Goal: Obtain resource: Download file/media

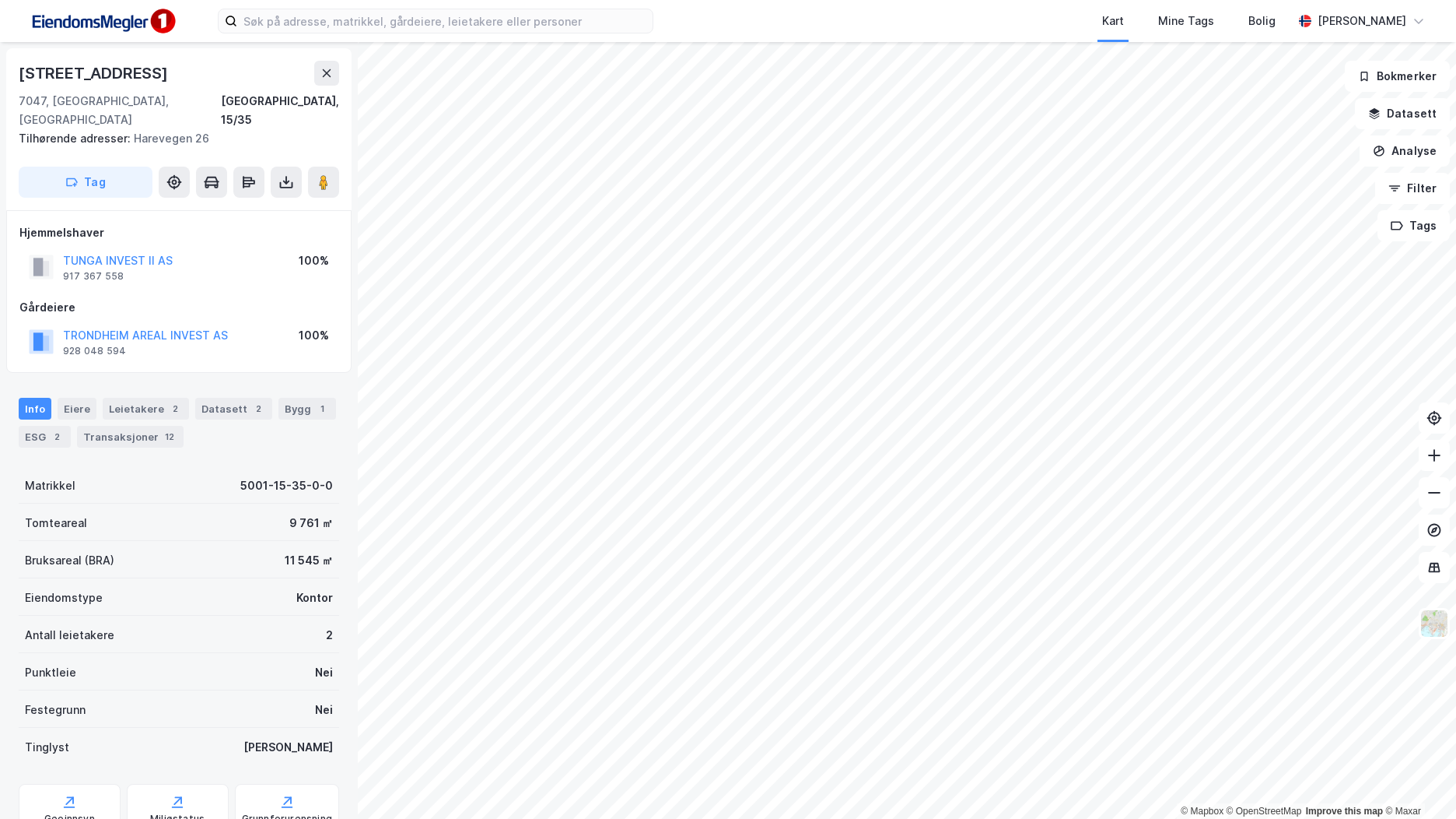
click at [158, 15] on img at bounding box center [102, 21] width 156 height 35
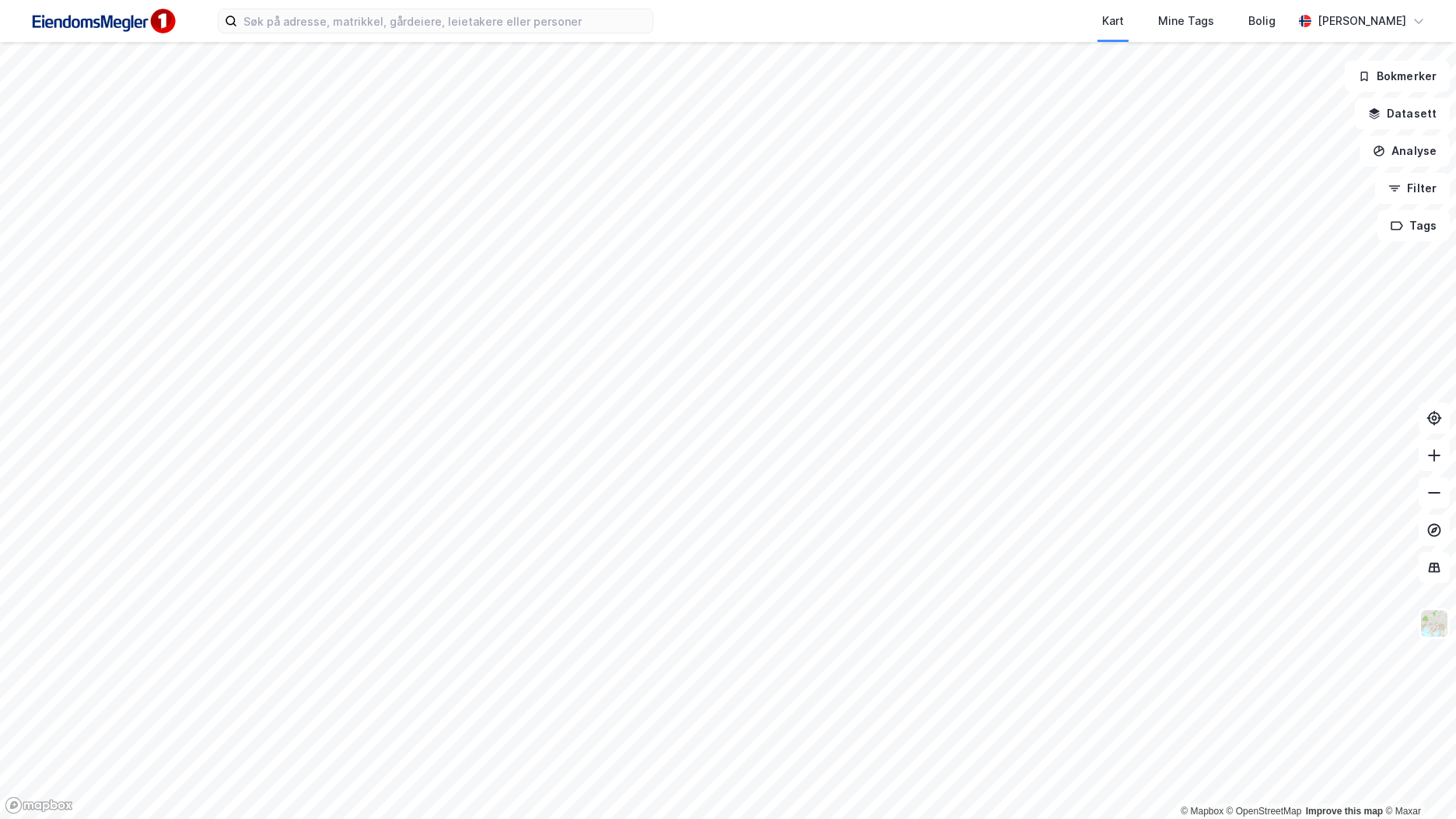
click at [157, 12] on img at bounding box center [102, 21] width 156 height 35
click at [1411, 108] on button "Datasett" at bounding box center [1403, 113] width 95 height 31
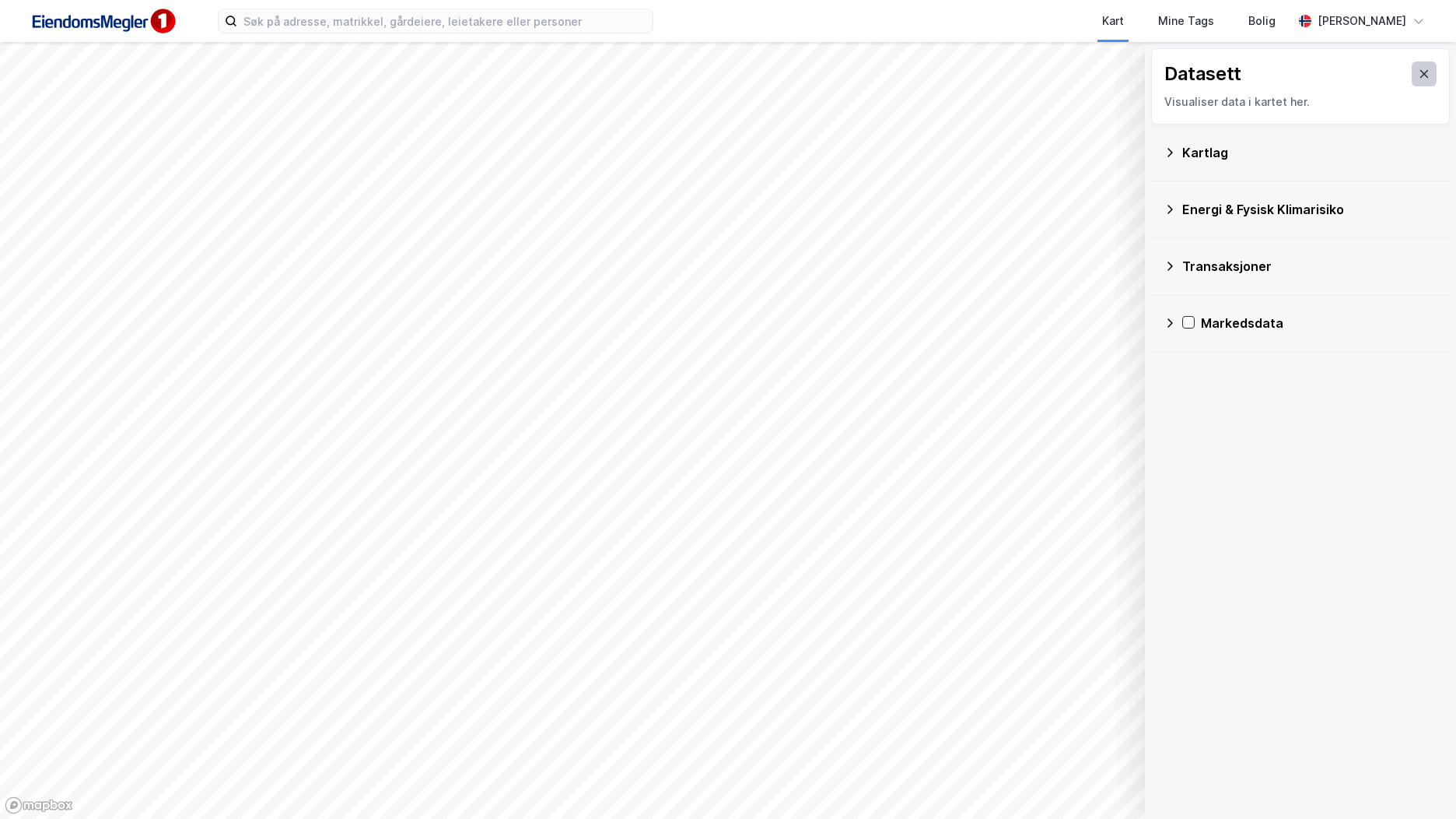
click at [1412, 74] on button at bounding box center [1424, 74] width 25 height 25
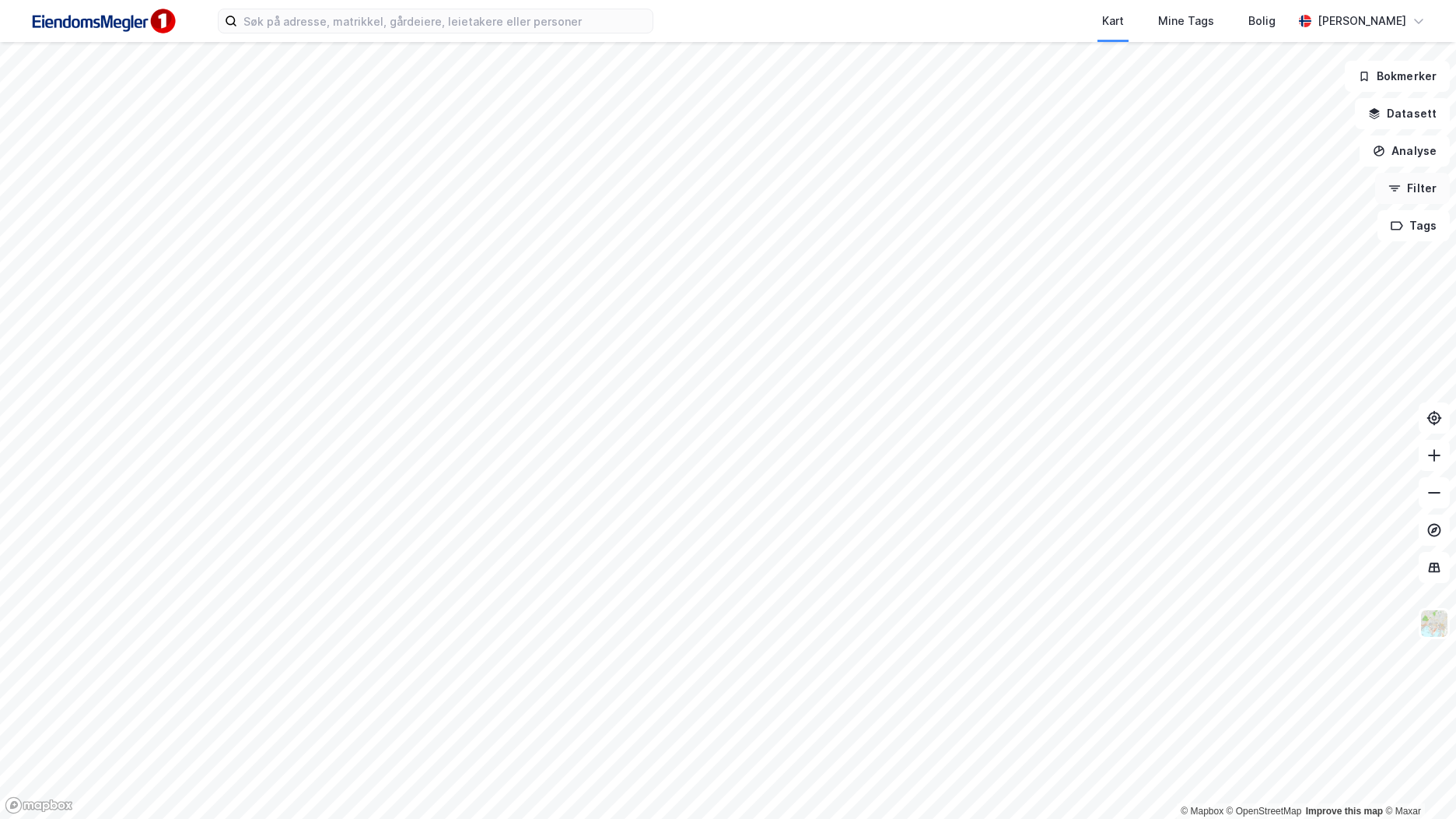
click at [1419, 184] on button "Filter" at bounding box center [1413, 187] width 75 height 31
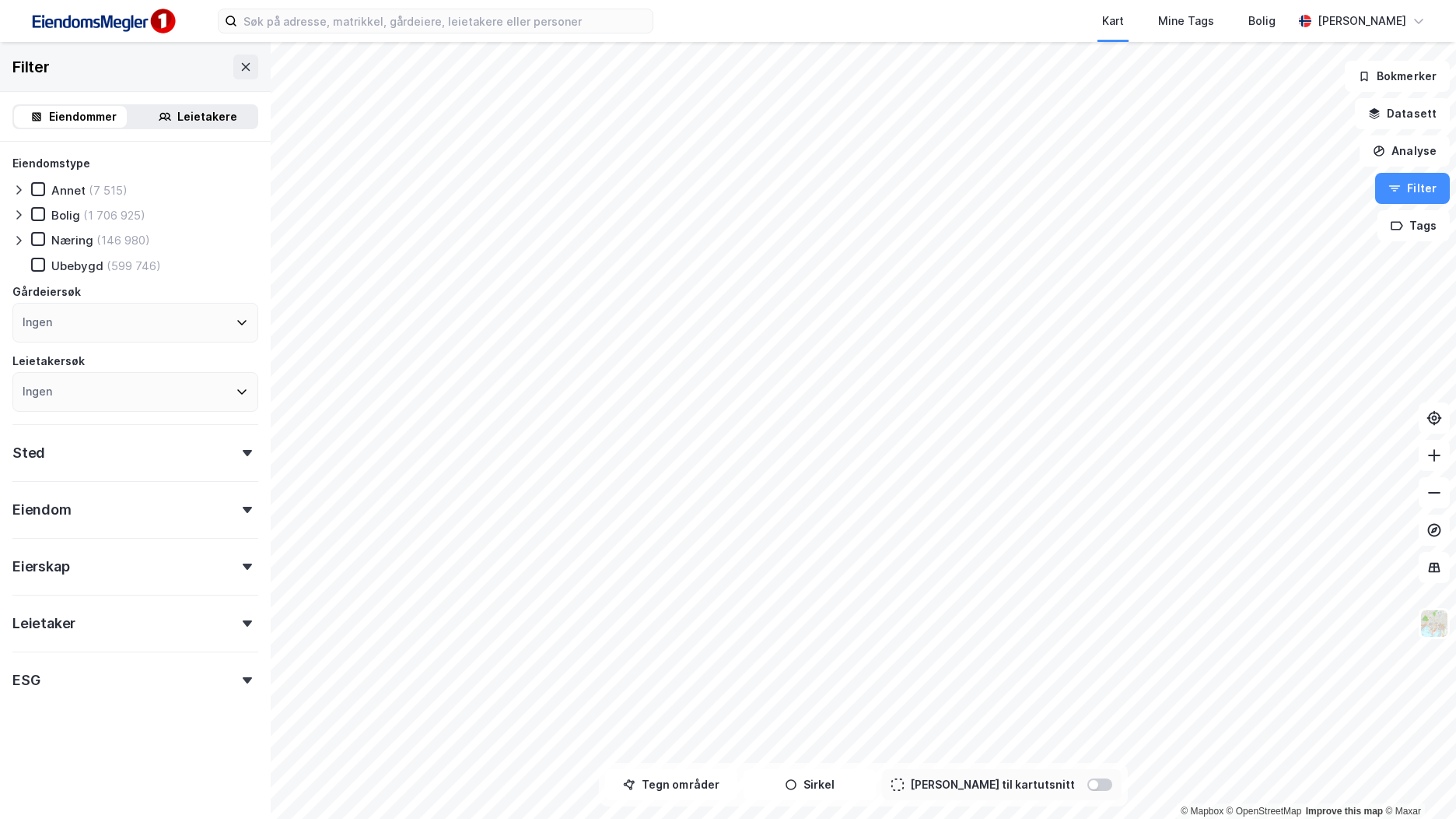
click at [18, 242] on icon at bounding box center [18, 239] width 12 height 12
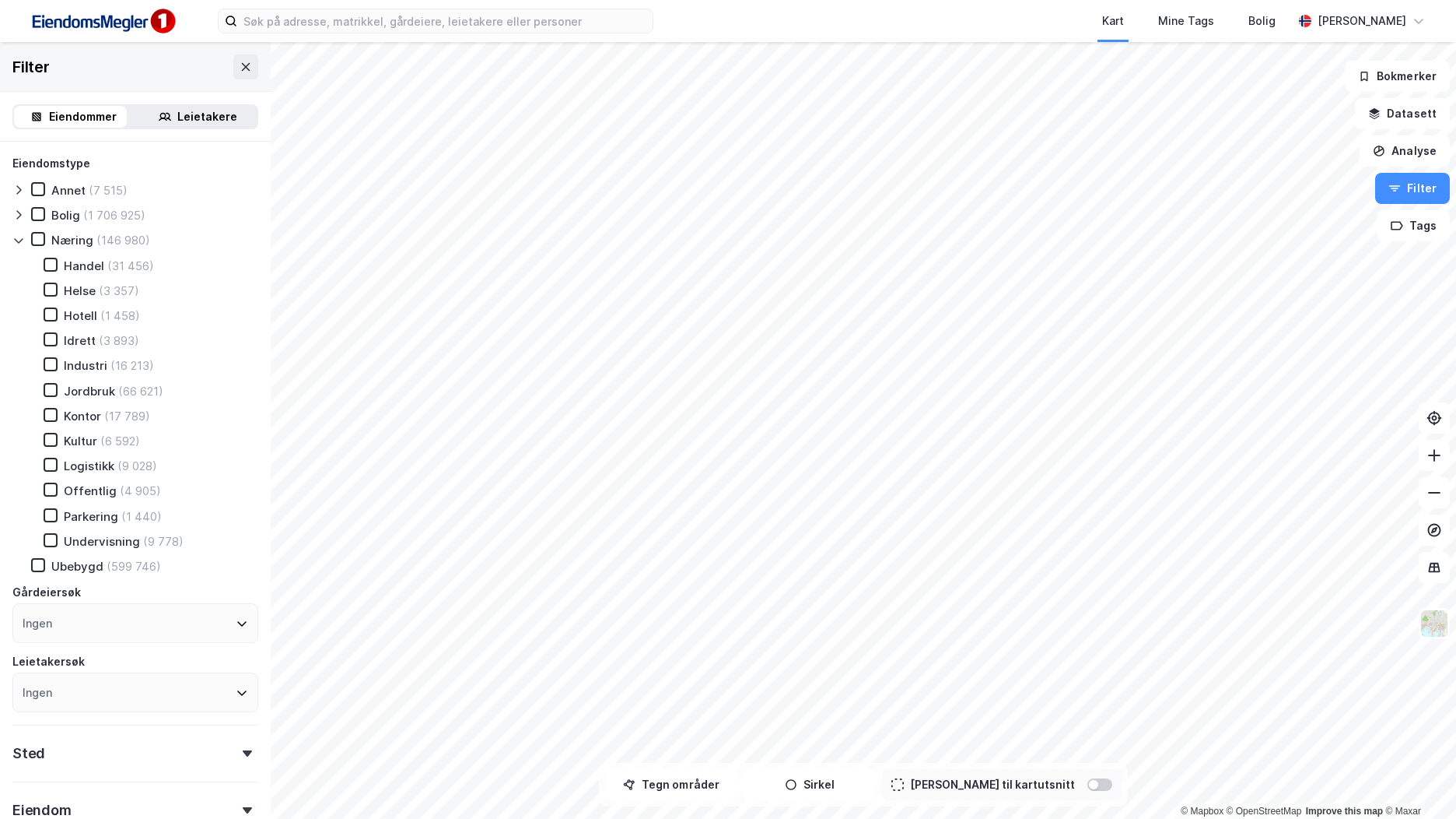
click at [18, 239] on icon at bounding box center [18, 239] width 12 height 12
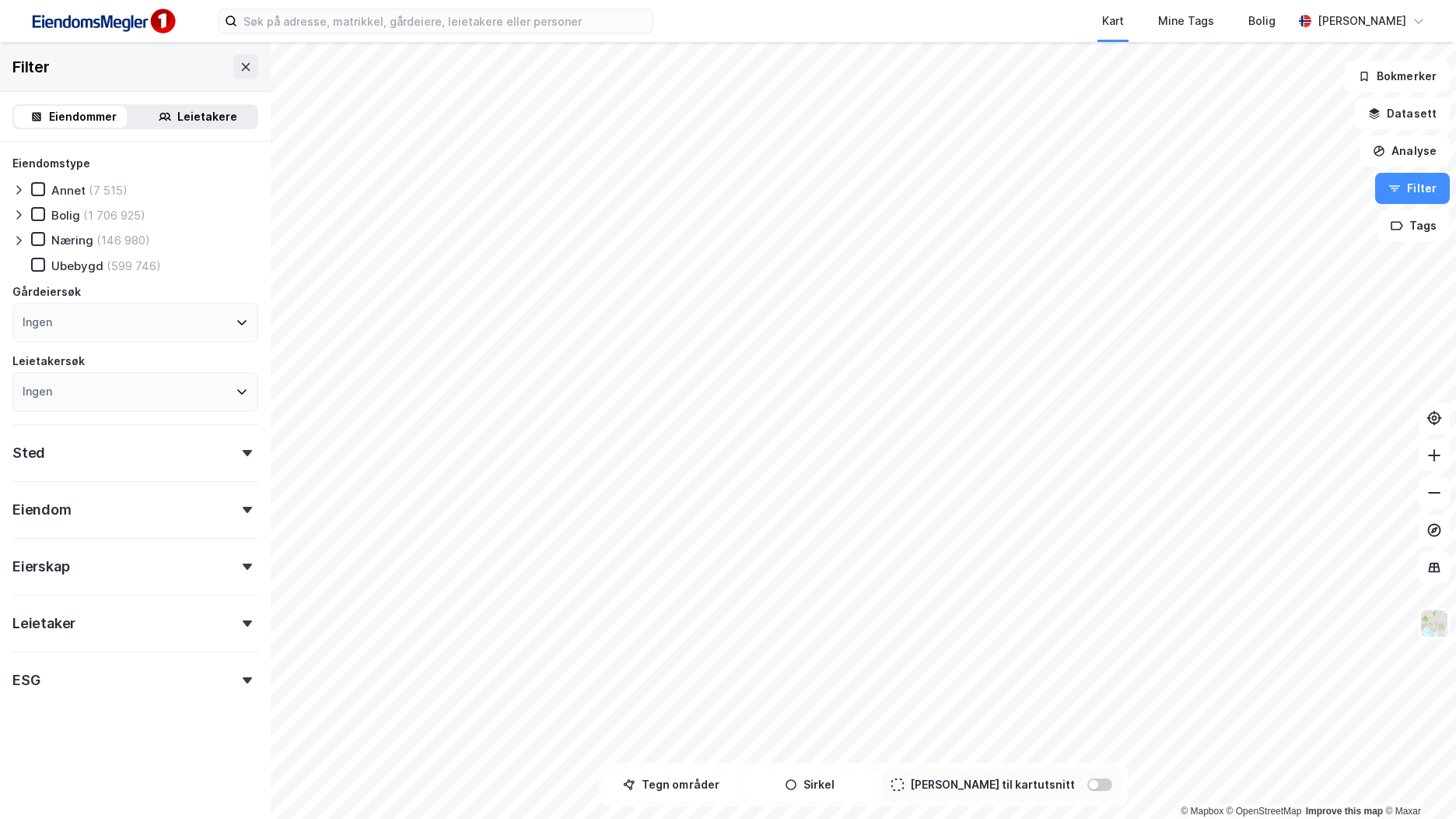
click at [92, 616] on div "Leietaker" at bounding box center [135, 617] width 246 height 45
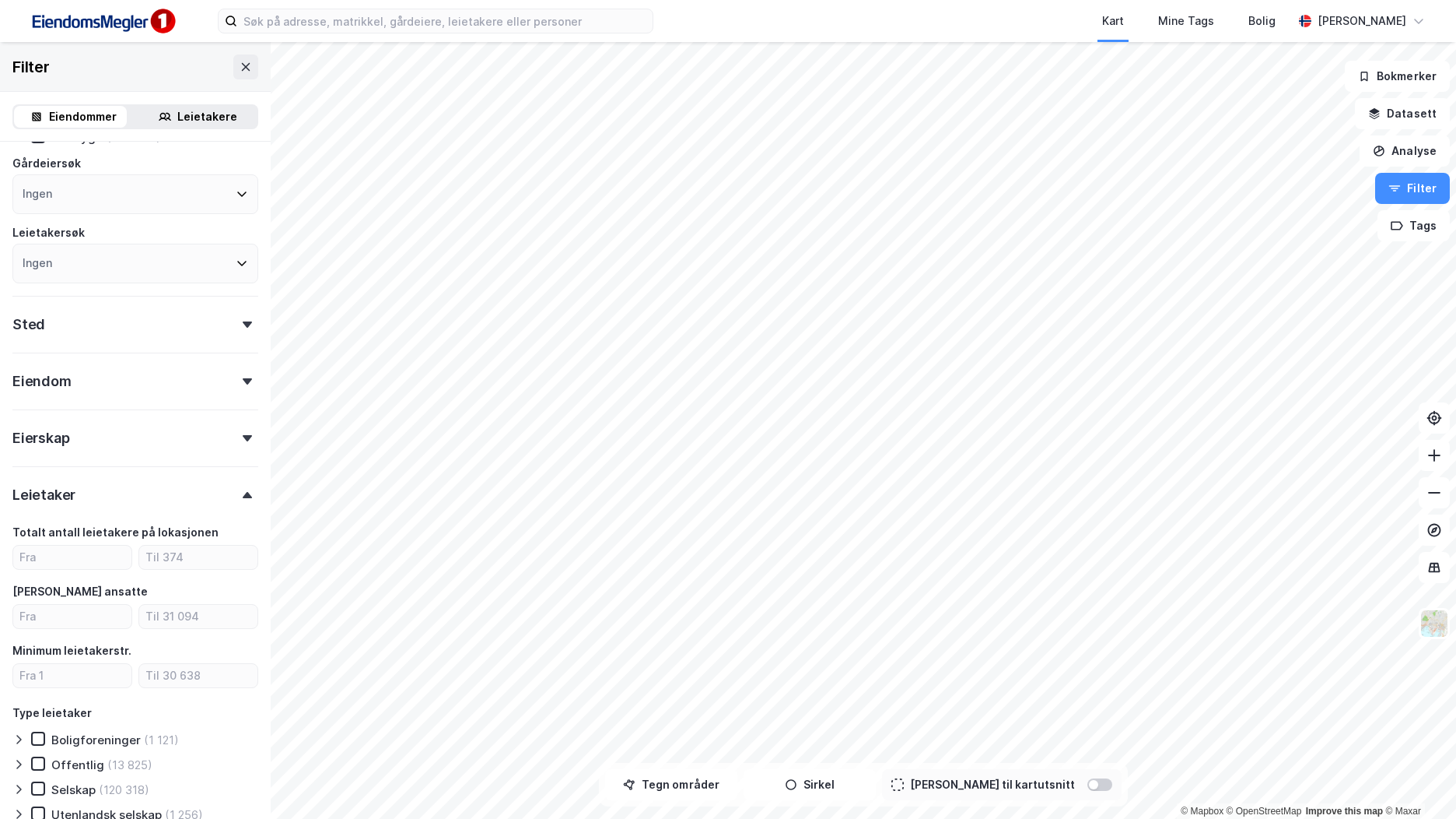
scroll to position [348, 0]
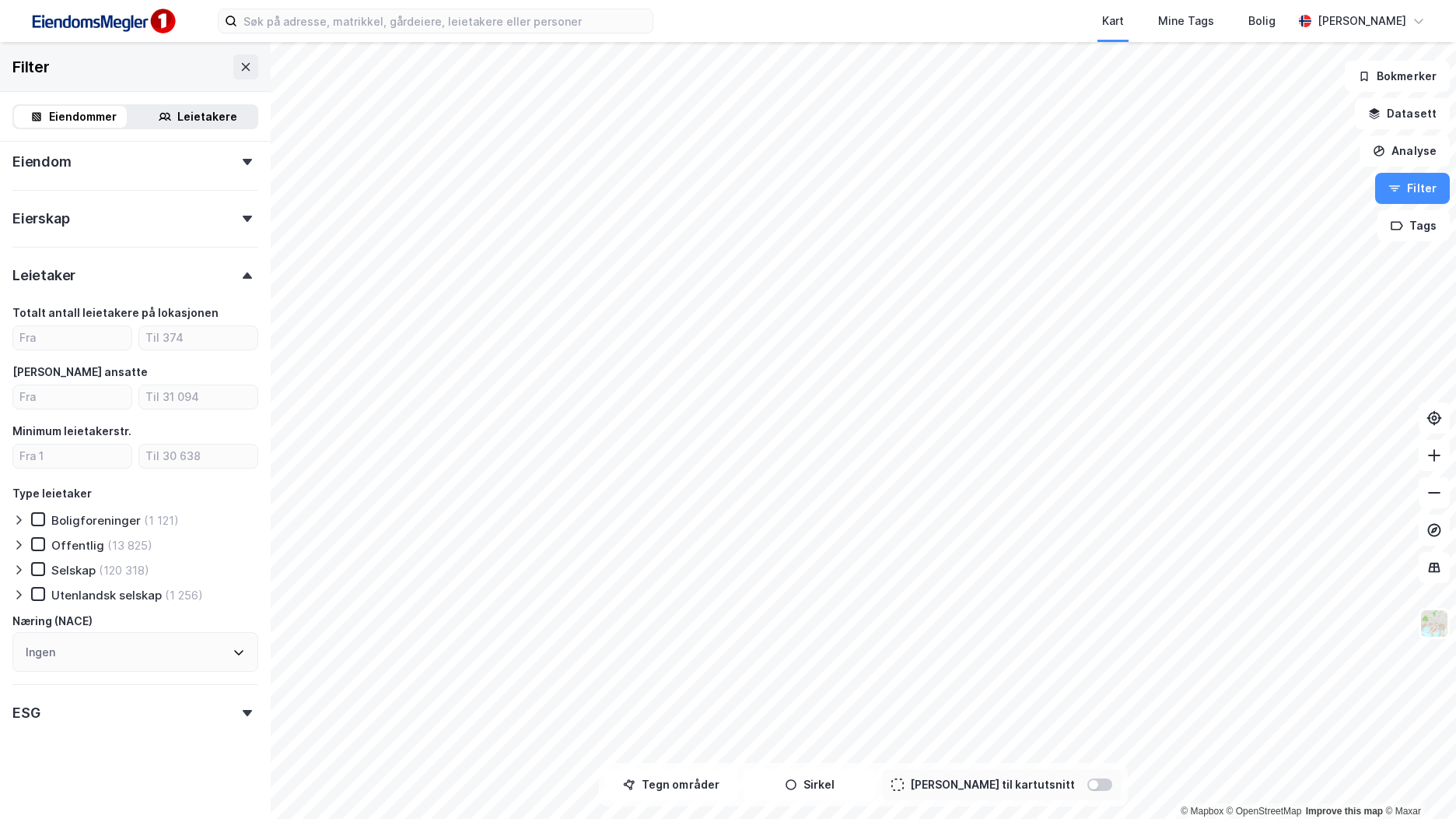
click at [21, 572] on icon at bounding box center [18, 569] width 12 height 12
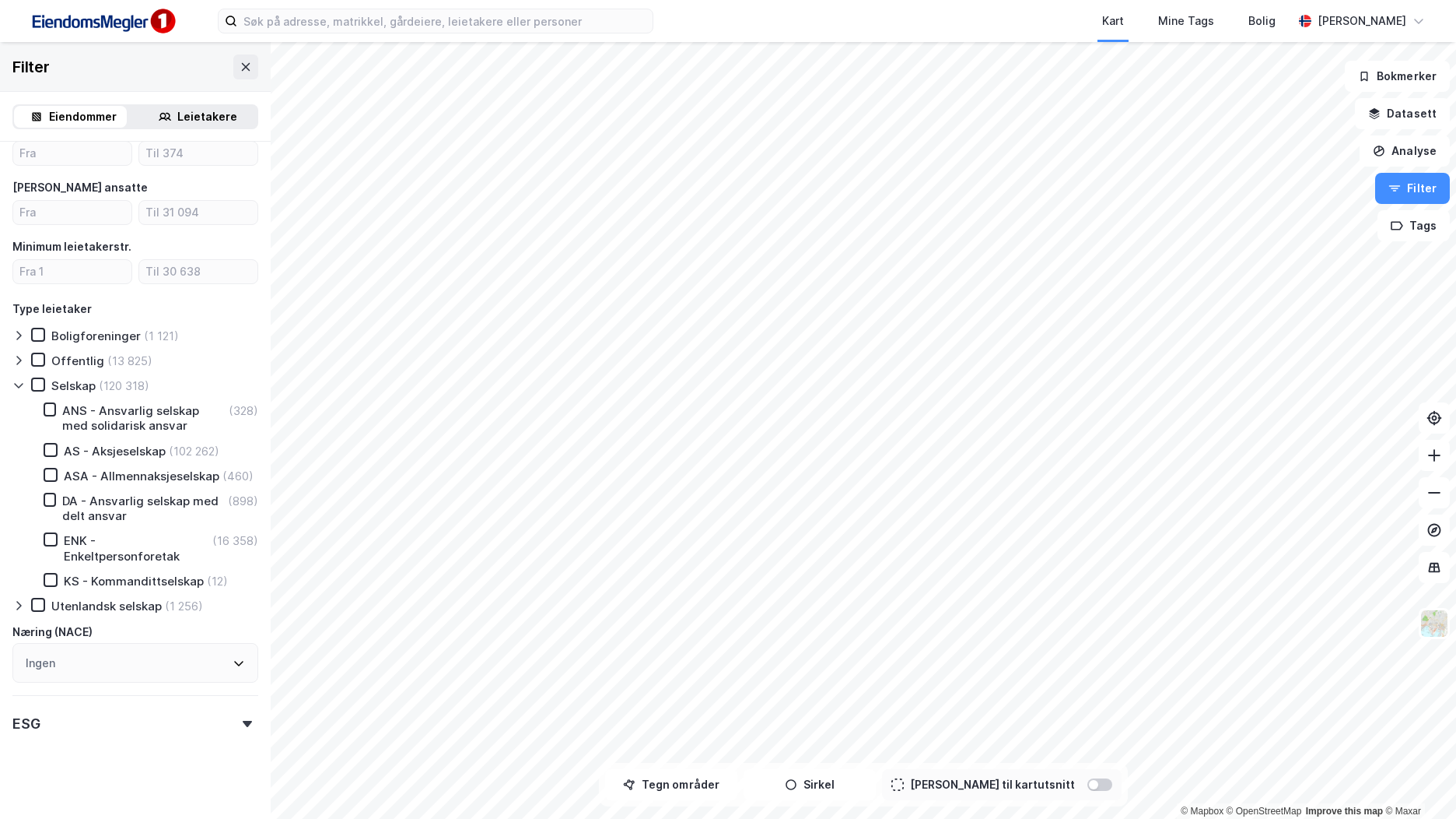
scroll to position [558, 0]
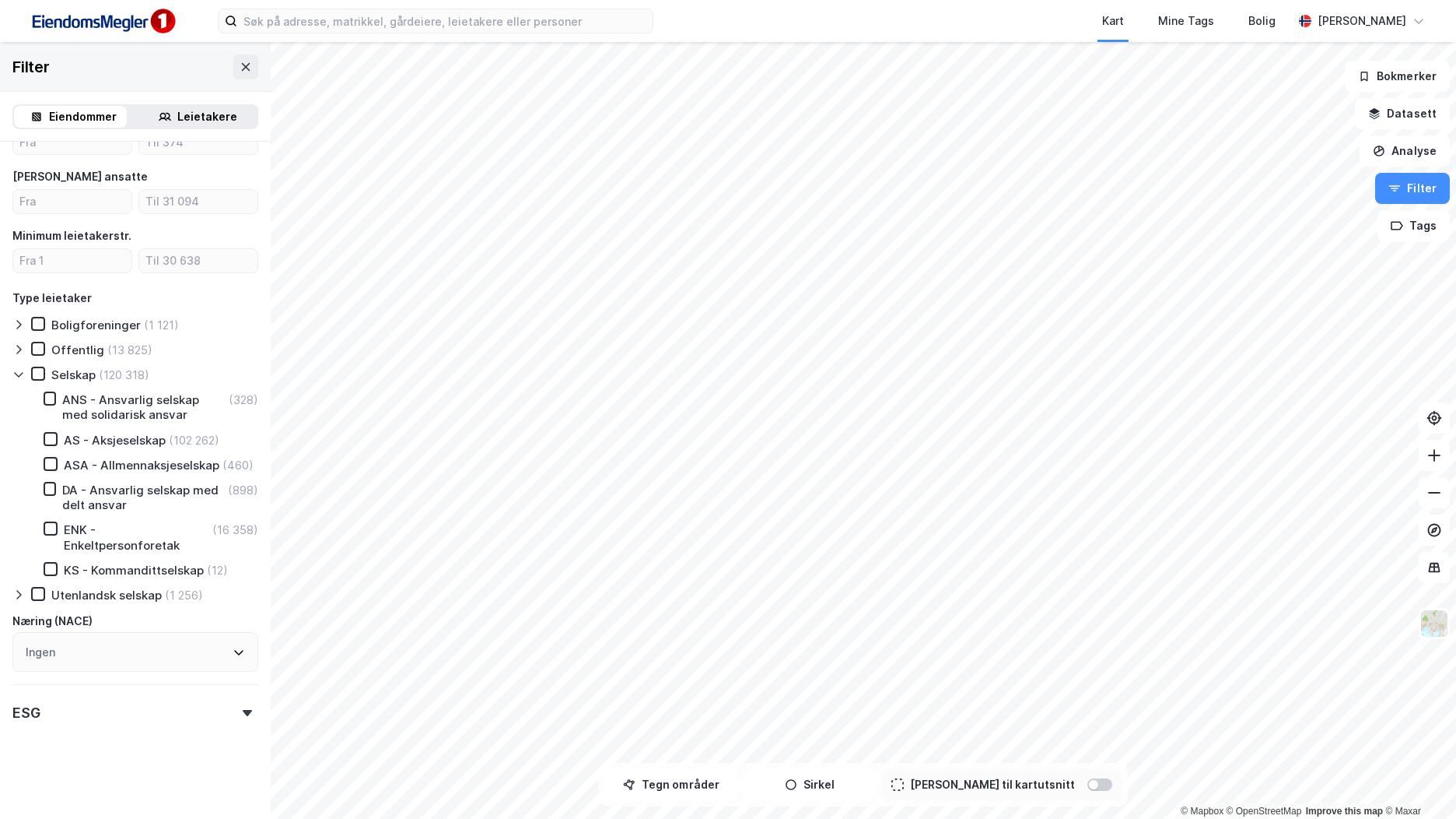
click at [144, 644] on div "Ingen" at bounding box center [135, 651] width 246 height 40
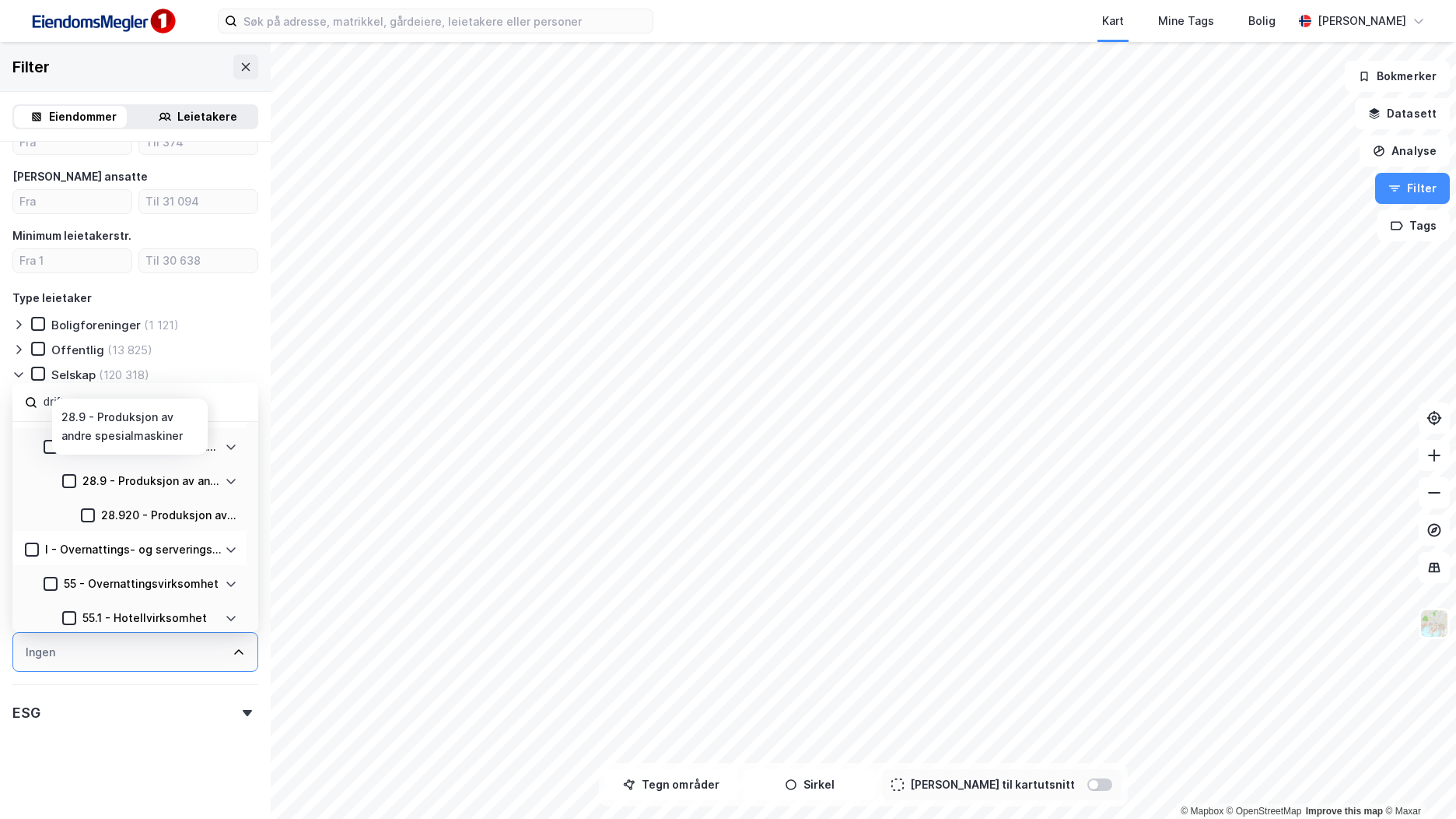
scroll to position [0, 0]
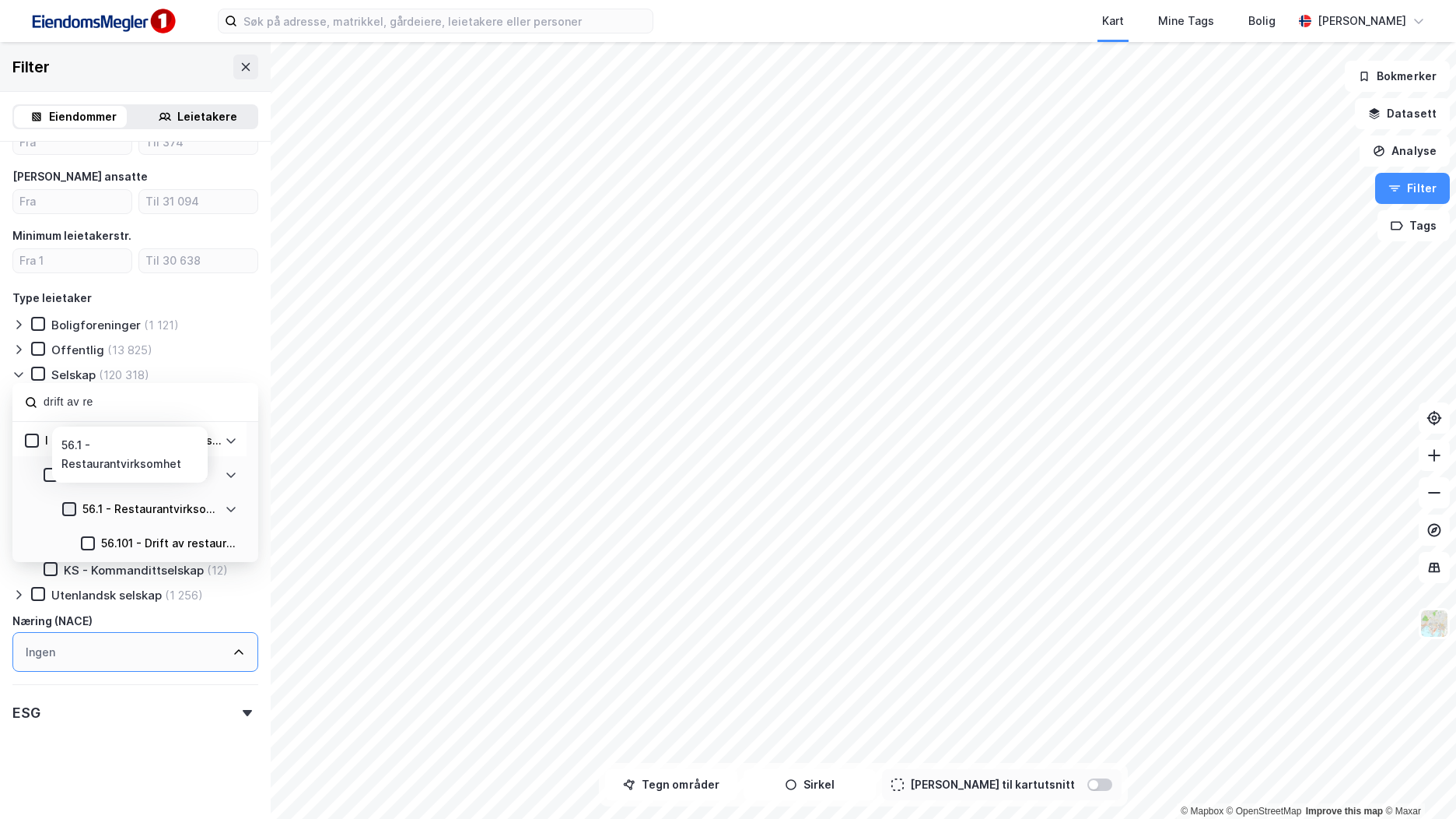
type input "drift av re"
click at [70, 510] on icon at bounding box center [69, 509] width 8 height 6
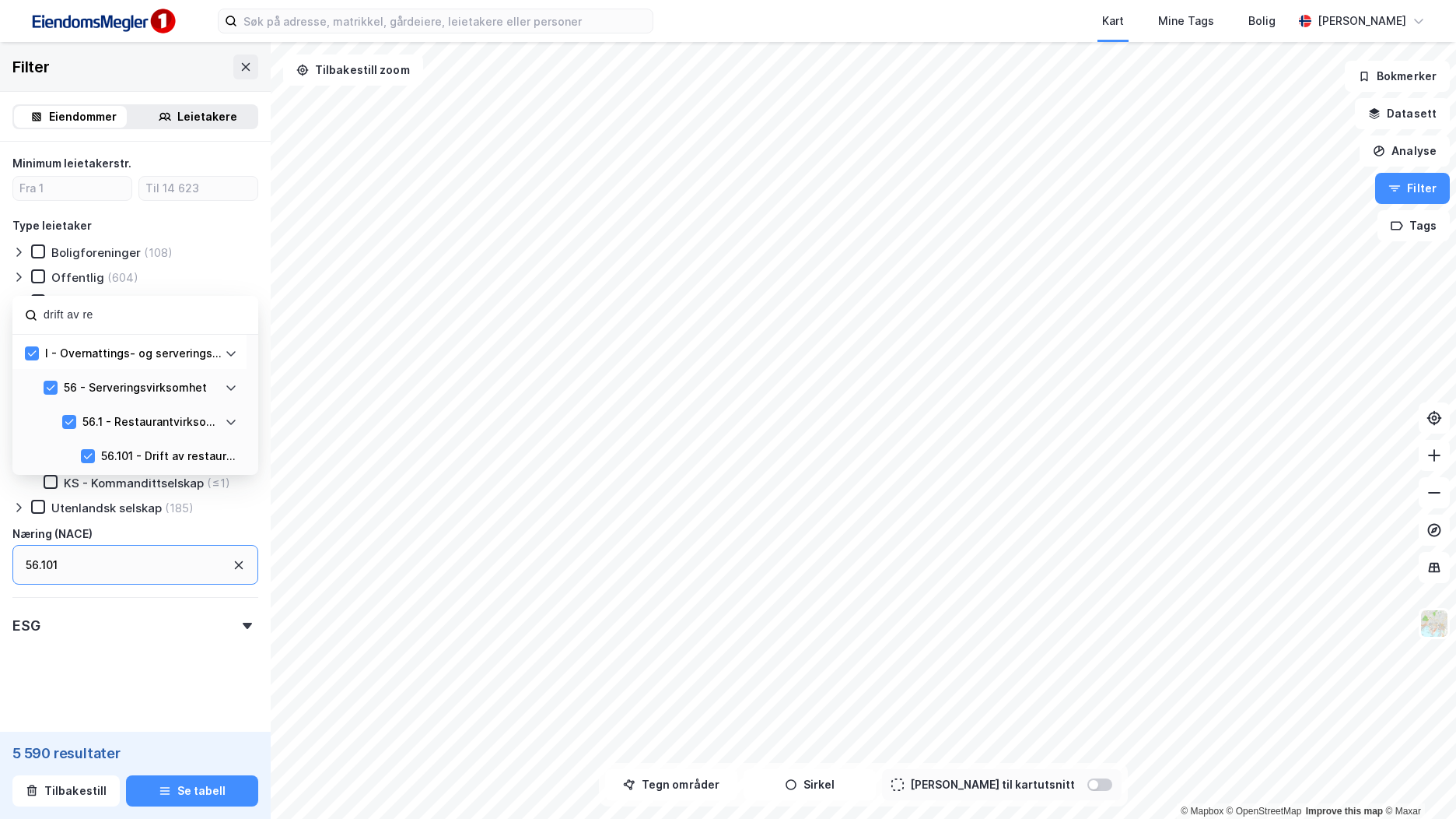
scroll to position [567, 0]
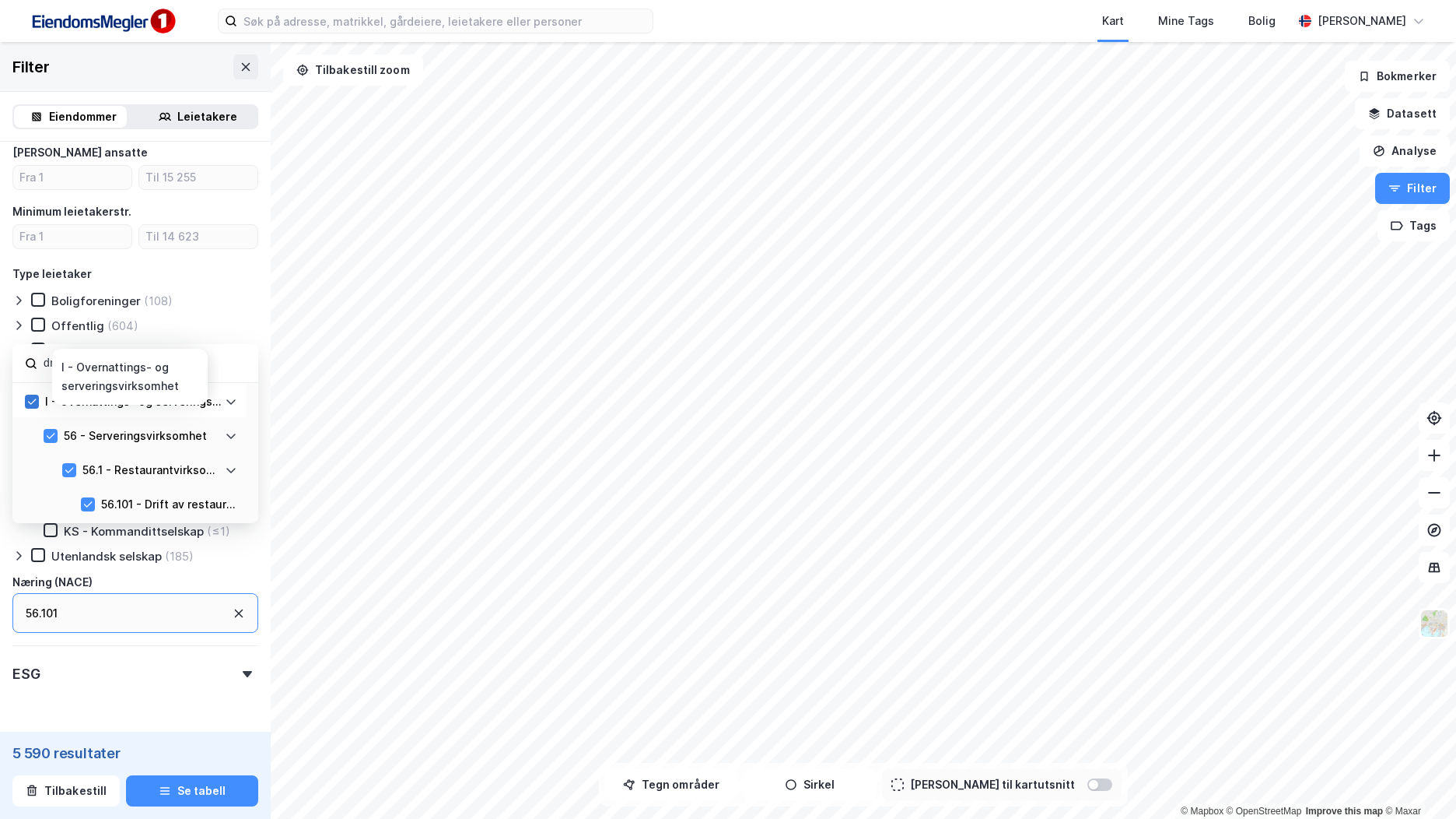
click at [32, 407] on icon at bounding box center [32, 402] width 11 height 11
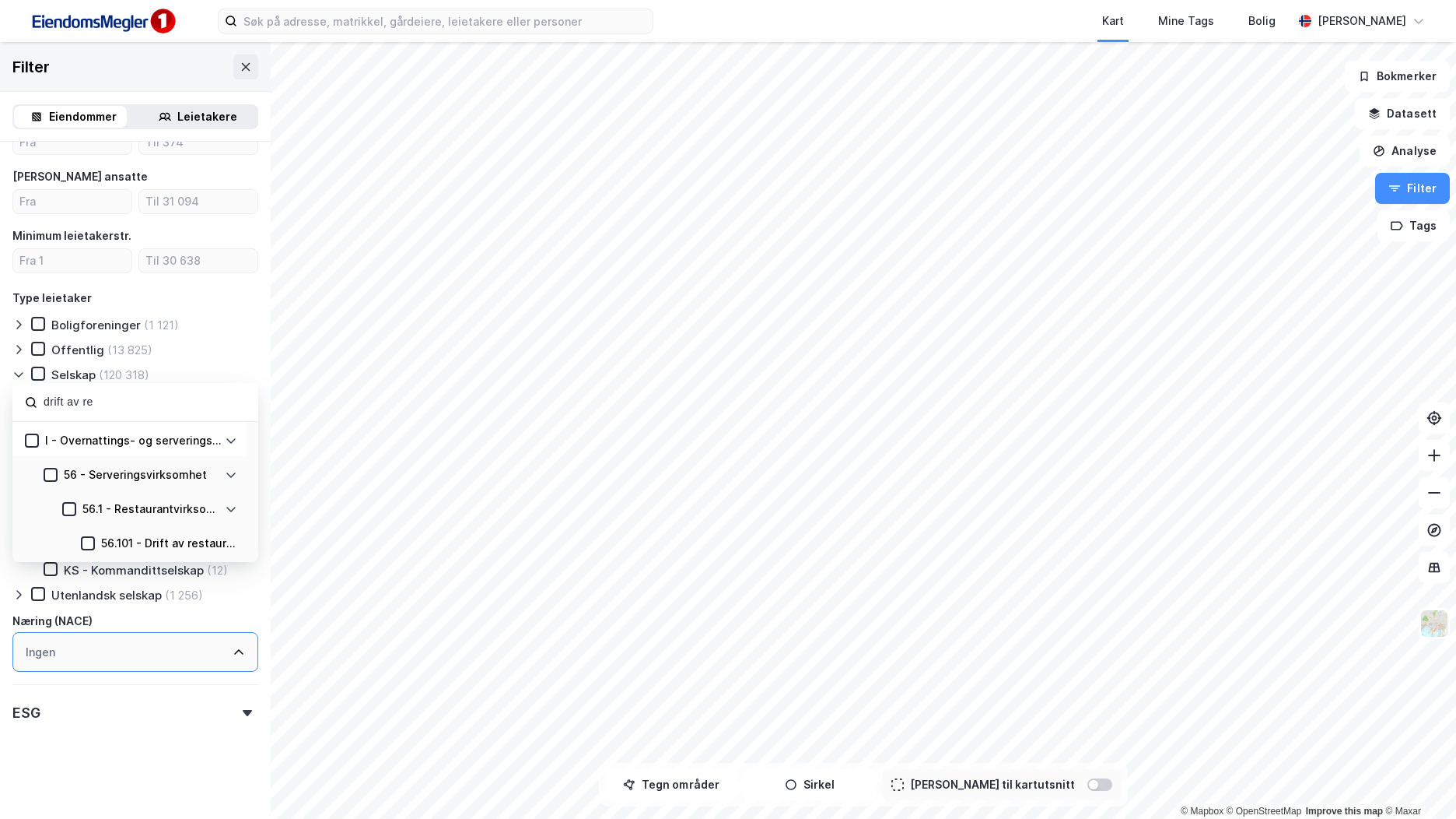
click at [87, 501] on div "56.1 - Restaurantvirksomhet" at bounding box center [152, 509] width 139 height 19
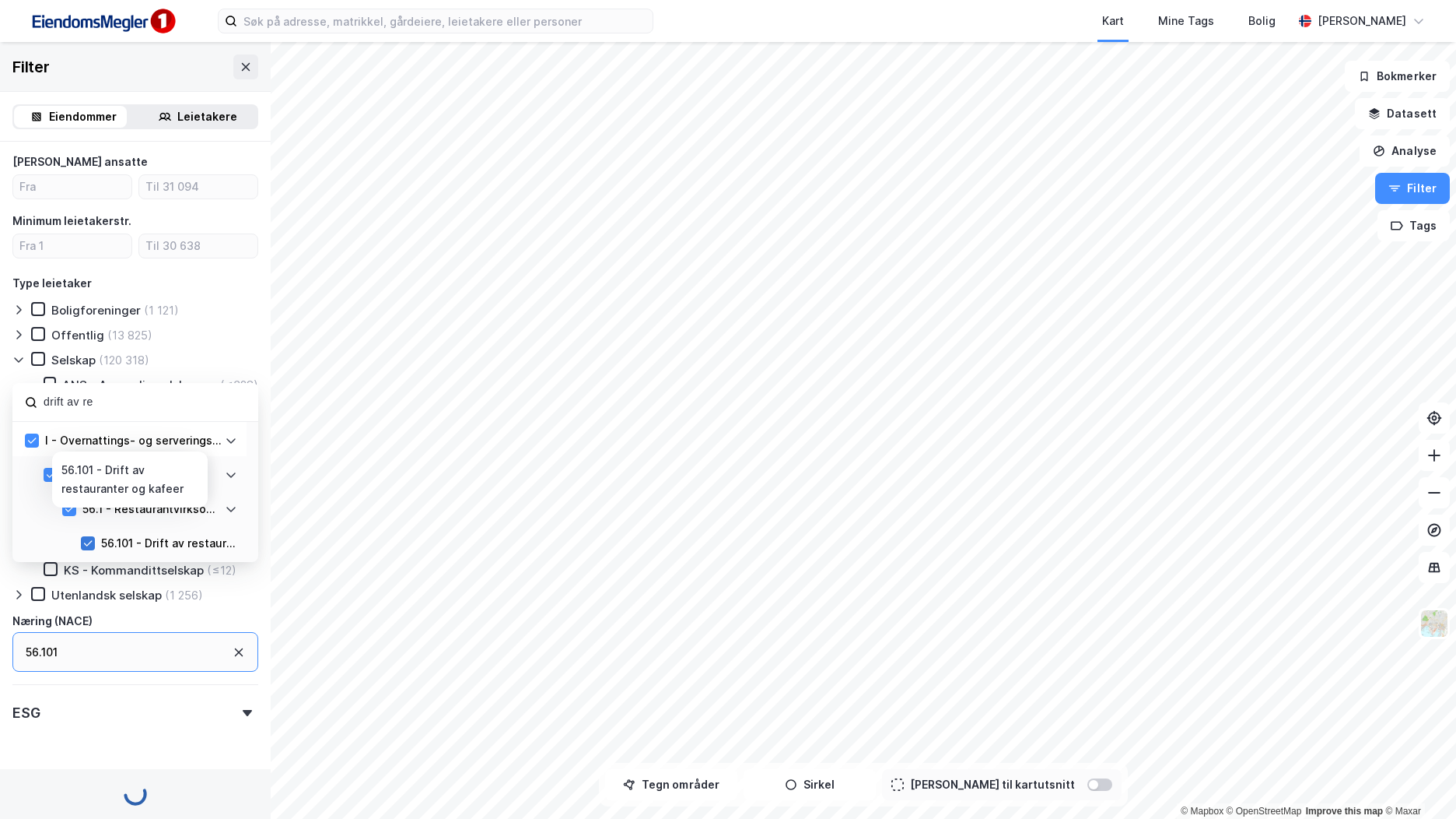
scroll to position [567, 0]
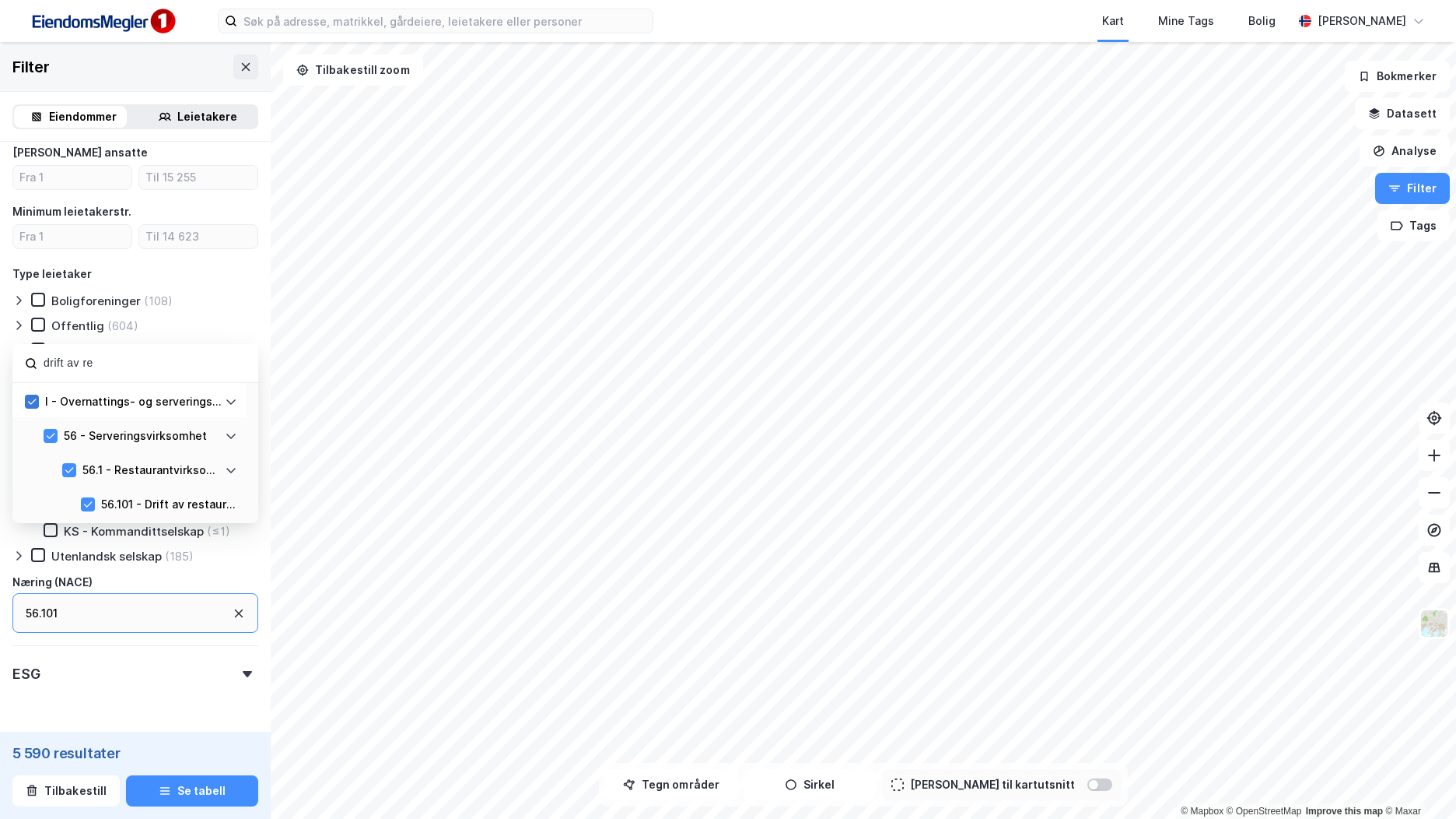
click at [34, 407] on icon at bounding box center [32, 402] width 11 height 11
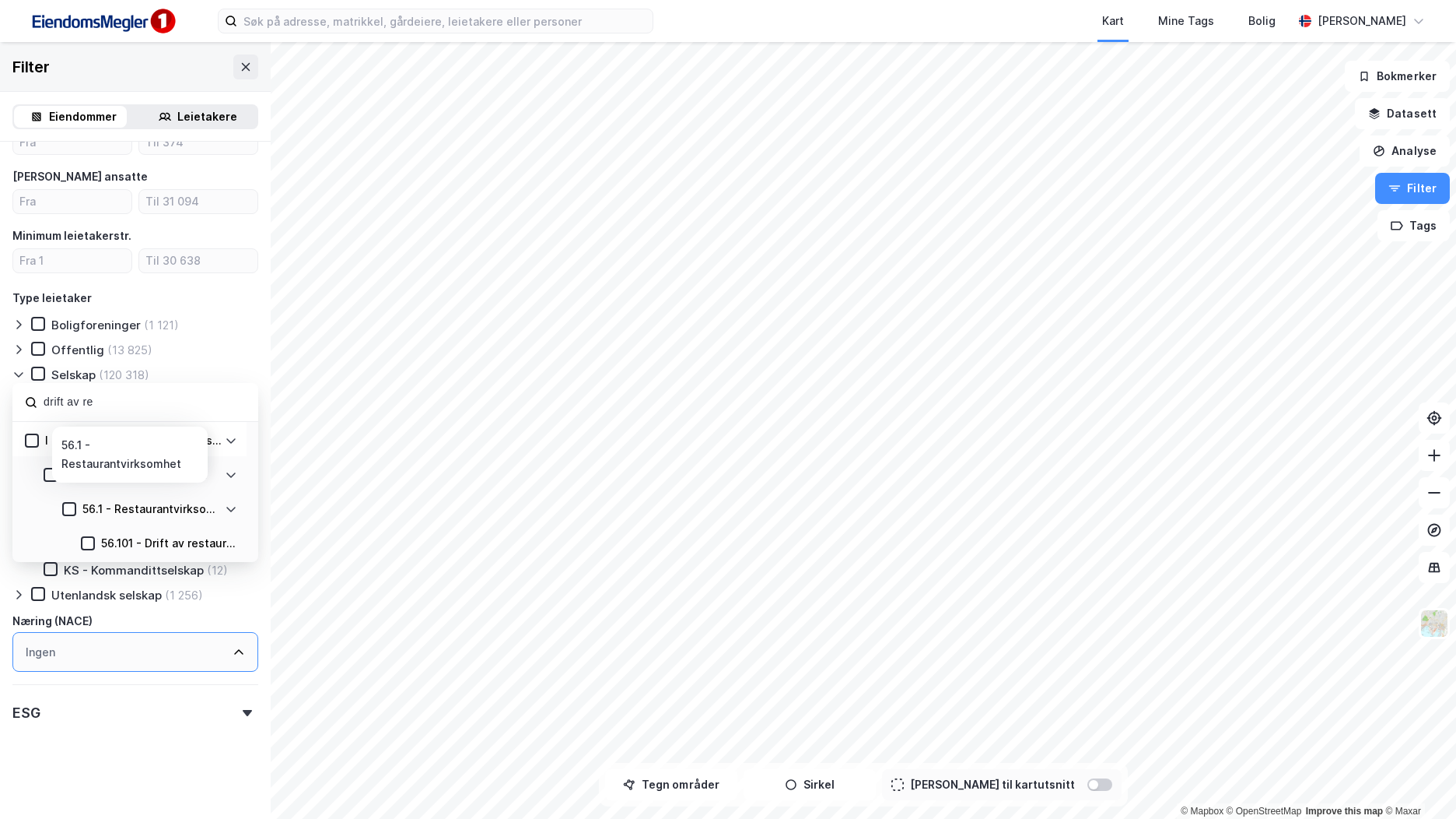
scroll to position [558, 0]
click at [92, 545] on icon at bounding box center [88, 543] width 11 height 11
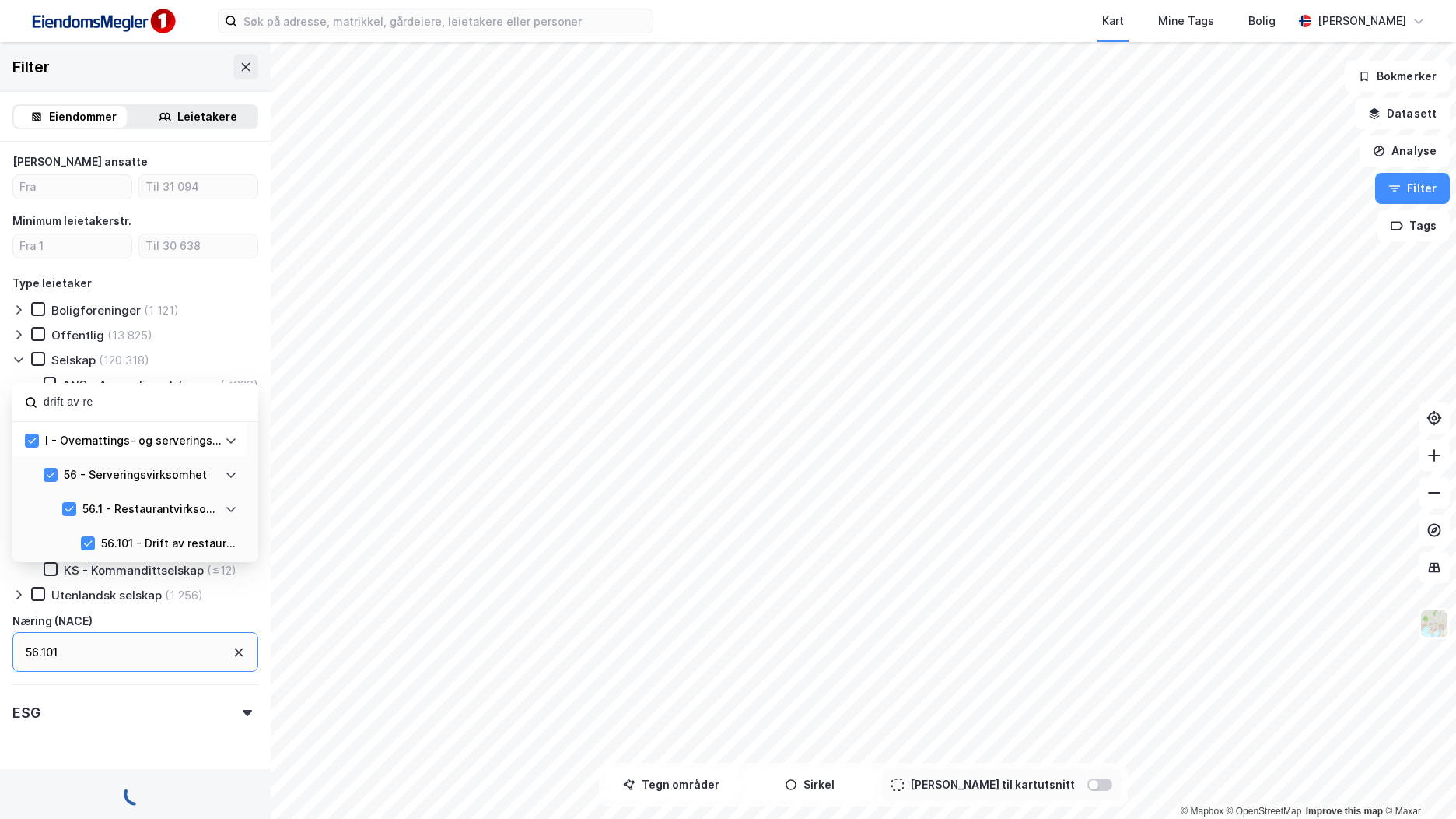
scroll to position [567, 0]
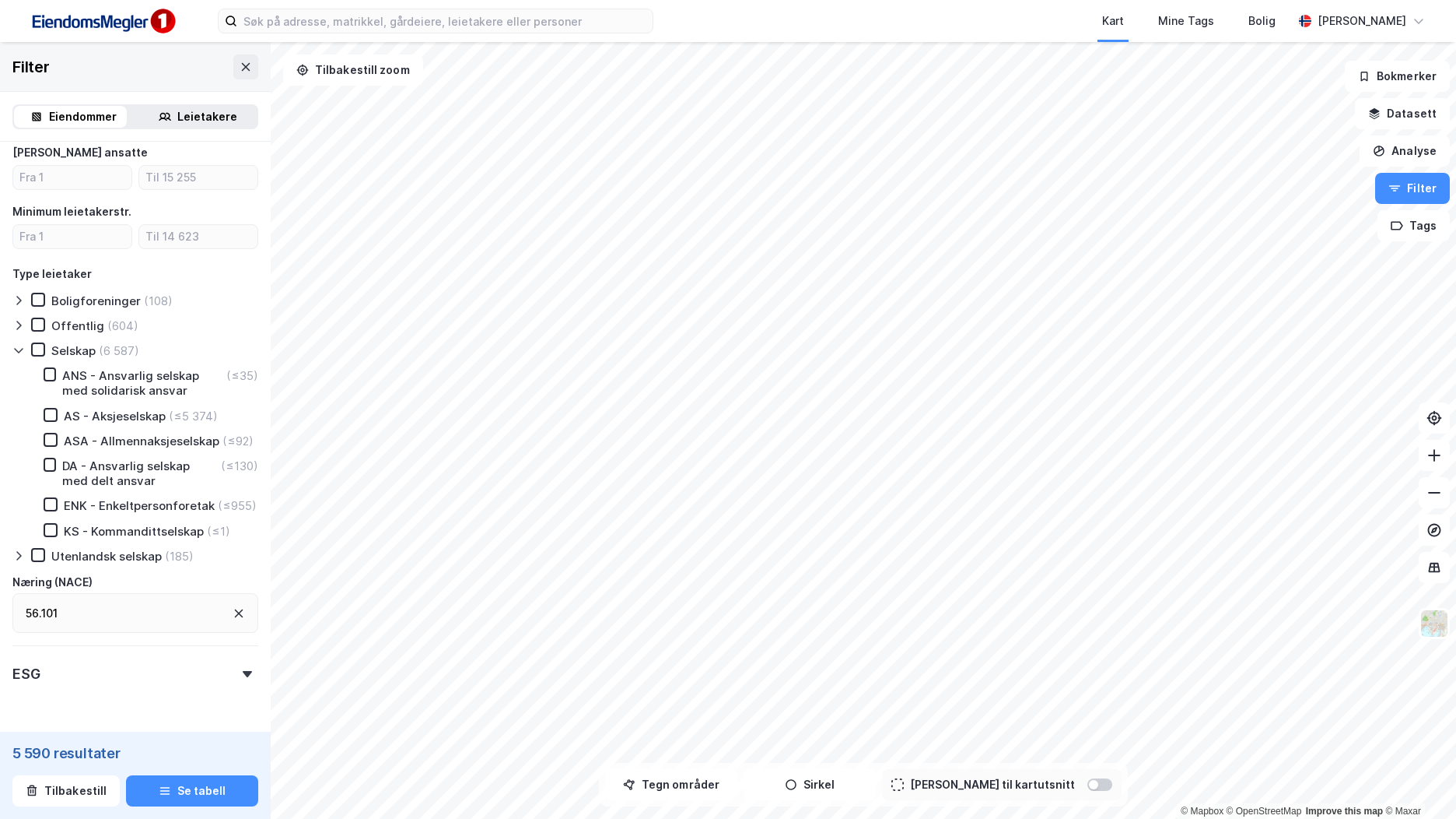
click at [183, 747] on div "5 590 resultater" at bounding box center [135, 753] width 246 height 19
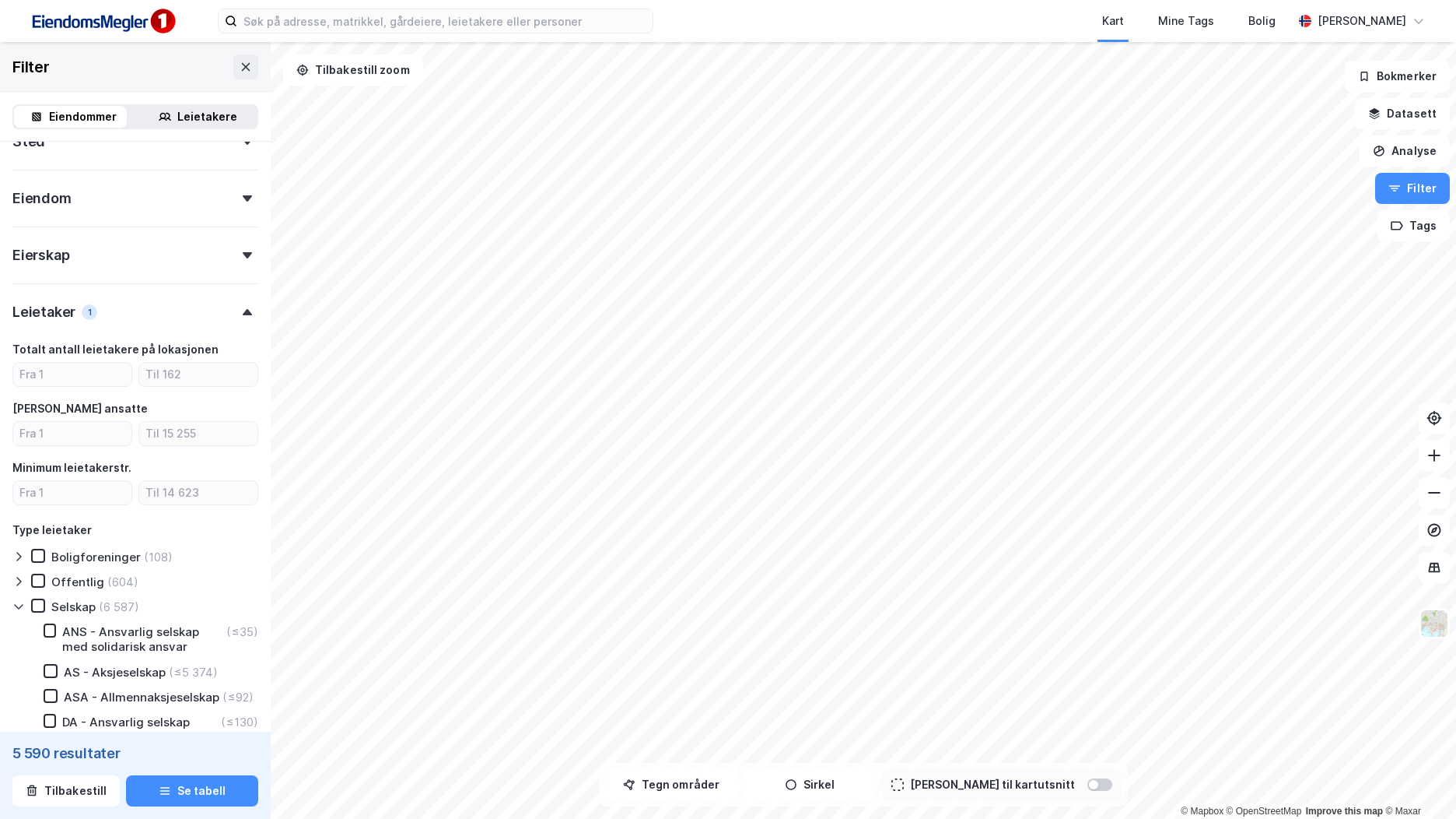
scroll to position [0, 0]
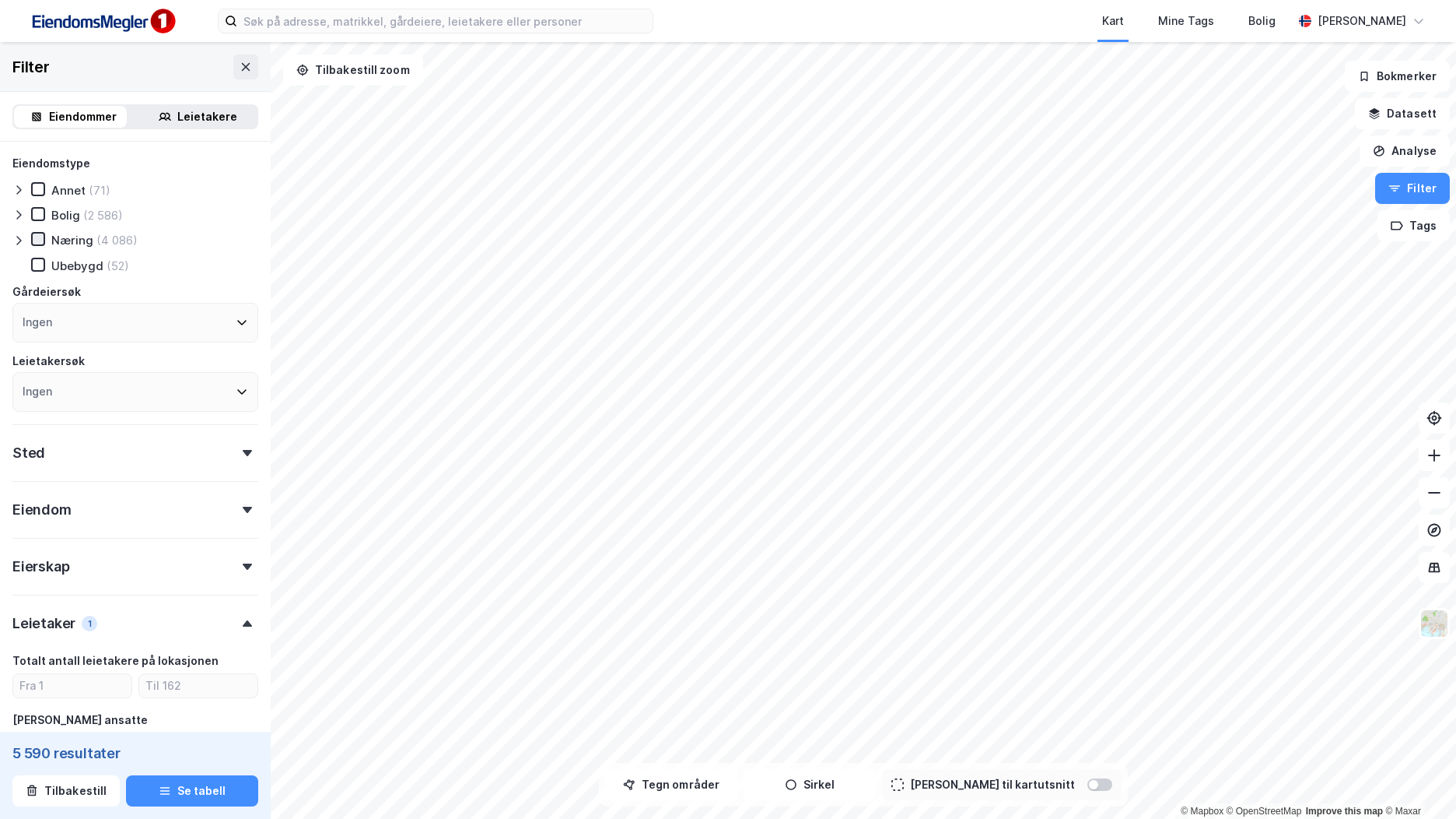
click at [40, 236] on icon at bounding box center [38, 239] width 11 height 11
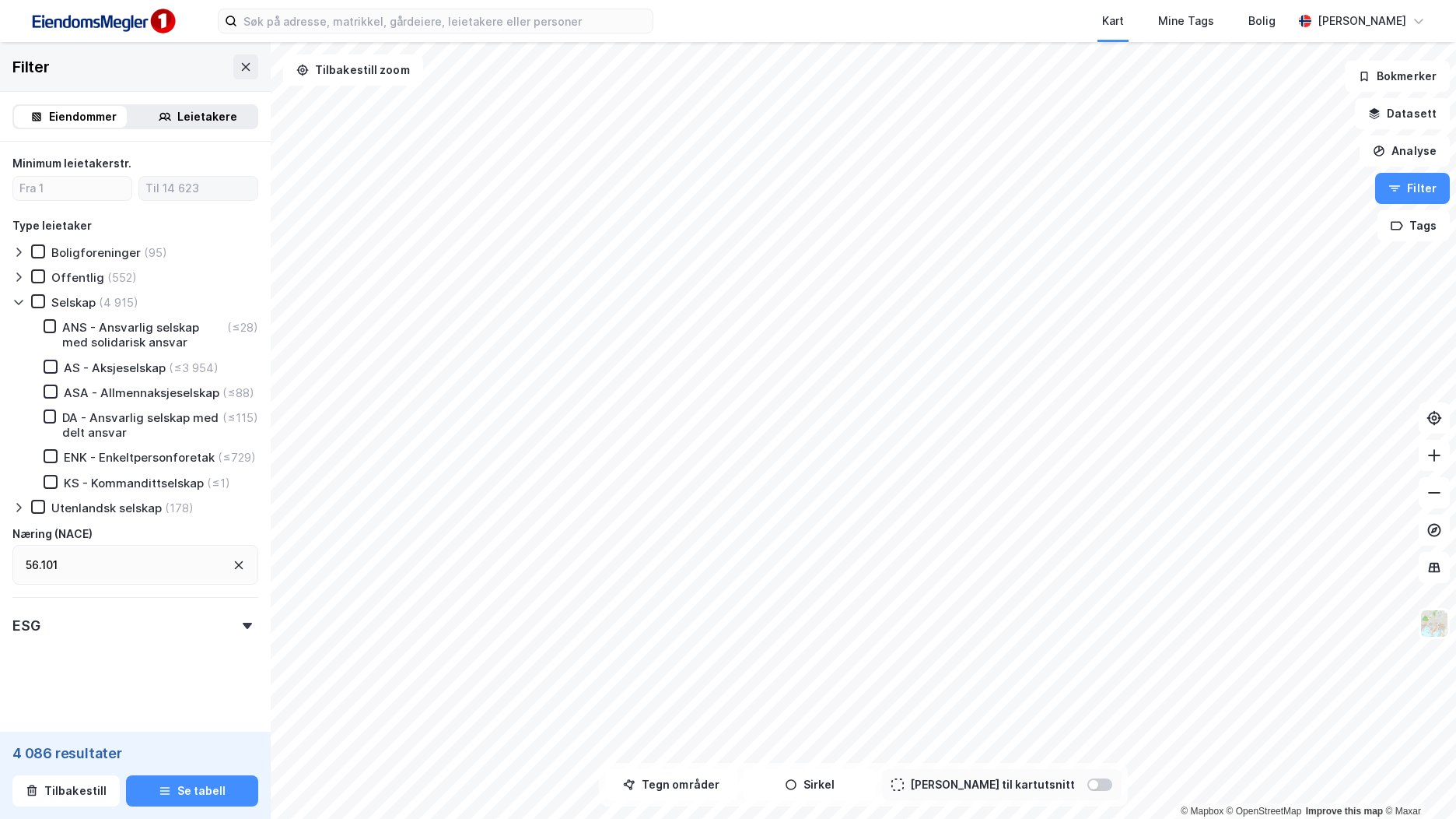
scroll to position [645, 0]
click at [48, 362] on icon at bounding box center [50, 367] width 11 height 11
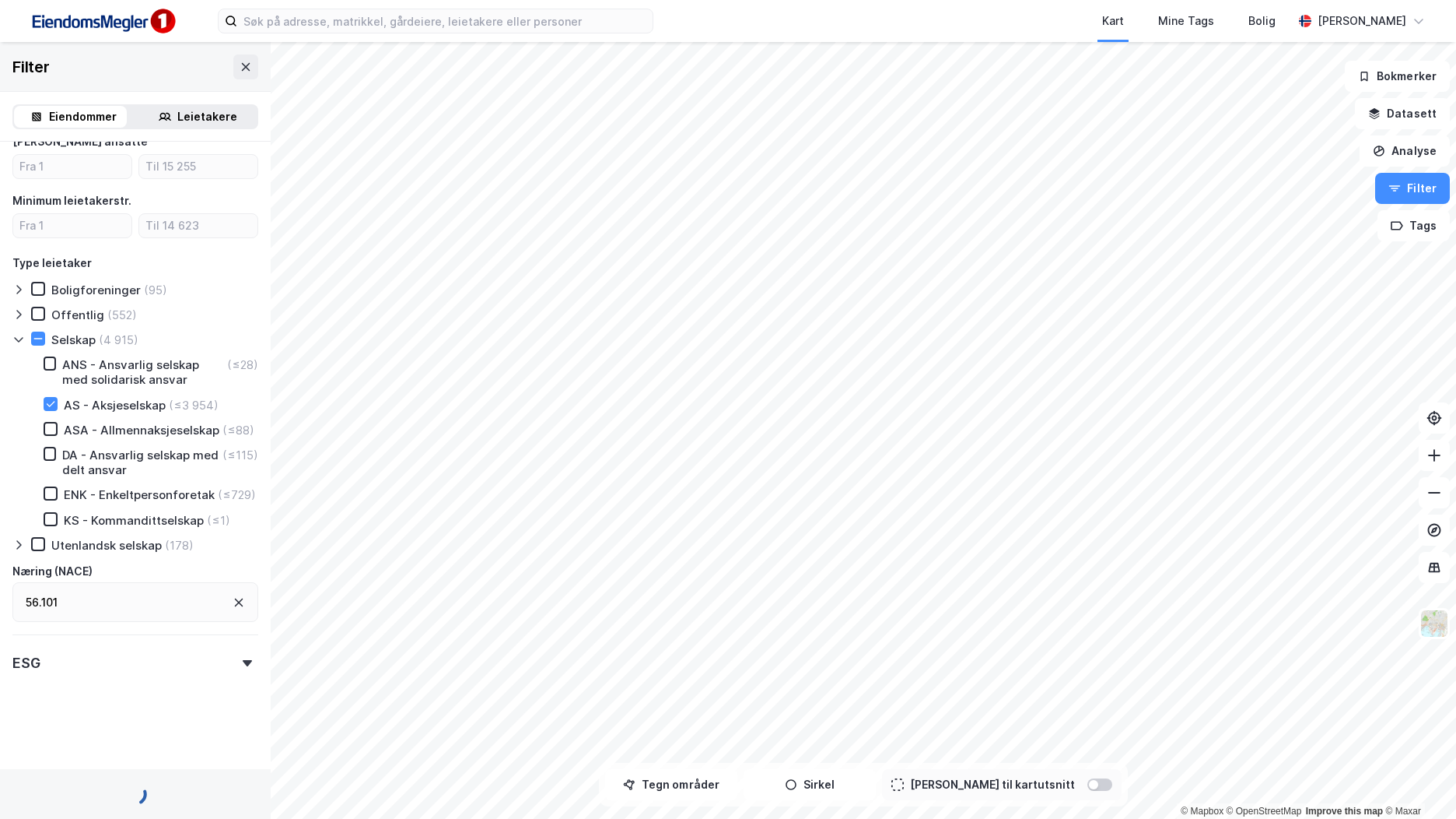
scroll to position [645, 0]
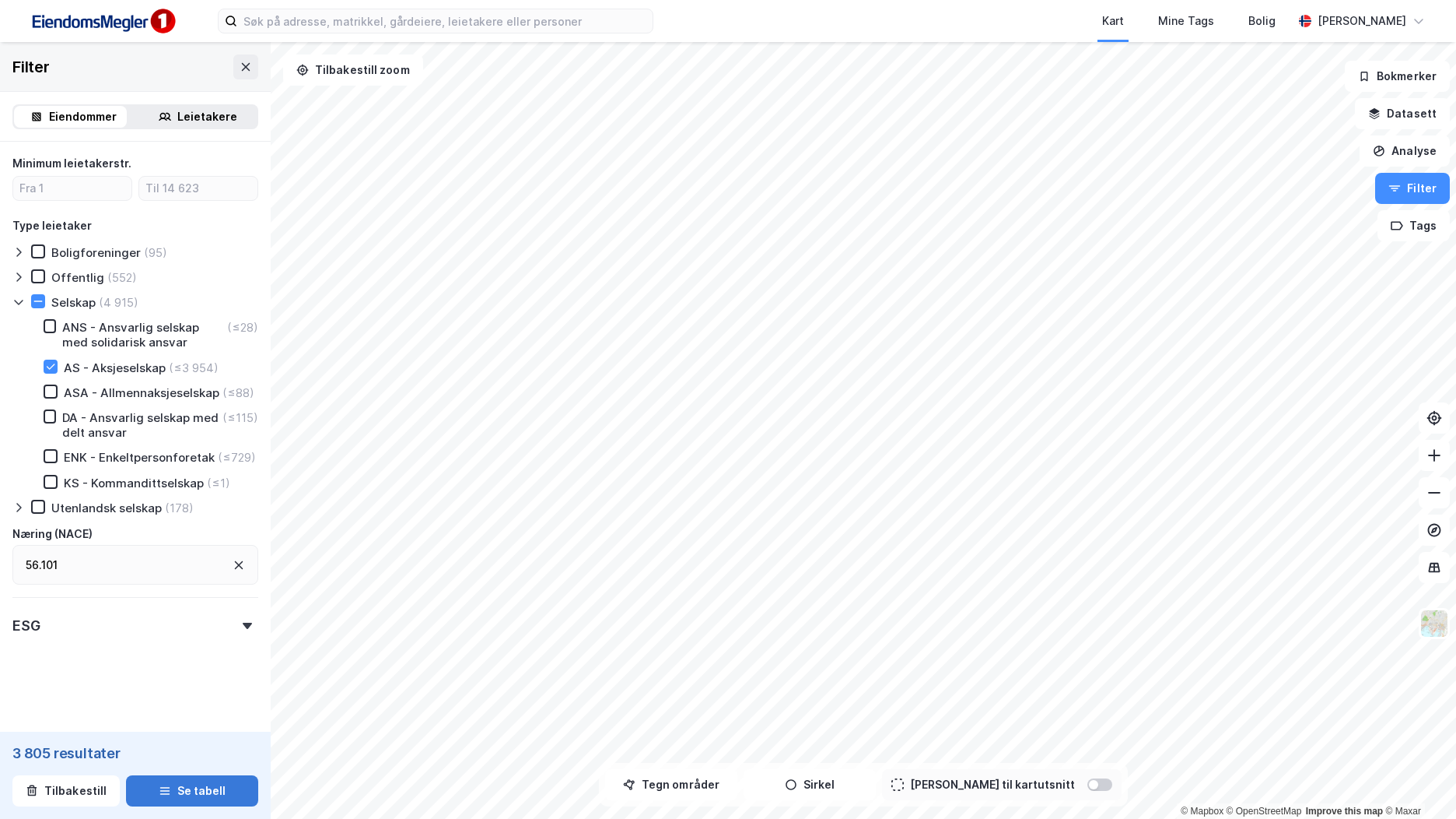
click at [219, 791] on button "Se tabell" at bounding box center [192, 790] width 132 height 31
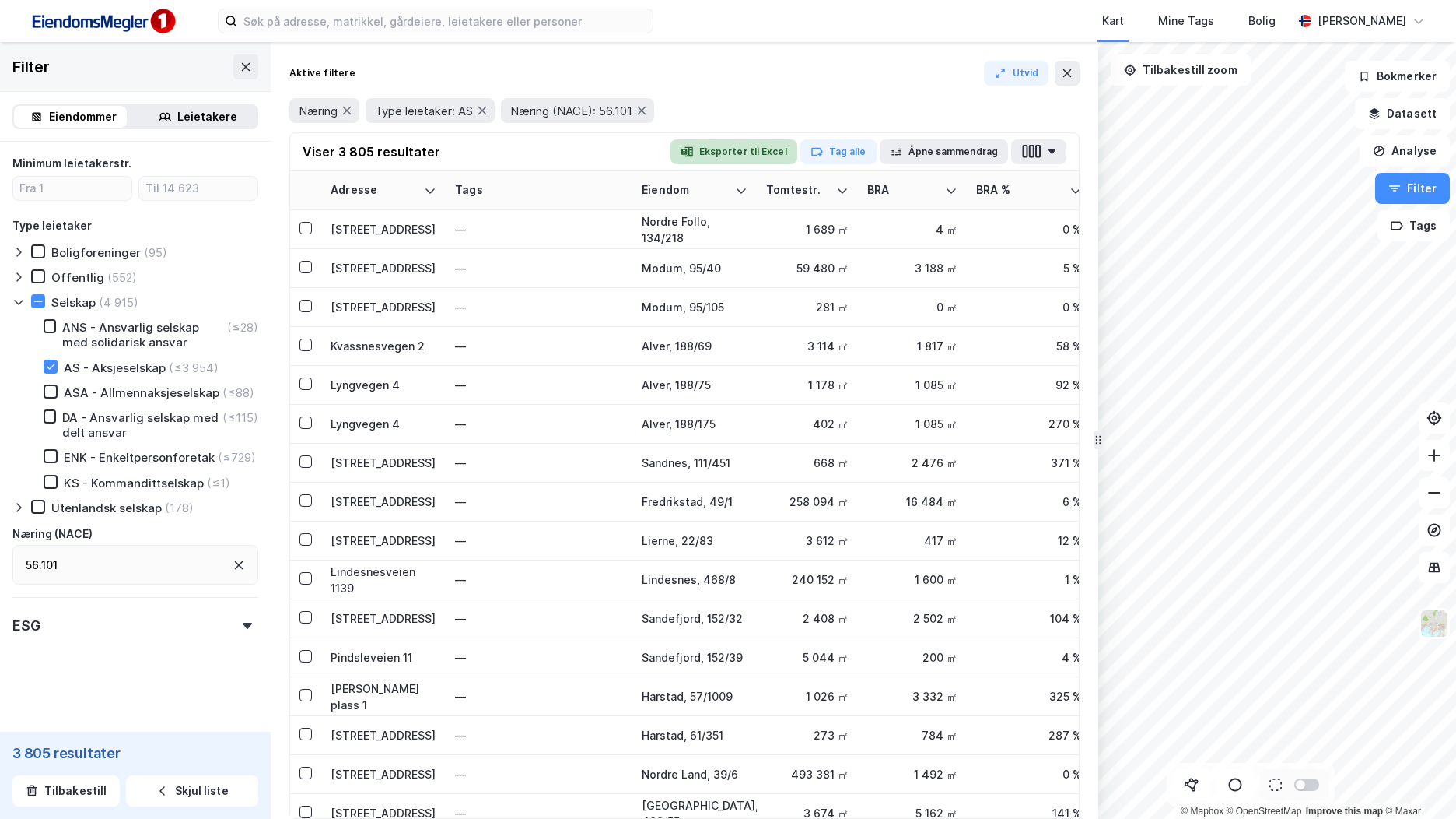
click at [787, 155] on button "Eksporter til Excel" at bounding box center [734, 151] width 127 height 25
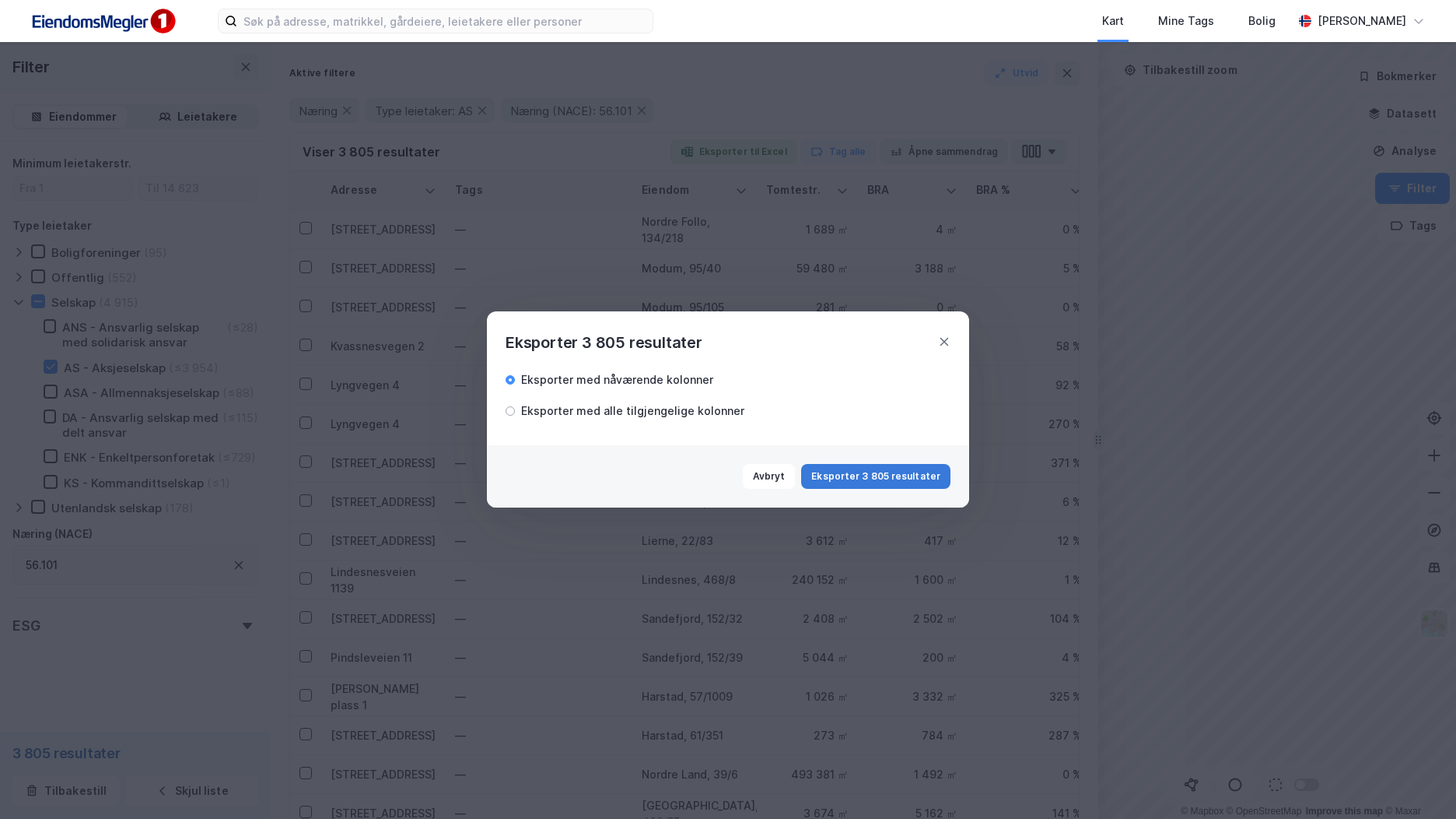
click at [871, 476] on button "Eksporter 3 805 resultater" at bounding box center [876, 476] width 149 height 25
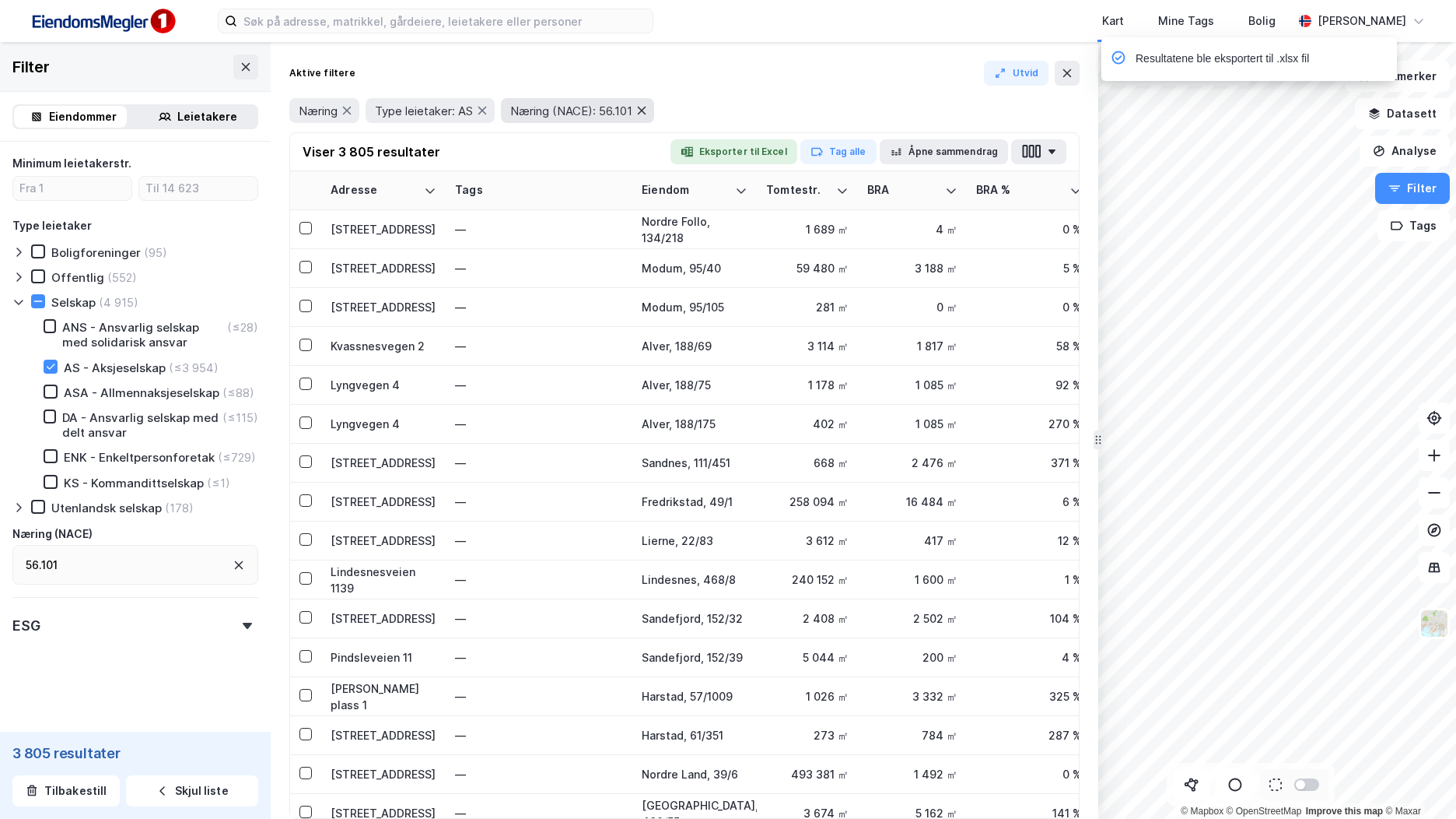
click at [648, 106] on icon at bounding box center [641, 110] width 12 height 12
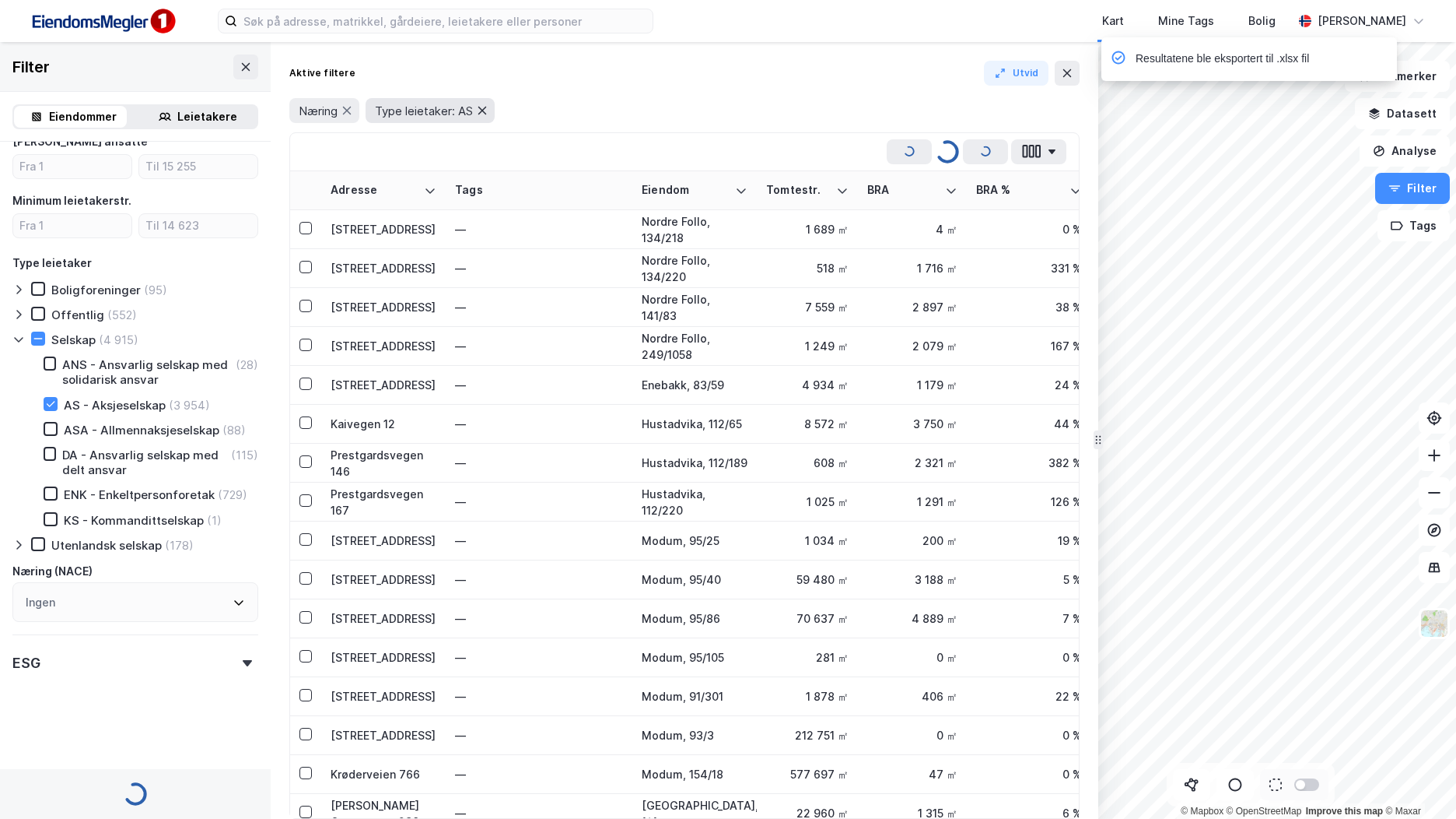
click at [486, 104] on icon at bounding box center [482, 110] width 12 height 12
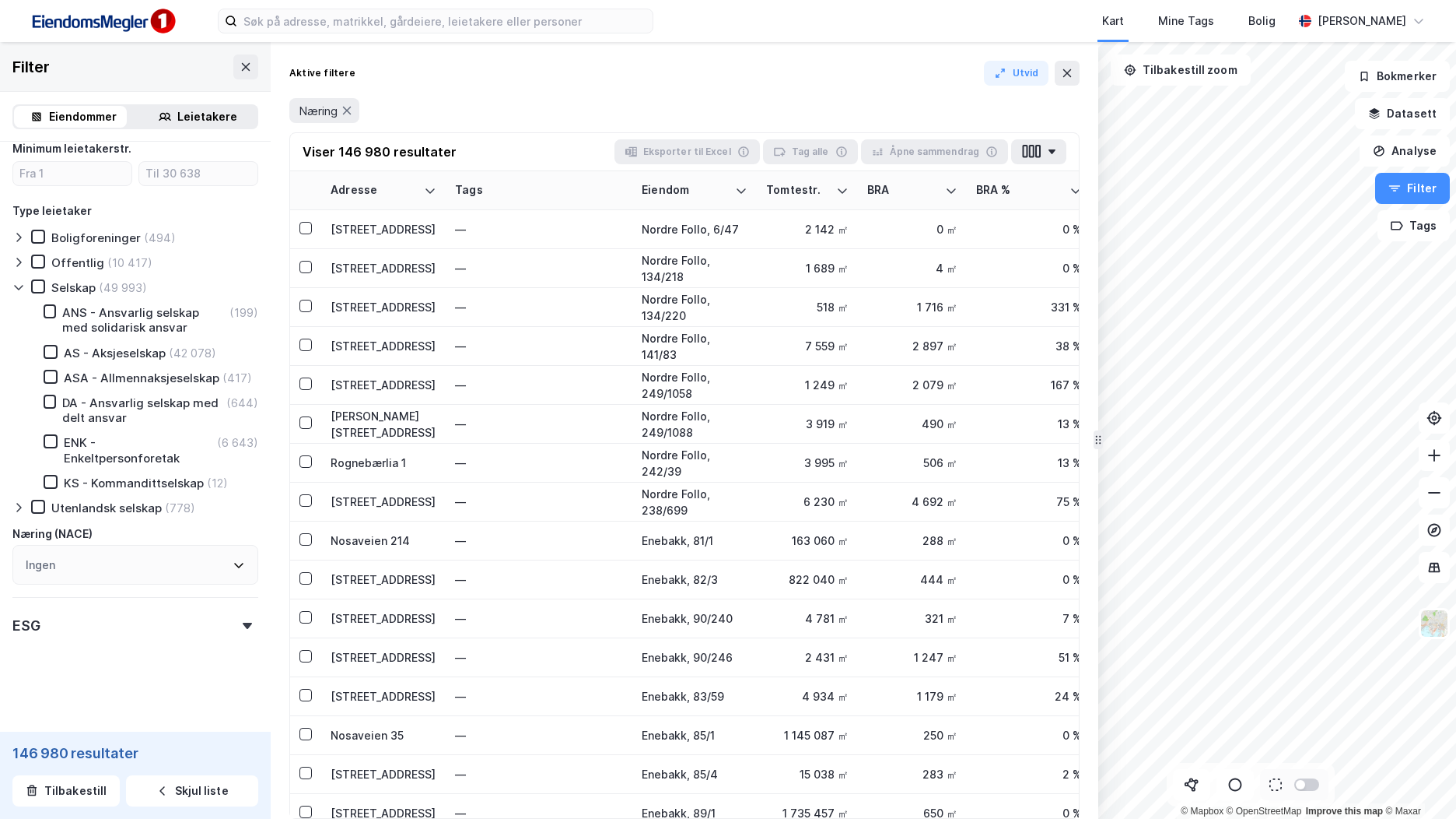
scroll to position [607, 0]
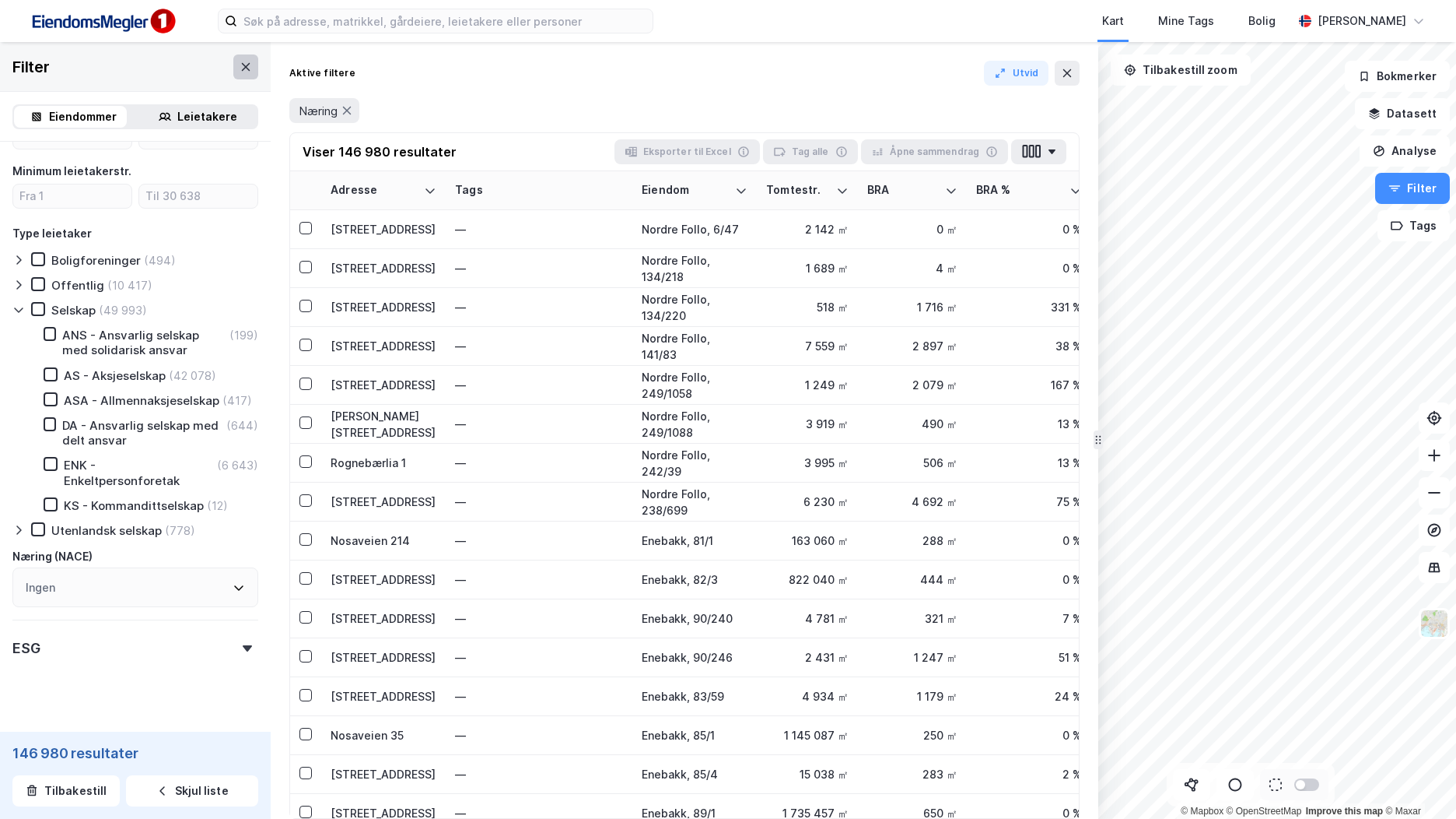
click at [234, 59] on button at bounding box center [246, 66] width 25 height 25
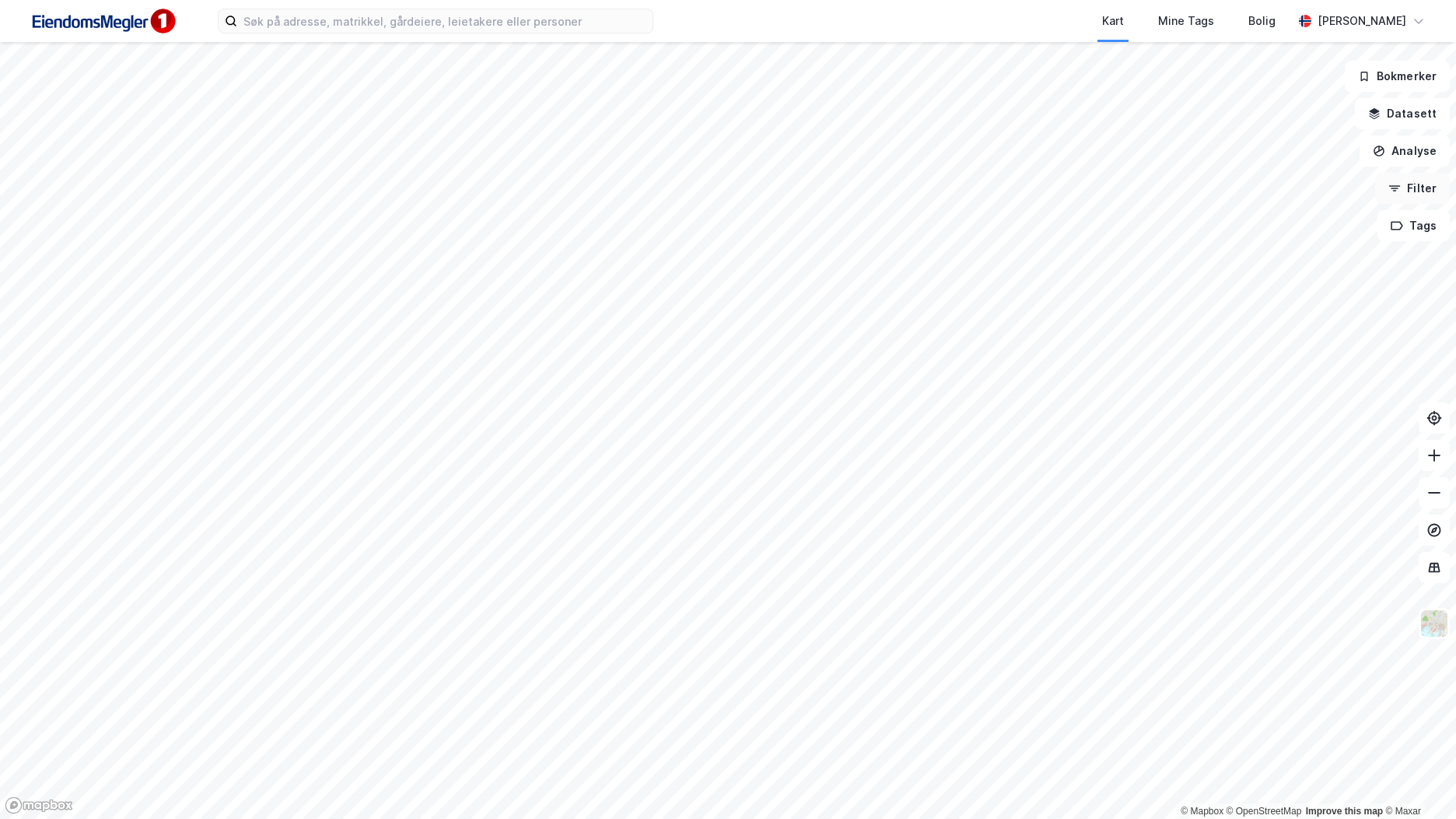
click at [1435, 191] on button "Filter" at bounding box center [1413, 187] width 75 height 31
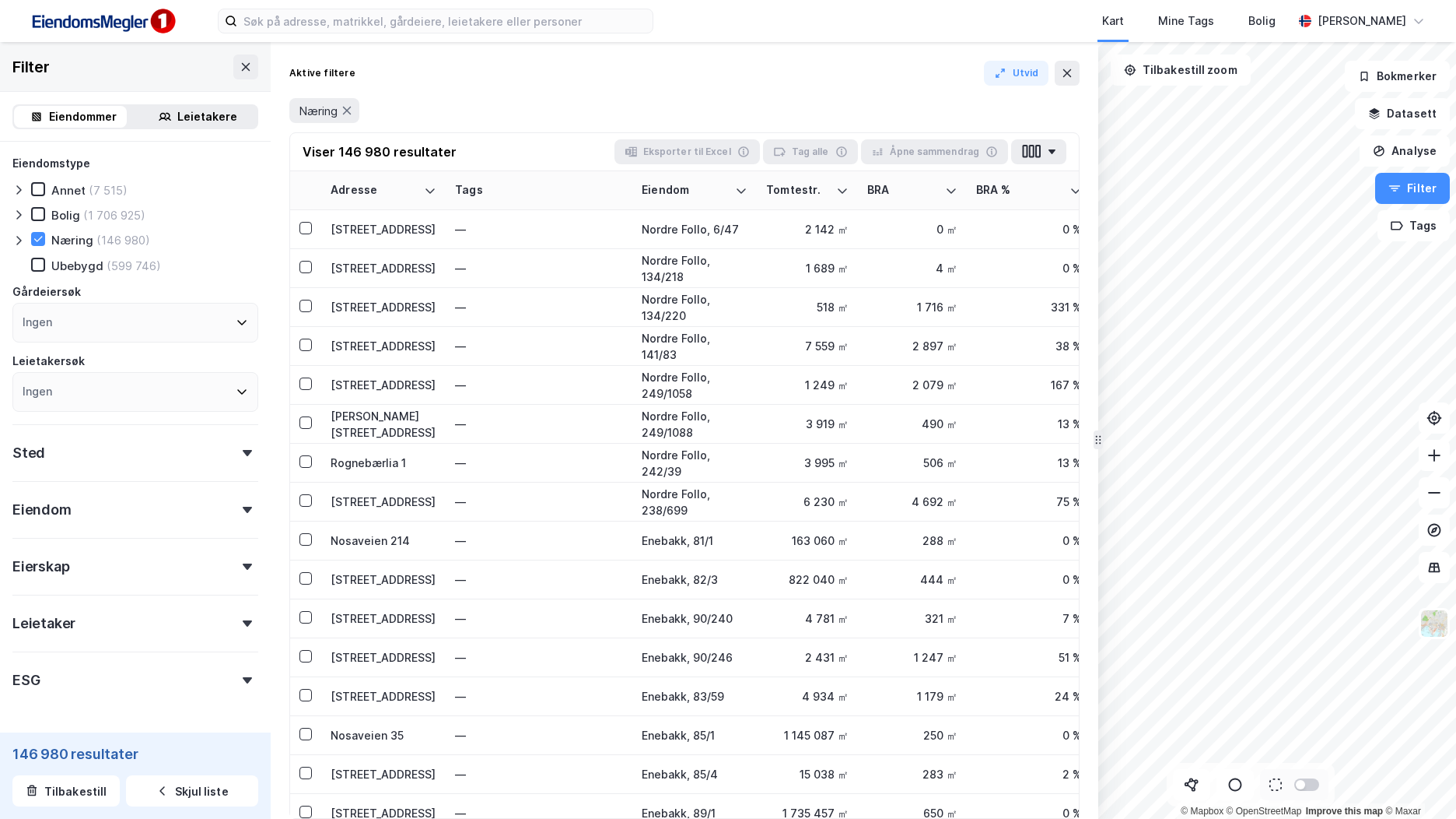
click at [18, 239] on icon at bounding box center [18, 239] width 12 height 12
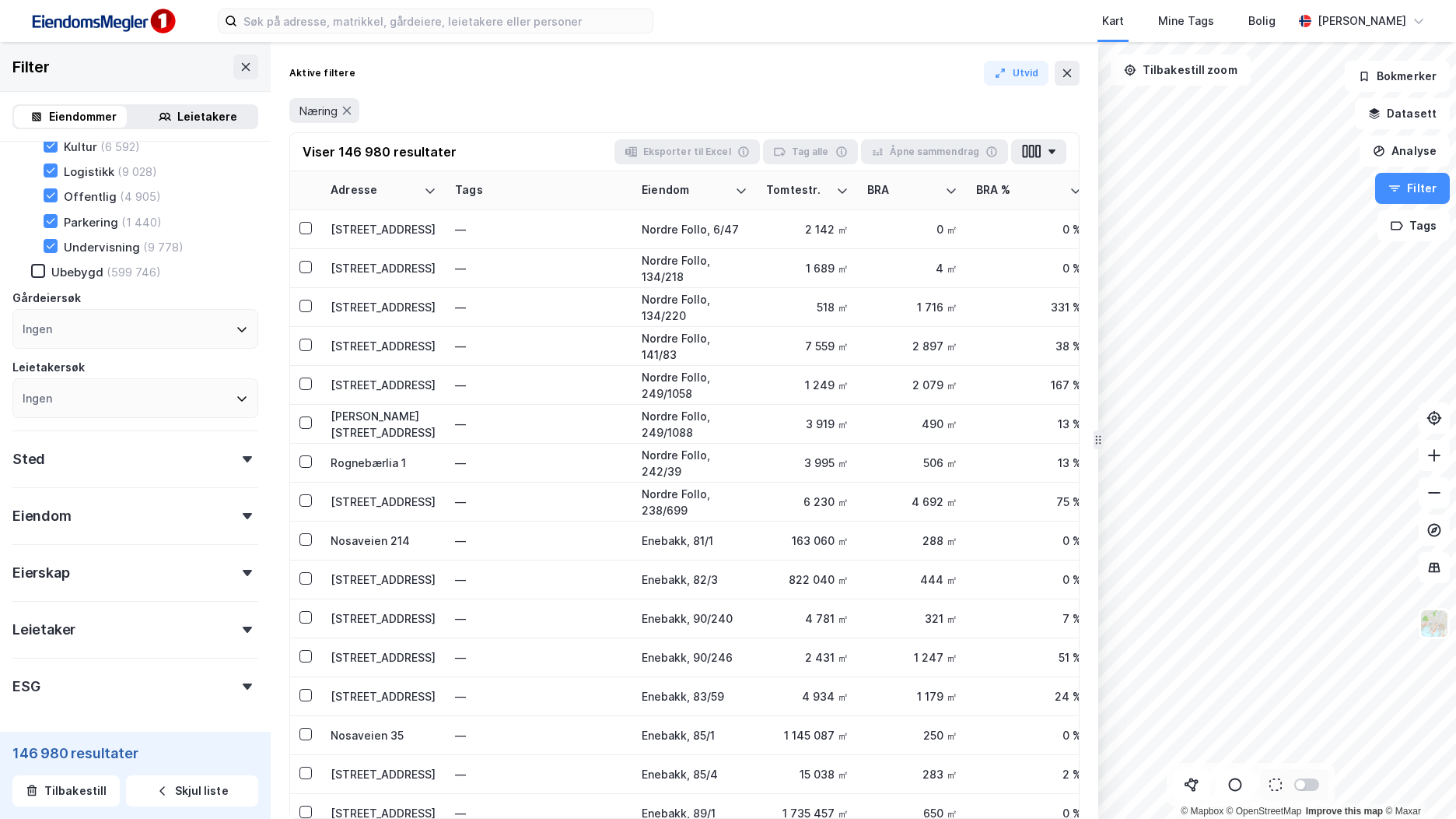
scroll to position [355, 0]
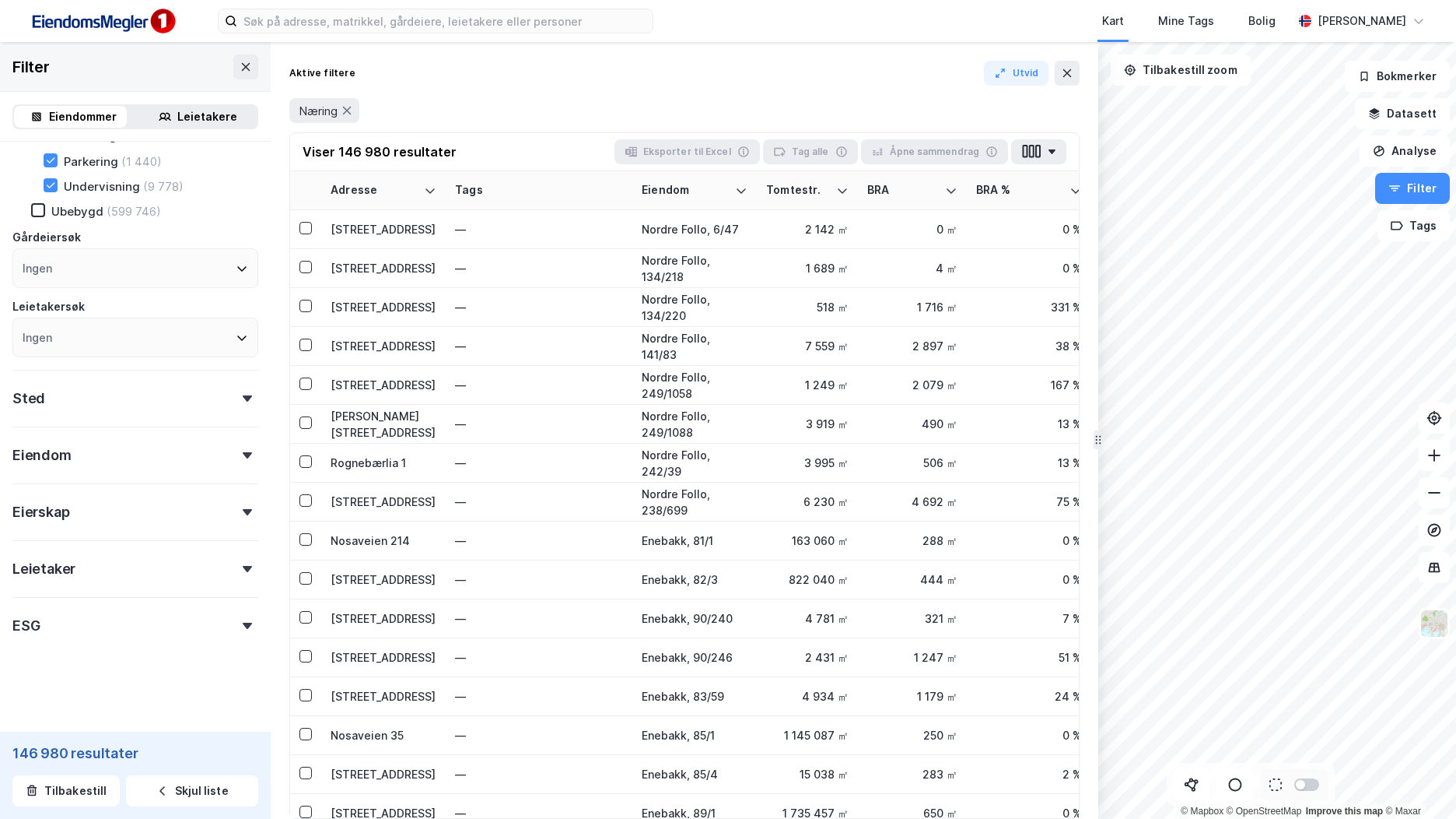
click at [136, 405] on div "Sted" at bounding box center [135, 392] width 246 height 45
click at [142, 468] on div "Ingen" at bounding box center [135, 466] width 246 height 40
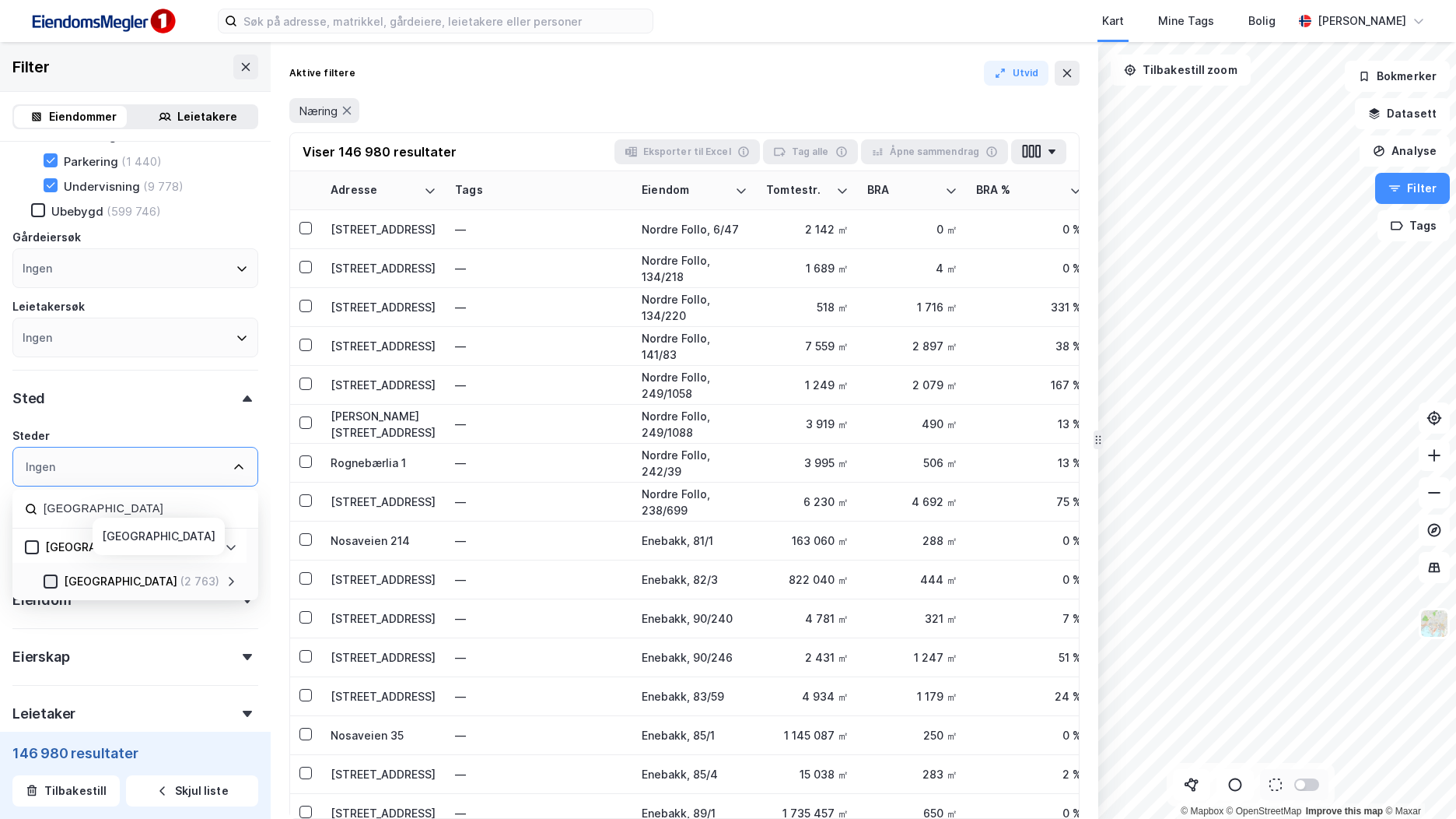
type input "[GEOGRAPHIC_DATA]"
click at [52, 583] on icon at bounding box center [50, 581] width 11 height 11
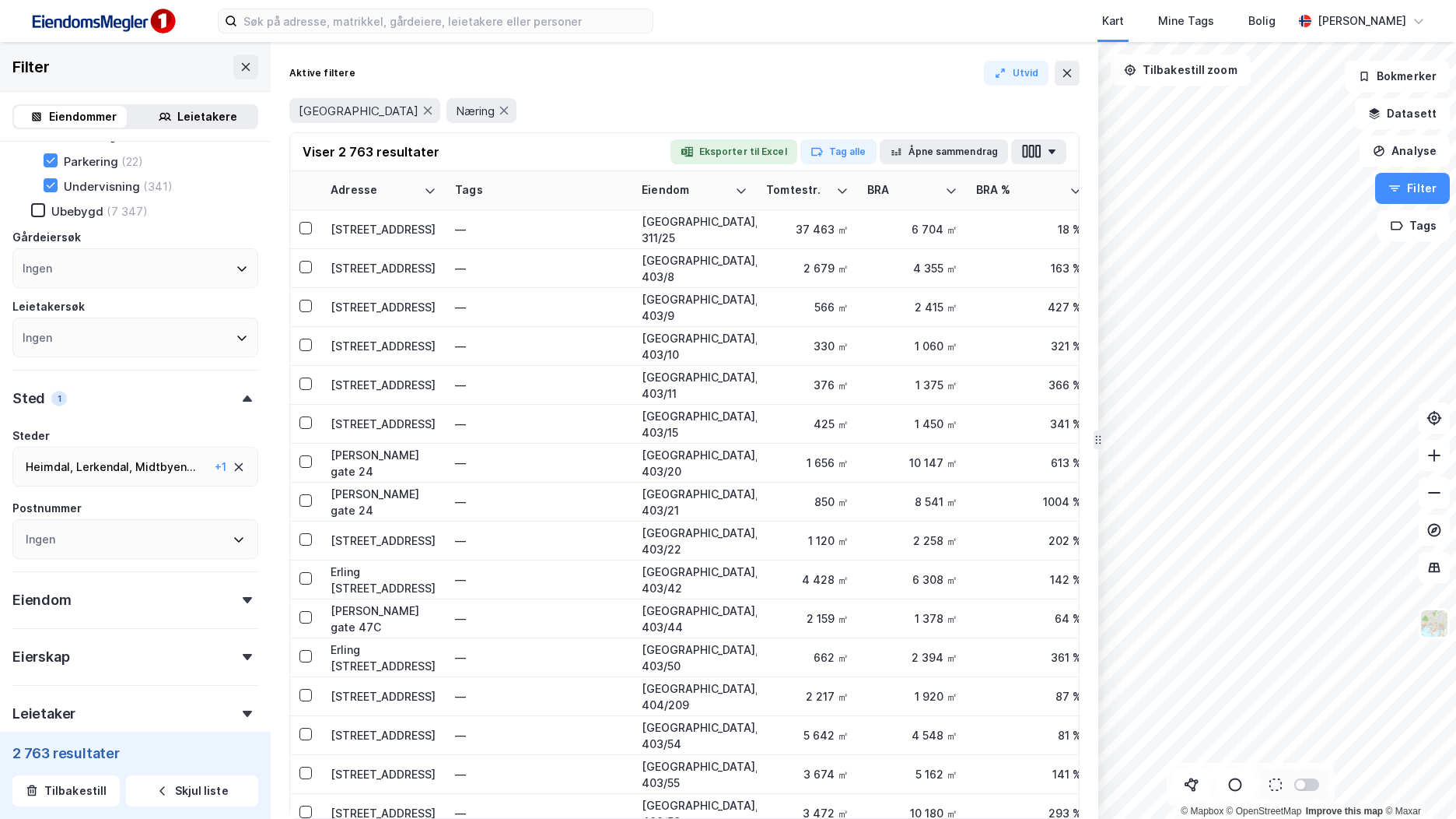
click at [168, 394] on div "Sted 1" at bounding box center [135, 392] width 246 height 45
click at [168, 463] on div "Eiendom" at bounding box center [135, 449] width 246 height 45
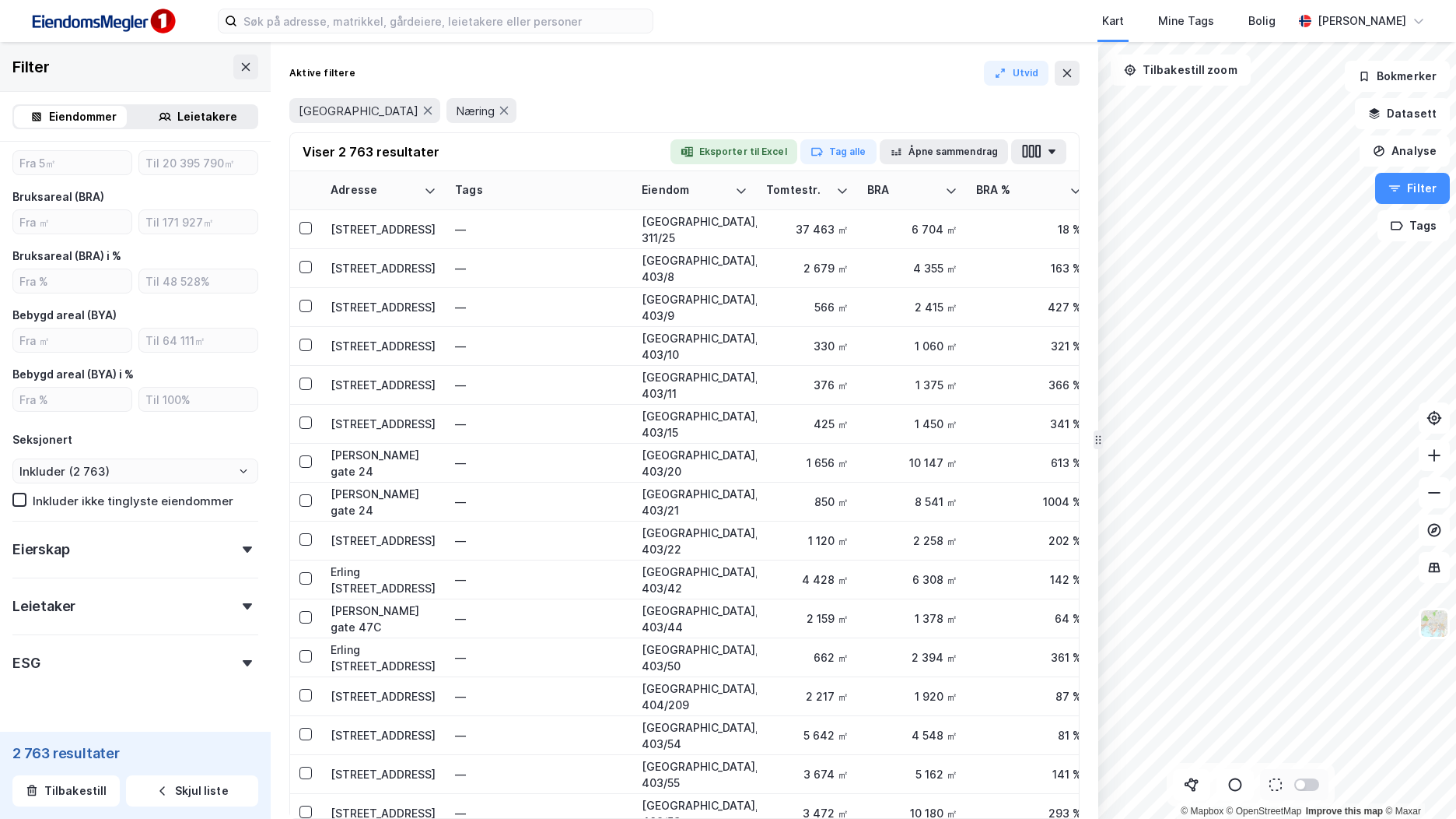
scroll to position [747, 0]
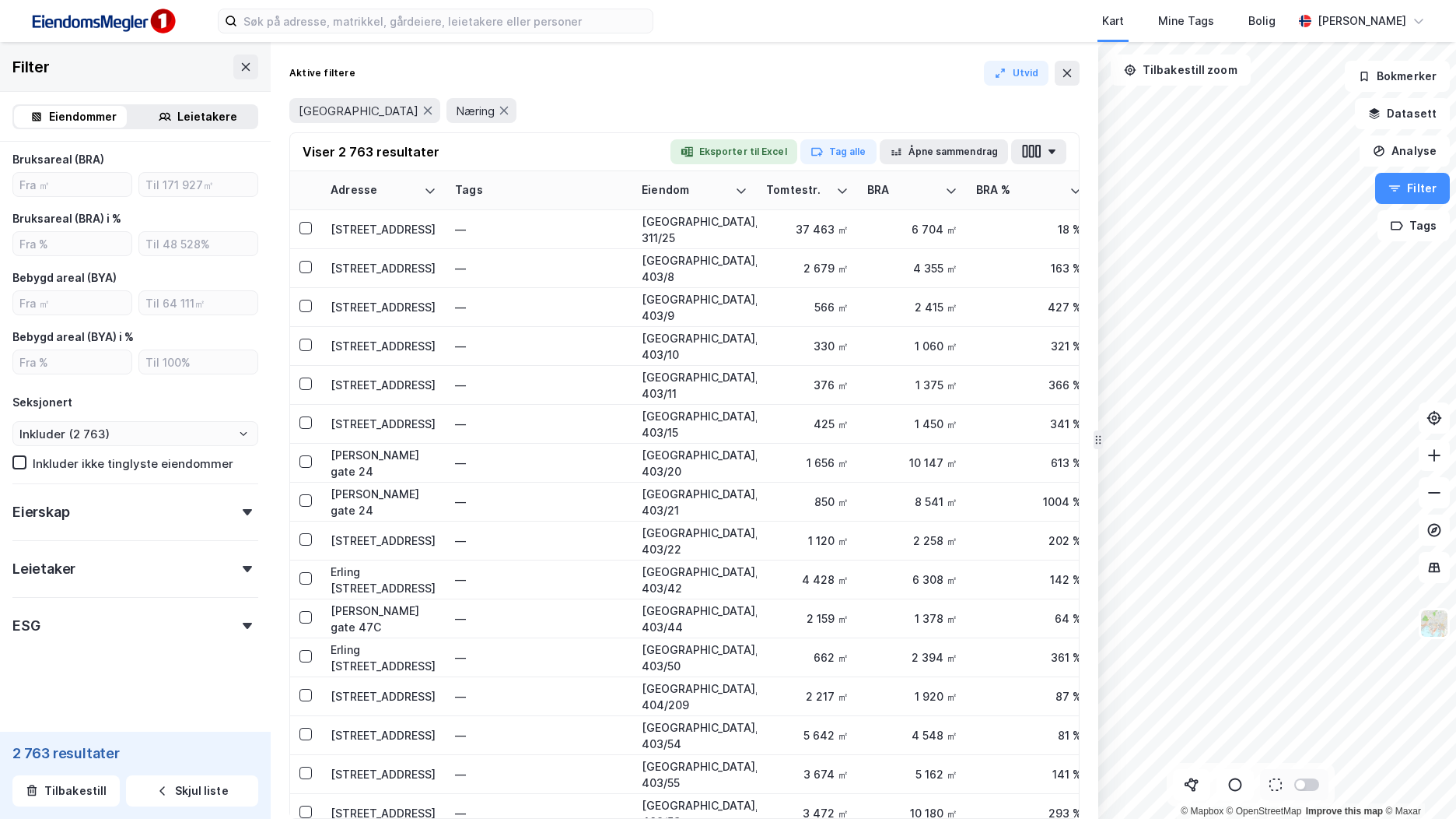
click at [156, 514] on div "Eierskap" at bounding box center [135, 506] width 246 height 45
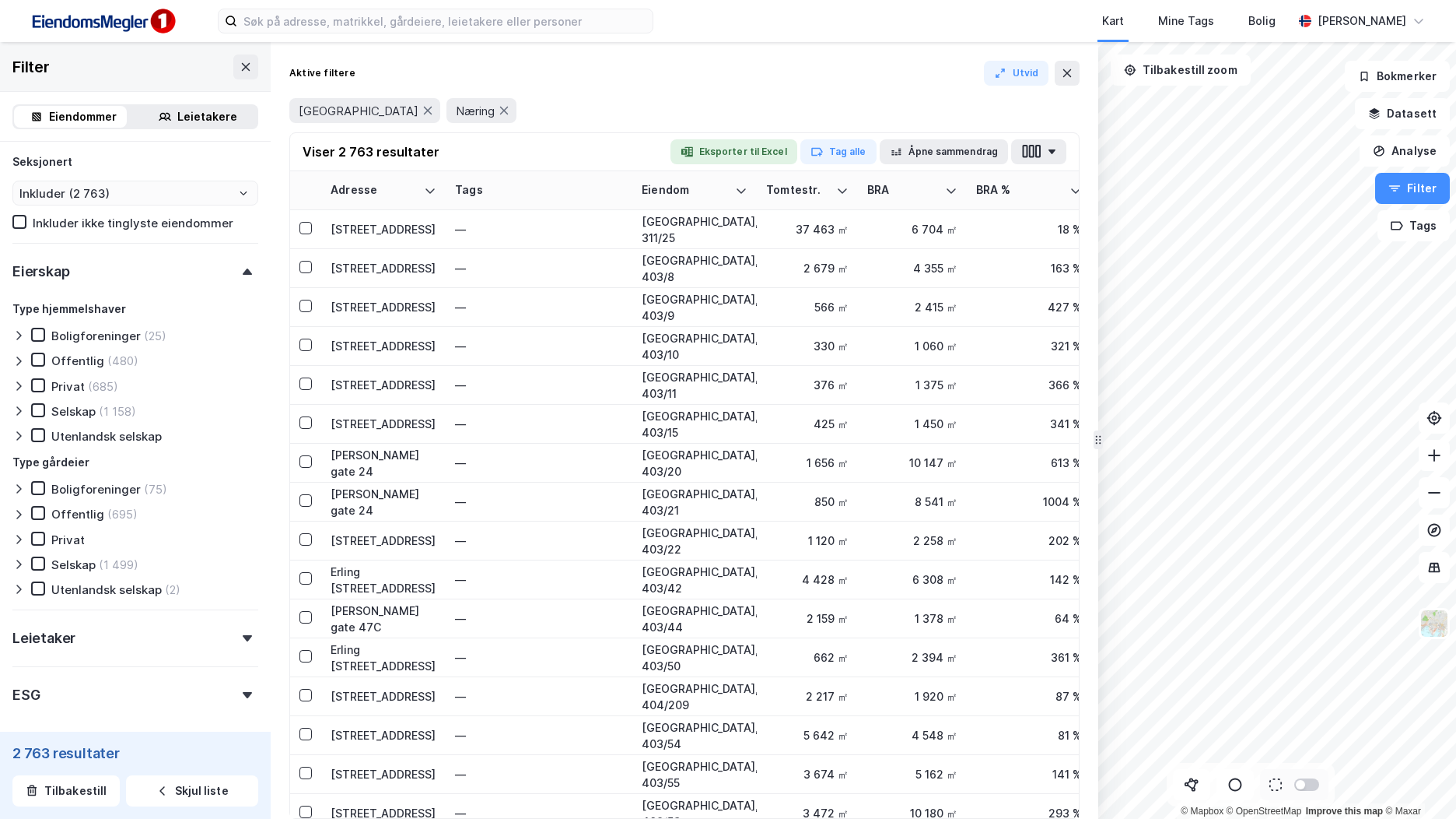
scroll to position [1057, 0]
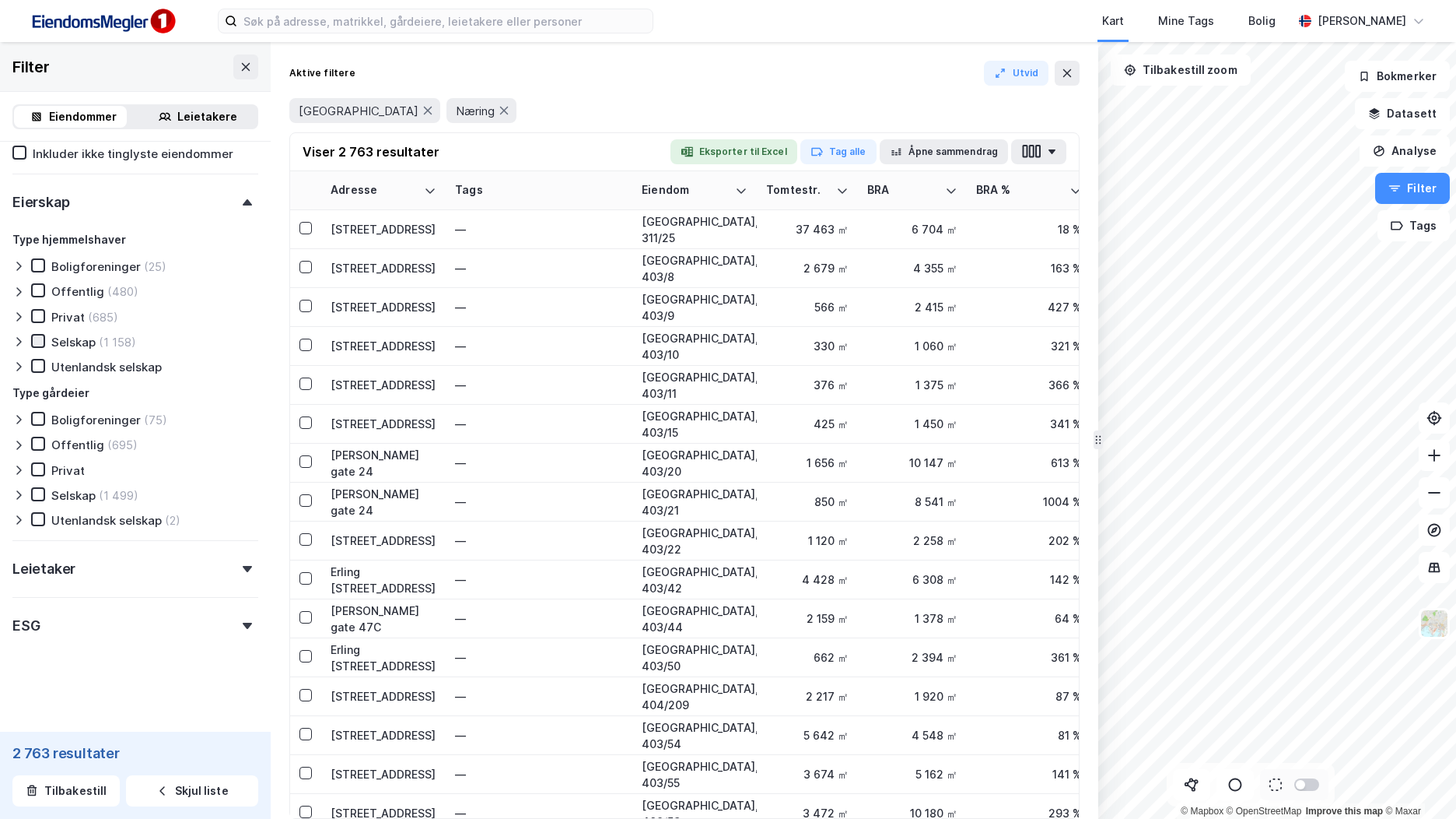
click at [40, 342] on icon at bounding box center [38, 341] width 11 height 11
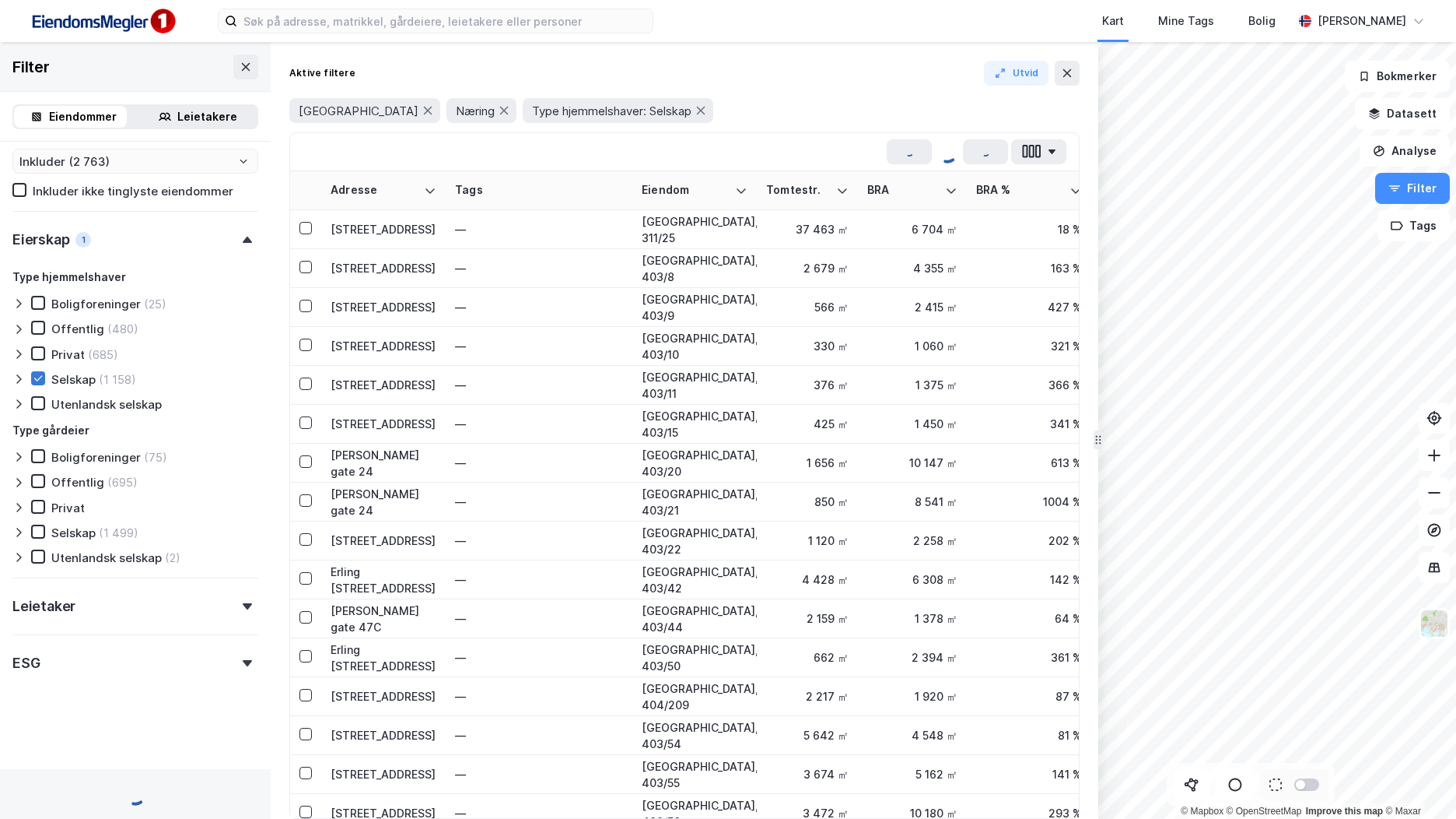
scroll to position [1057, 0]
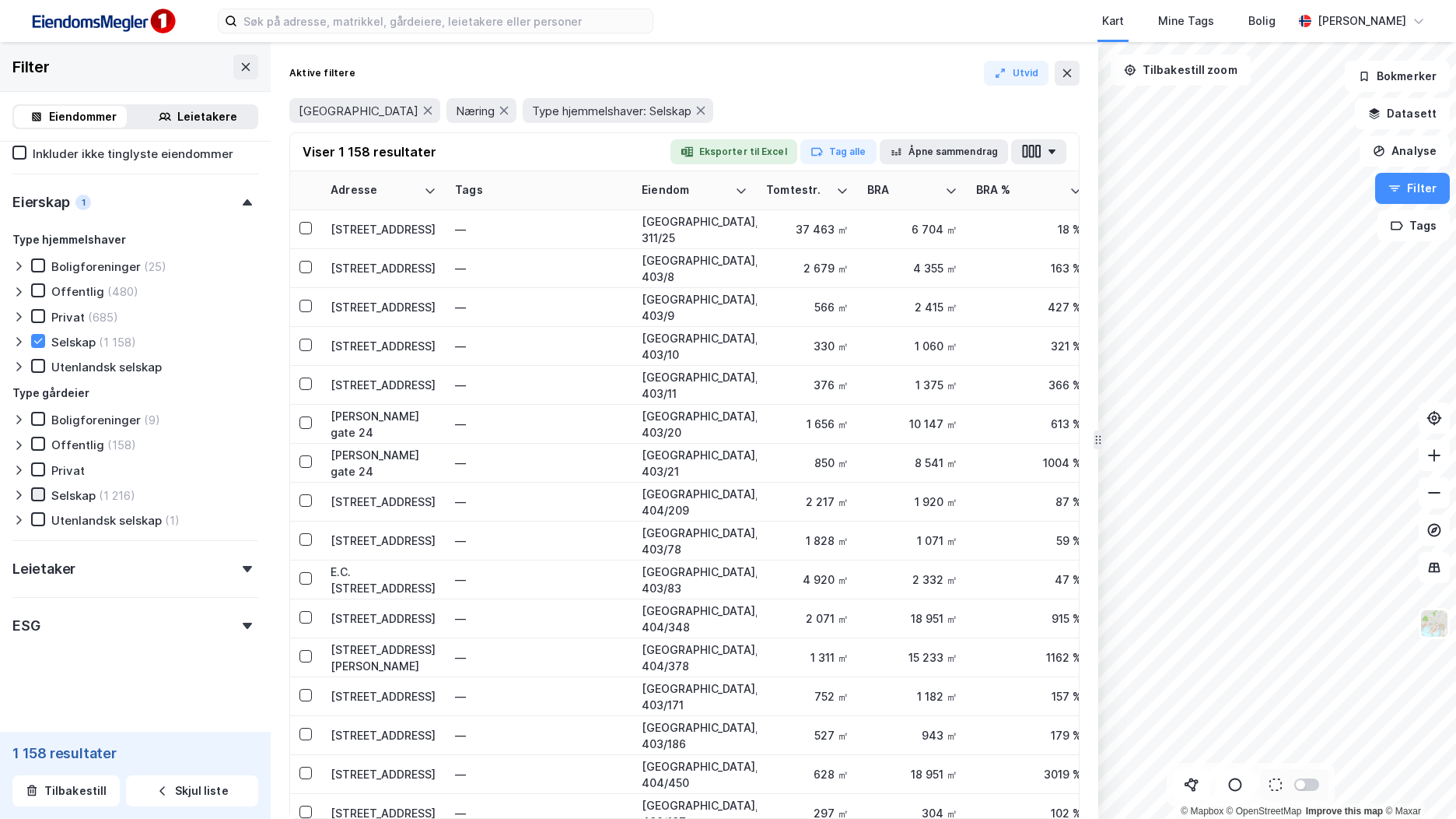
click at [40, 496] on icon at bounding box center [38, 494] width 11 height 11
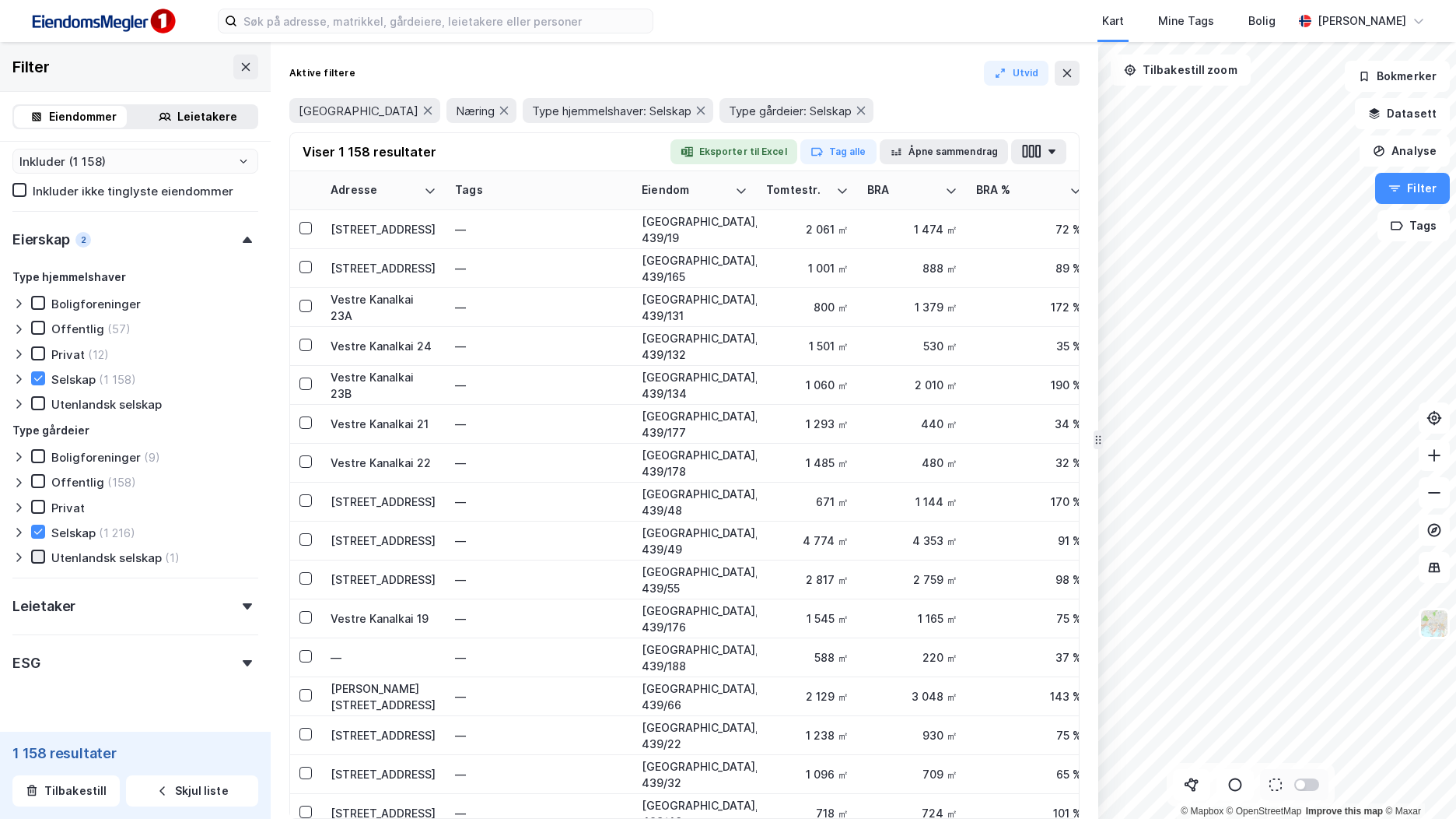
scroll to position [1057, 0]
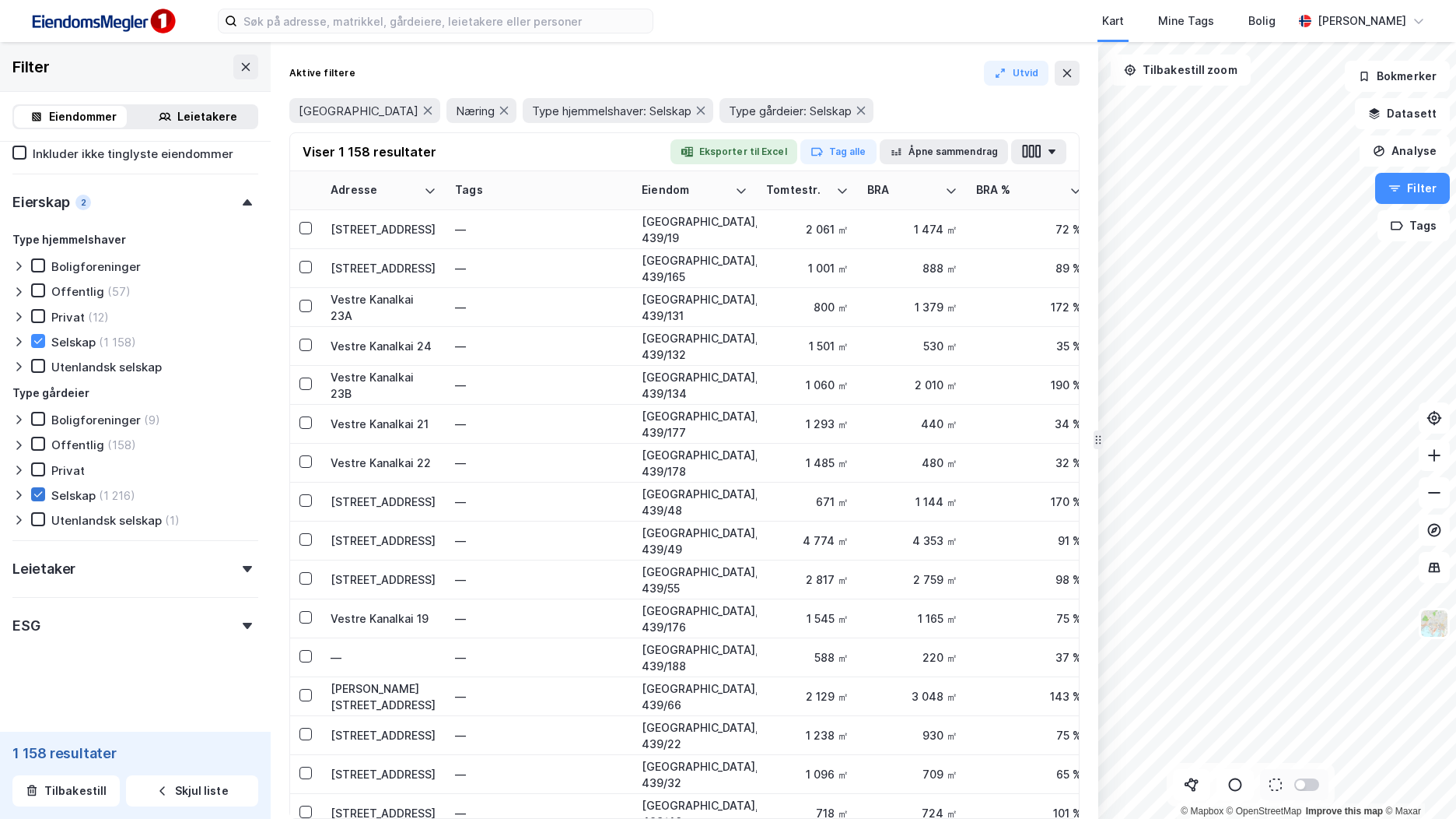
click at [40, 495] on icon at bounding box center [38, 494] width 11 height 11
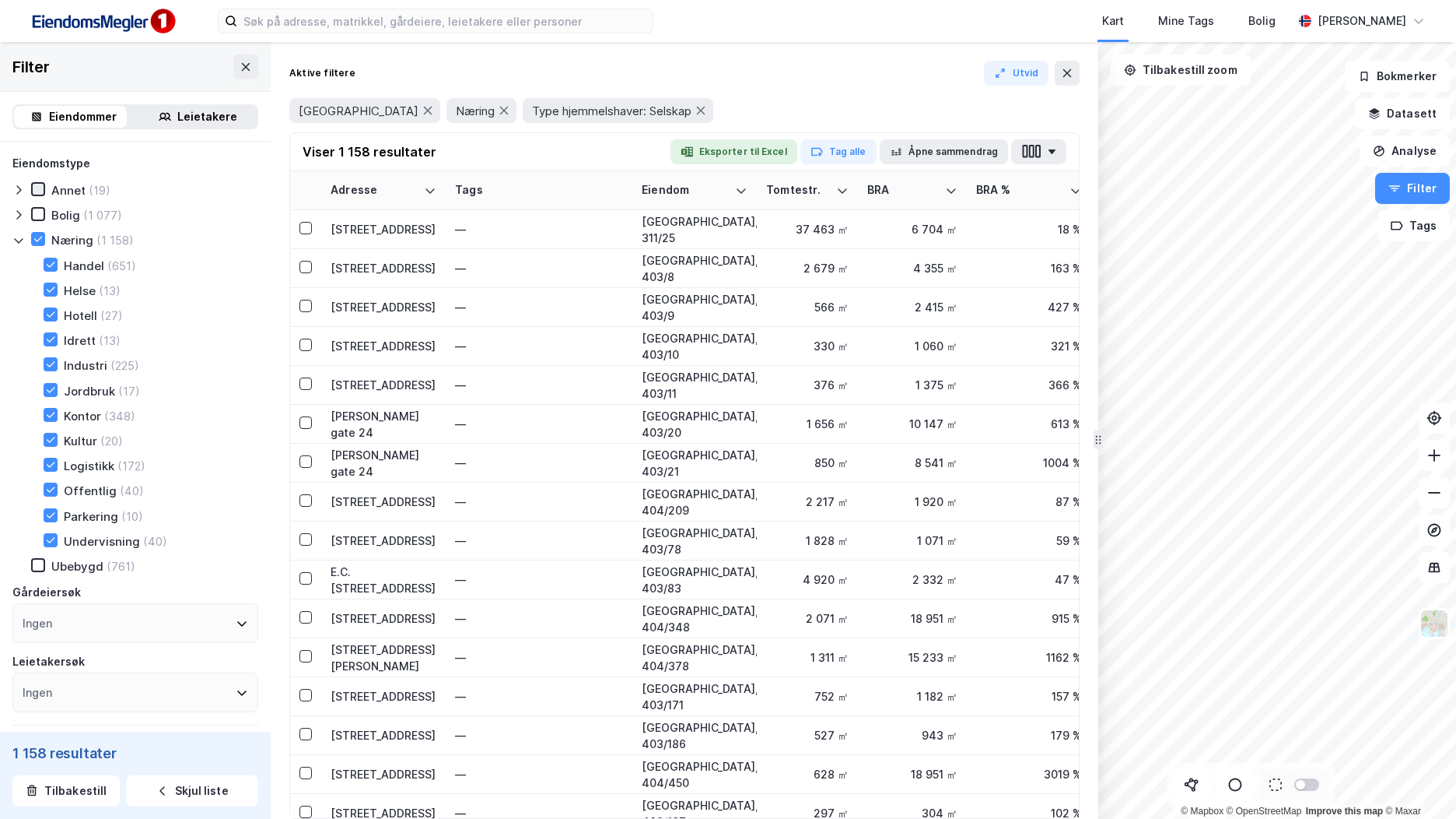
click at [40, 189] on icon at bounding box center [38, 189] width 11 height 11
click at [40, 215] on icon at bounding box center [38, 214] width 11 height 11
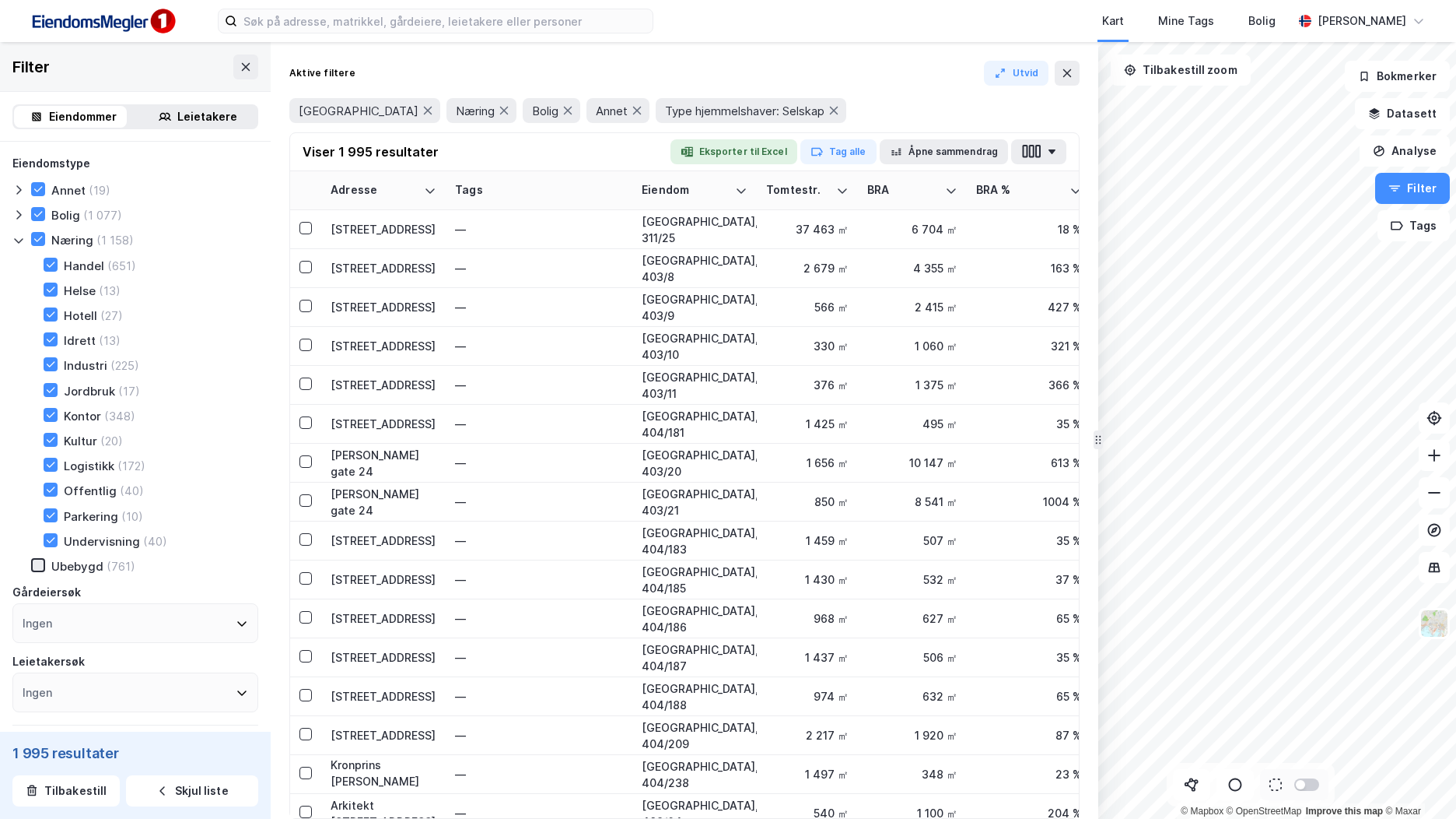
click at [37, 565] on icon at bounding box center [38, 566] width 11 height 11
type input "Inkluder (2 747)"
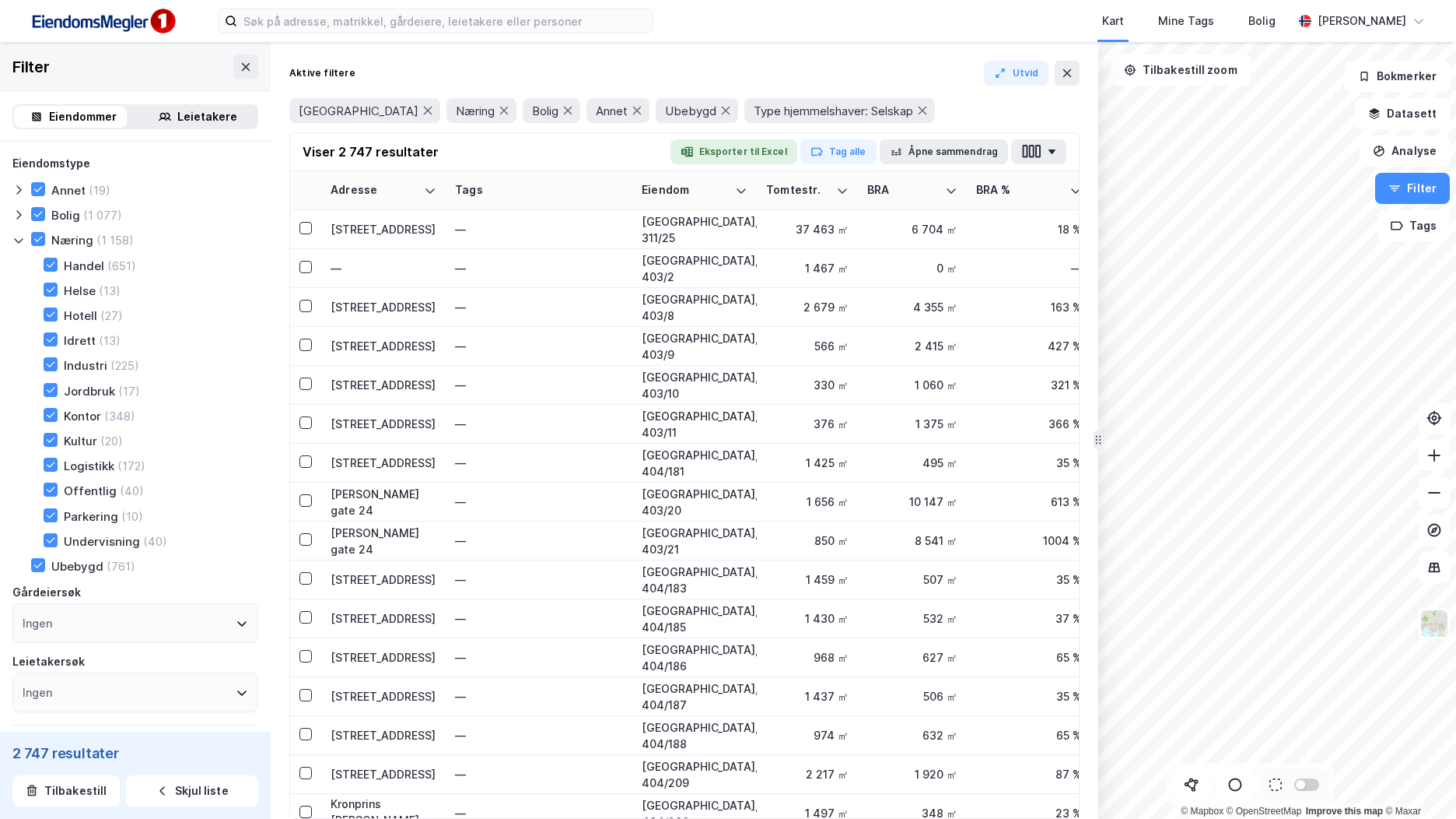
scroll to position [389, 0]
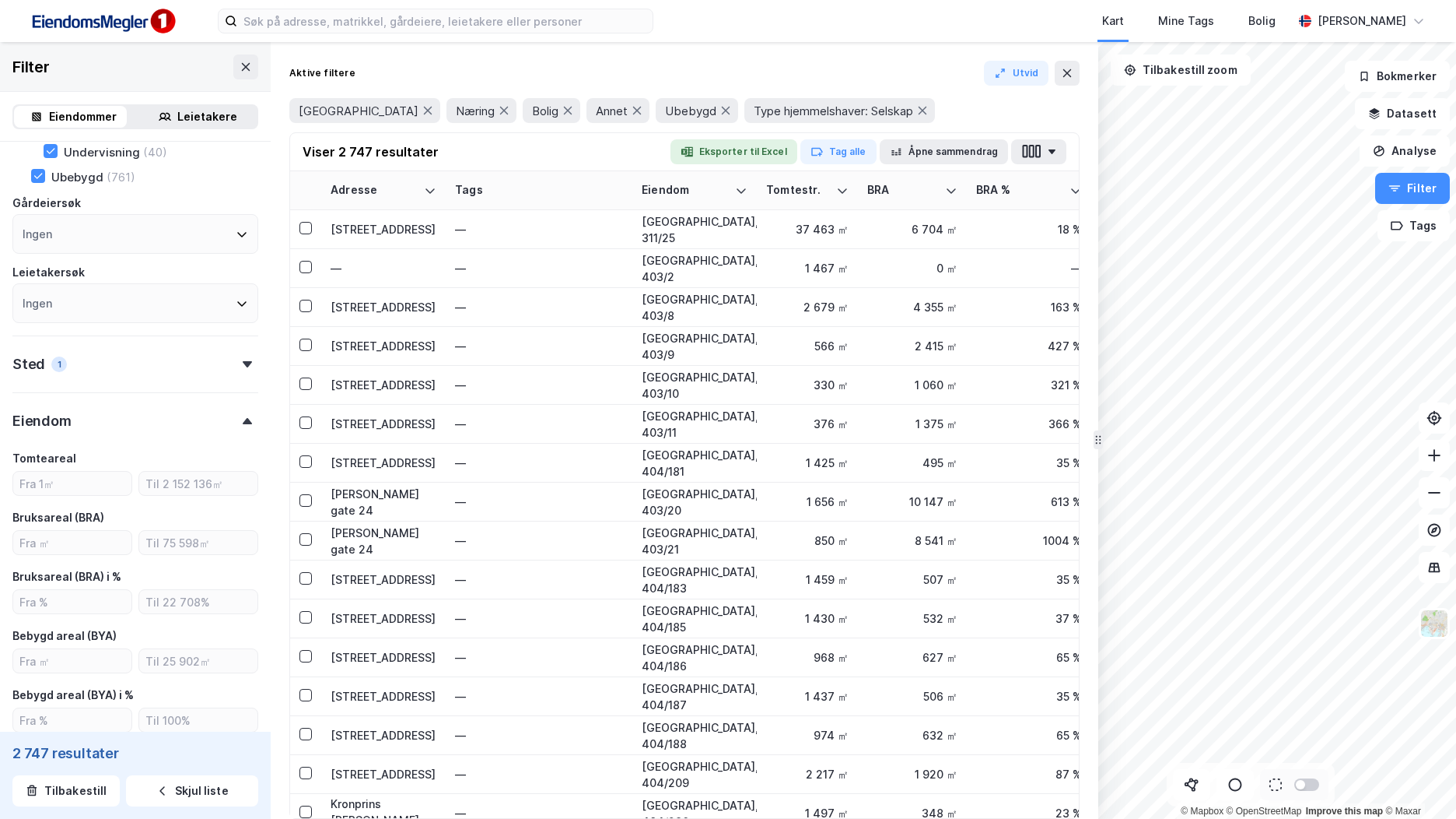
click at [236, 238] on icon at bounding box center [241, 234] width 12 height 12
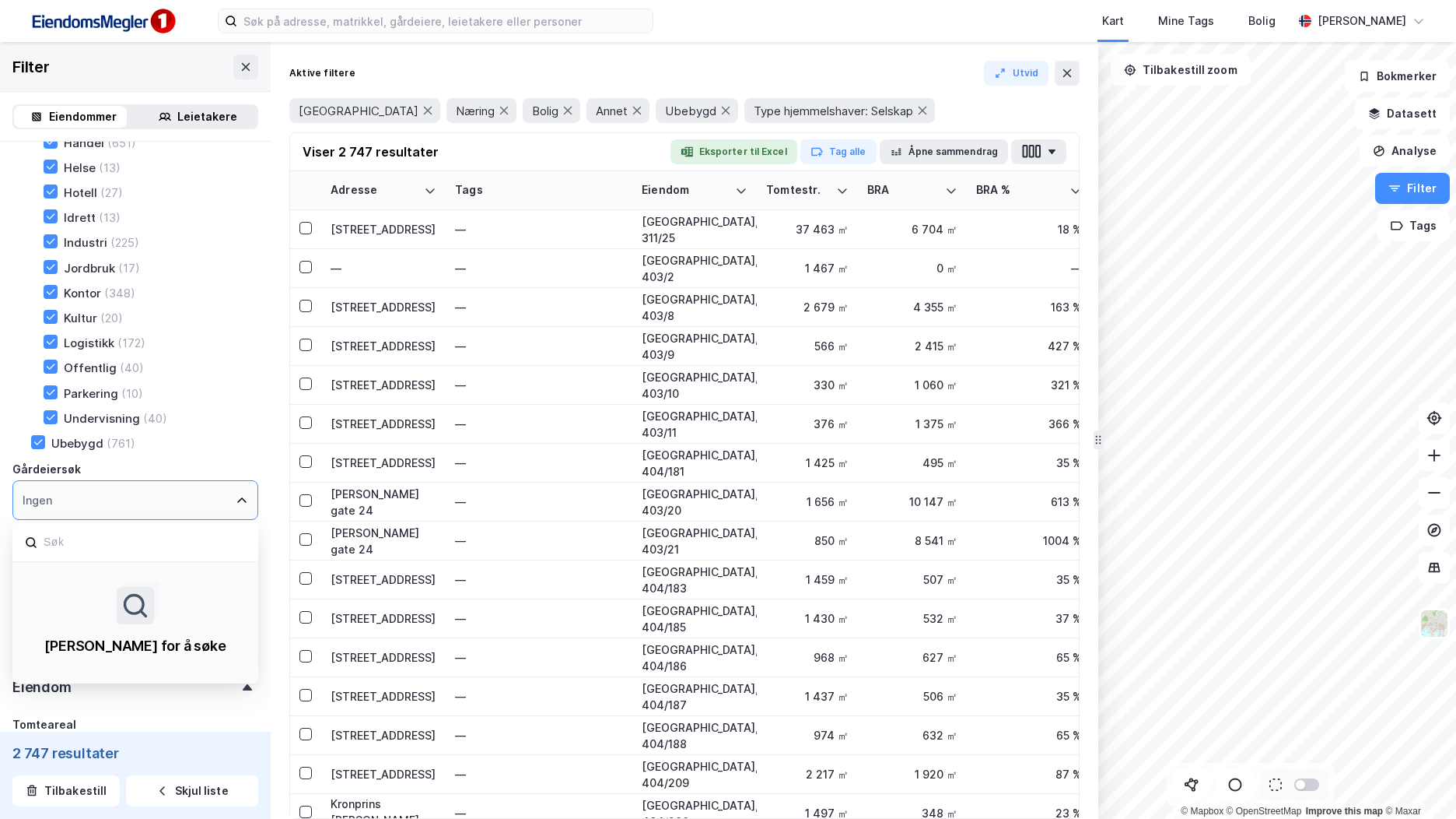
scroll to position [0, 0]
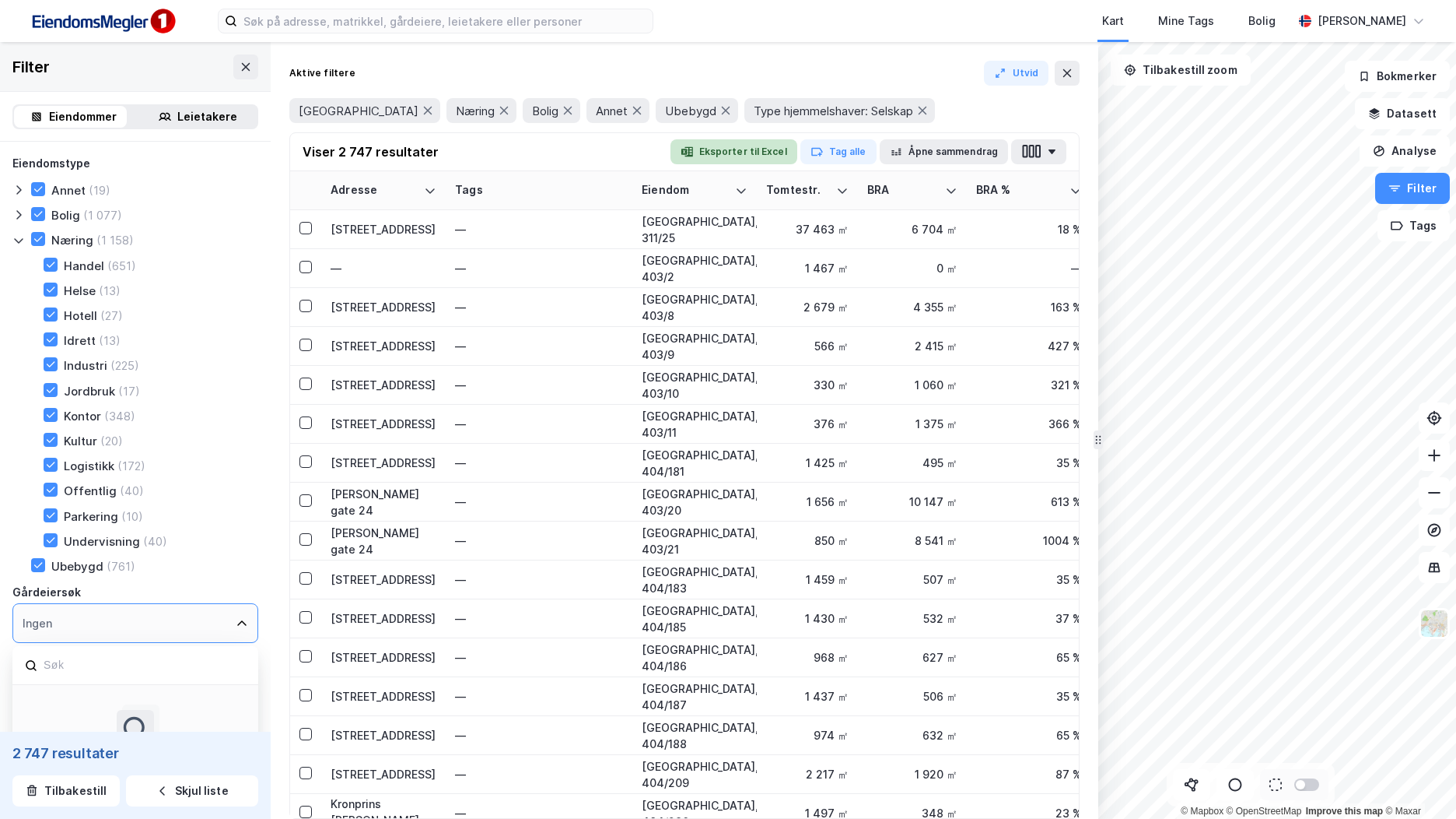
click at [781, 157] on button "Eksporter til Excel" at bounding box center [734, 151] width 127 height 25
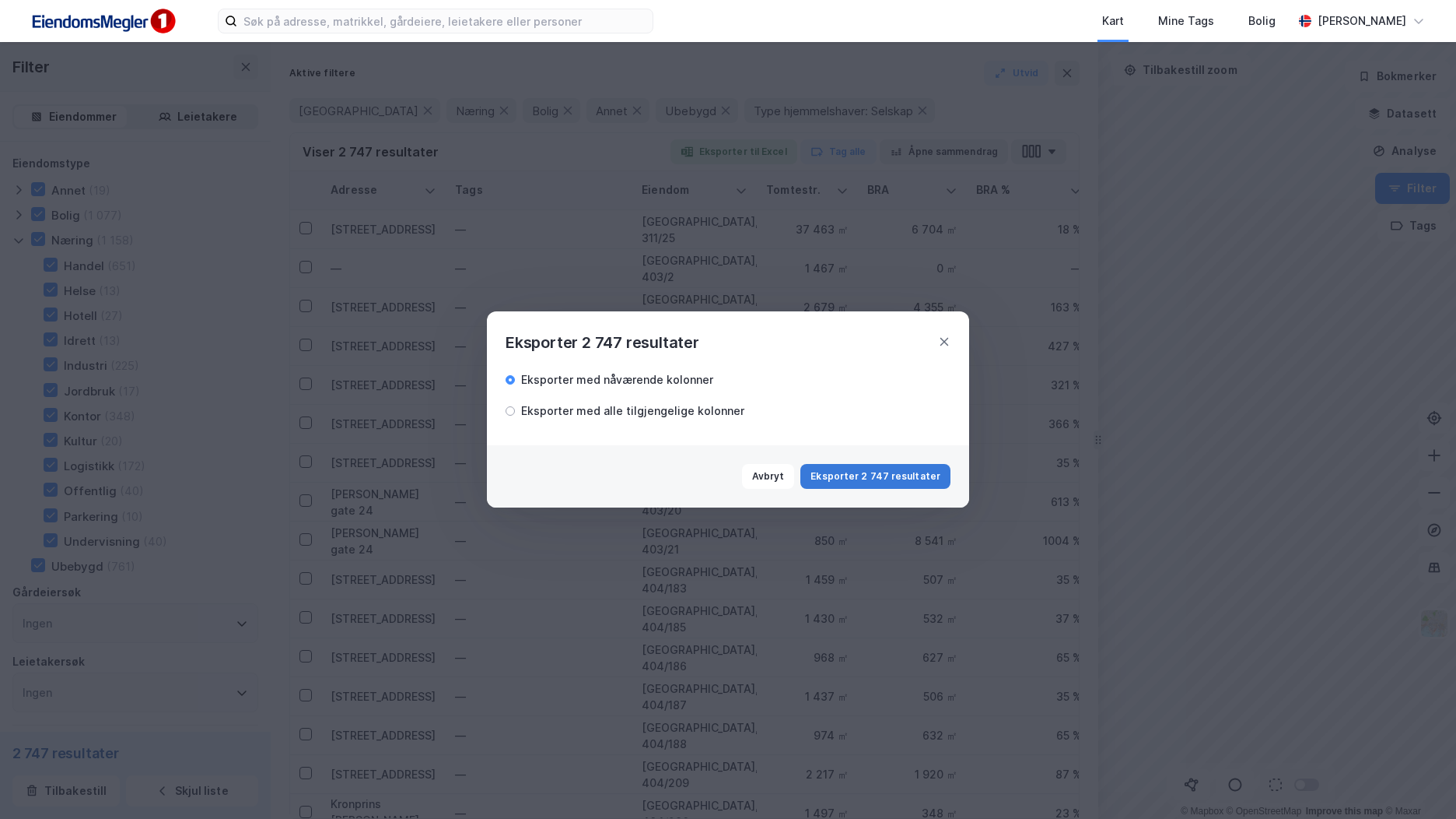
click at [894, 477] on button "Eksporter 2 747 resultater" at bounding box center [875, 476] width 150 height 25
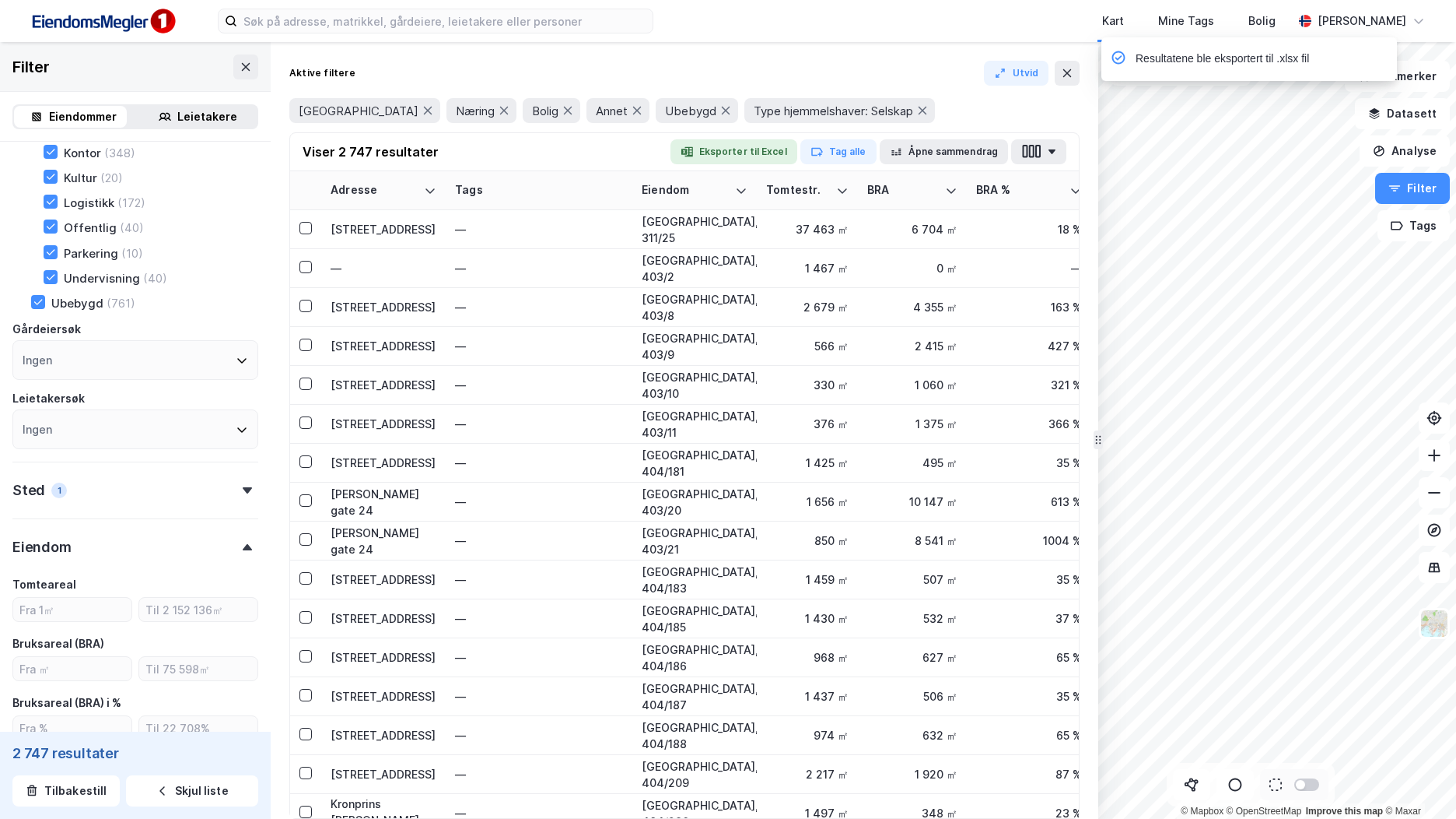
scroll to position [234, 0]
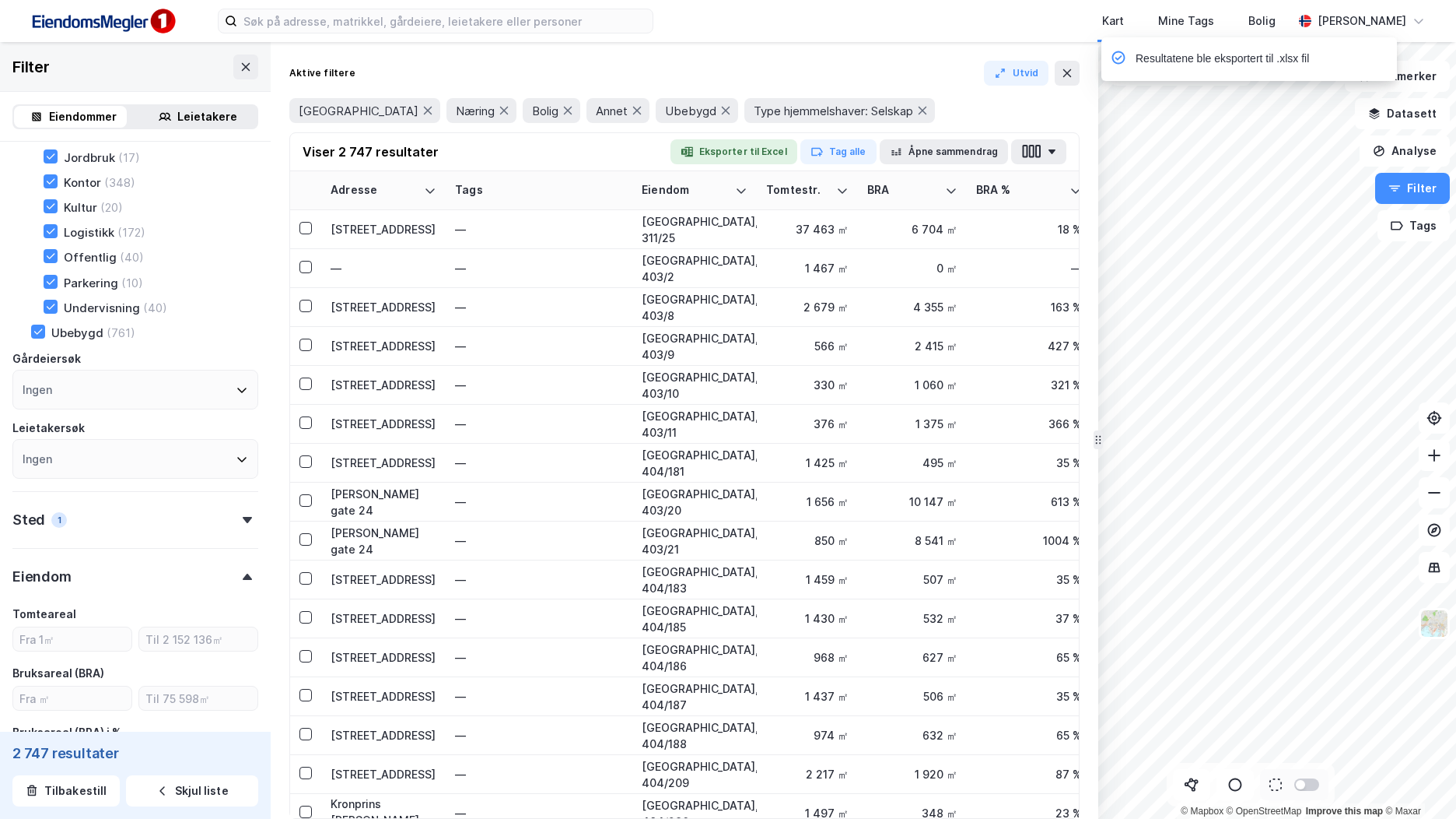
click at [166, 390] on div "Ingen" at bounding box center [135, 389] width 246 height 40
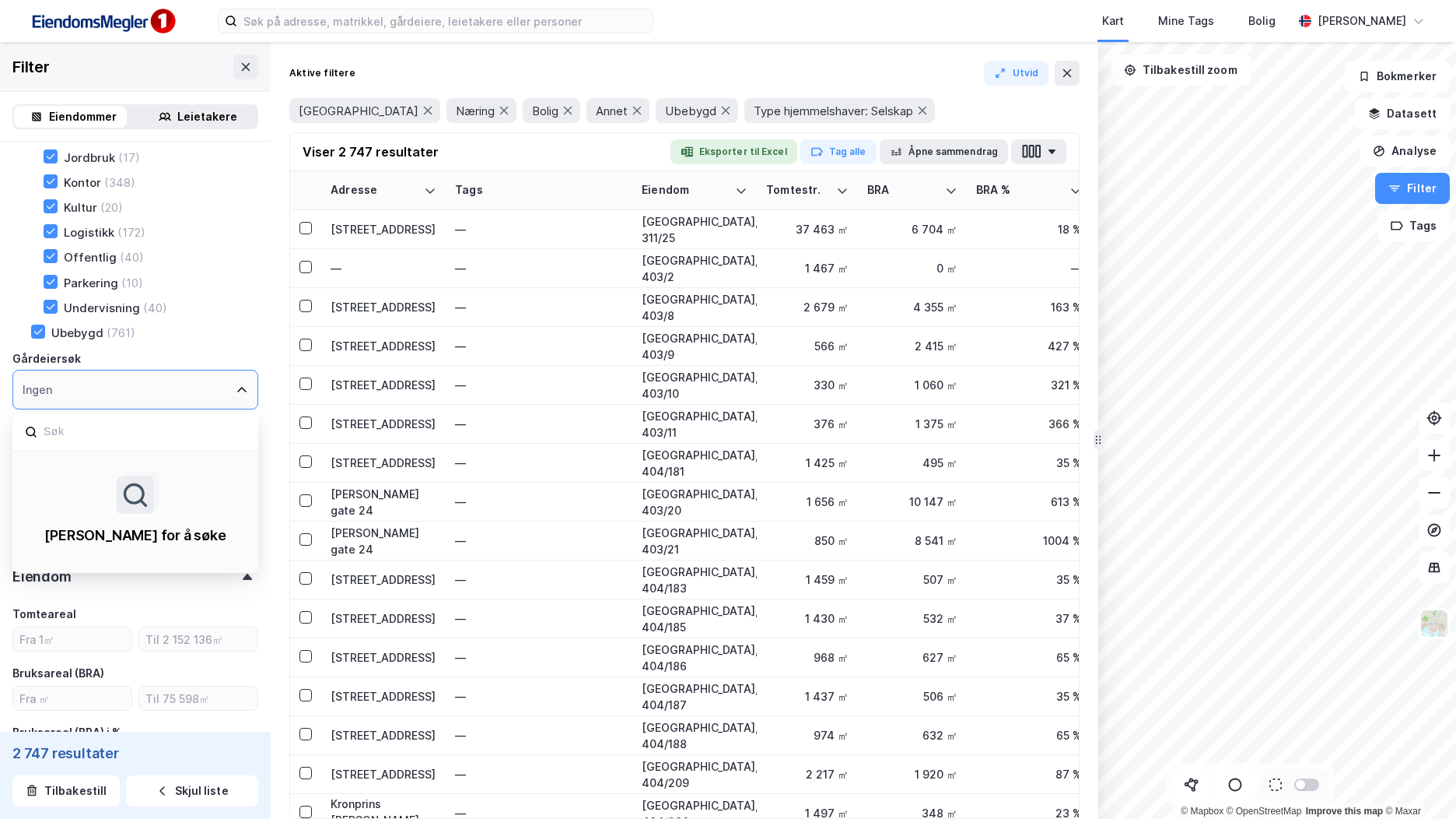
click at [166, 389] on div "Ingen" at bounding box center [135, 389] width 246 height 40
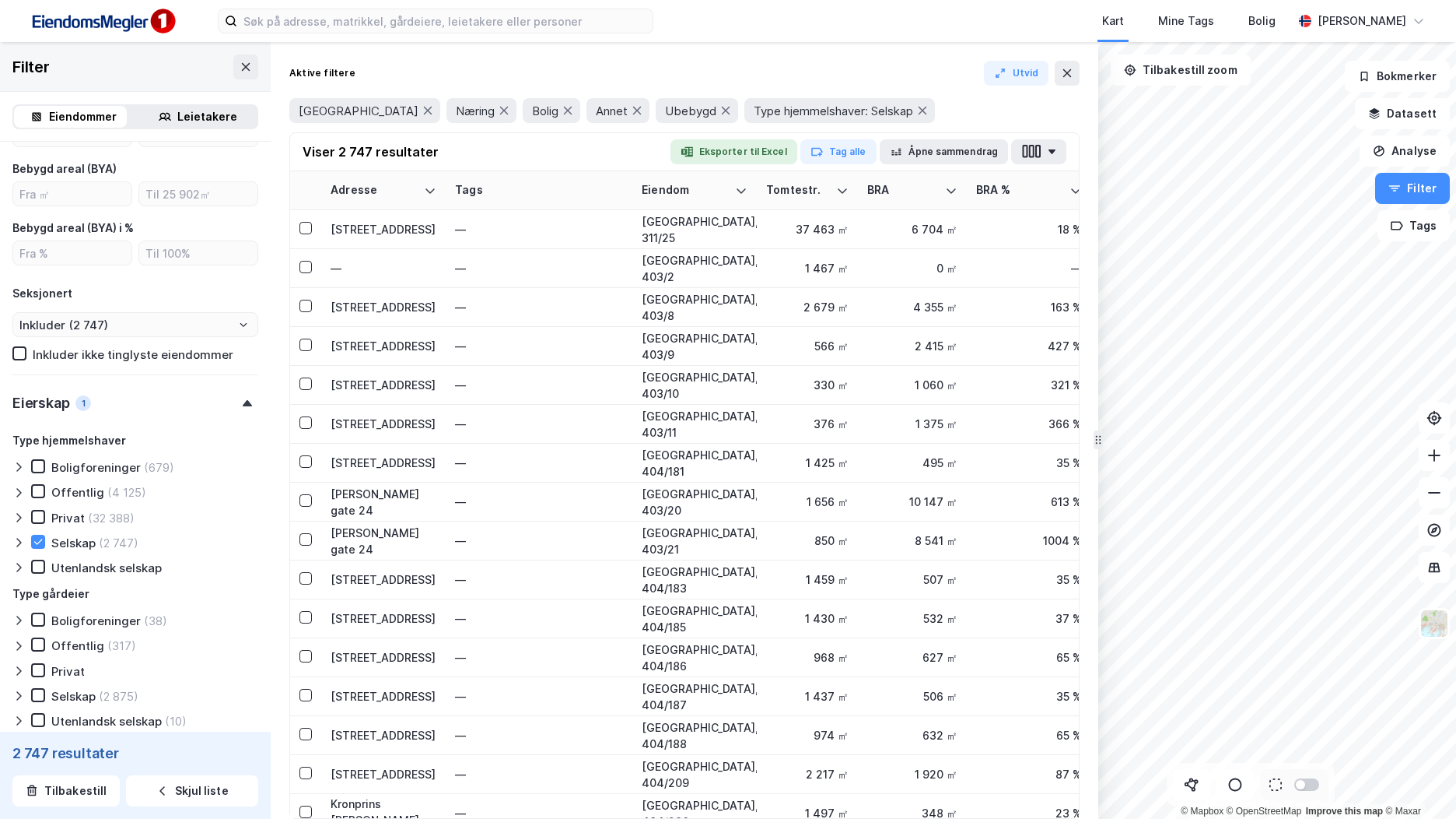
scroll to position [1057, 0]
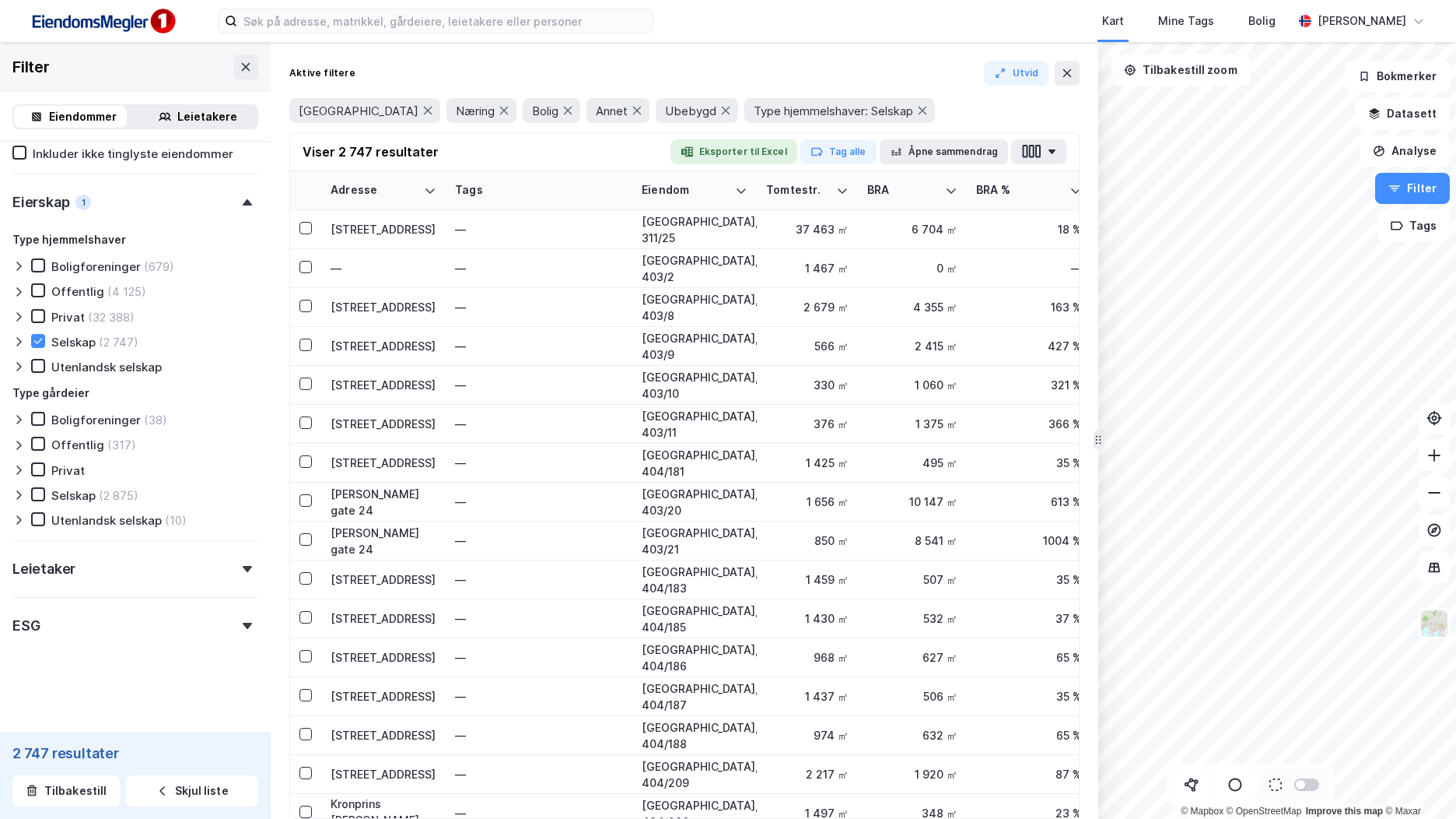
click at [22, 342] on div at bounding box center [21, 341] width 19 height 16
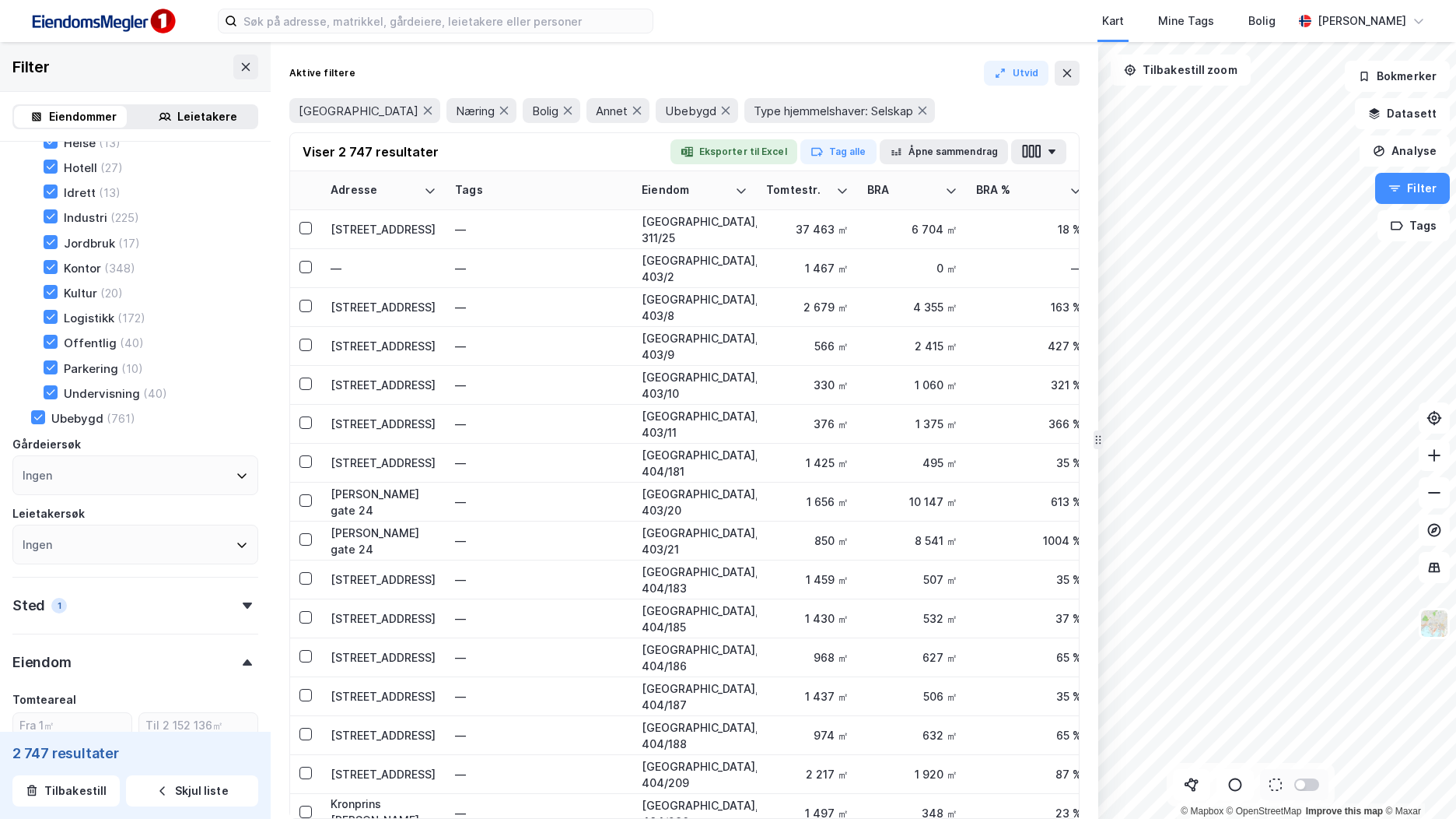
scroll to position [225, 0]
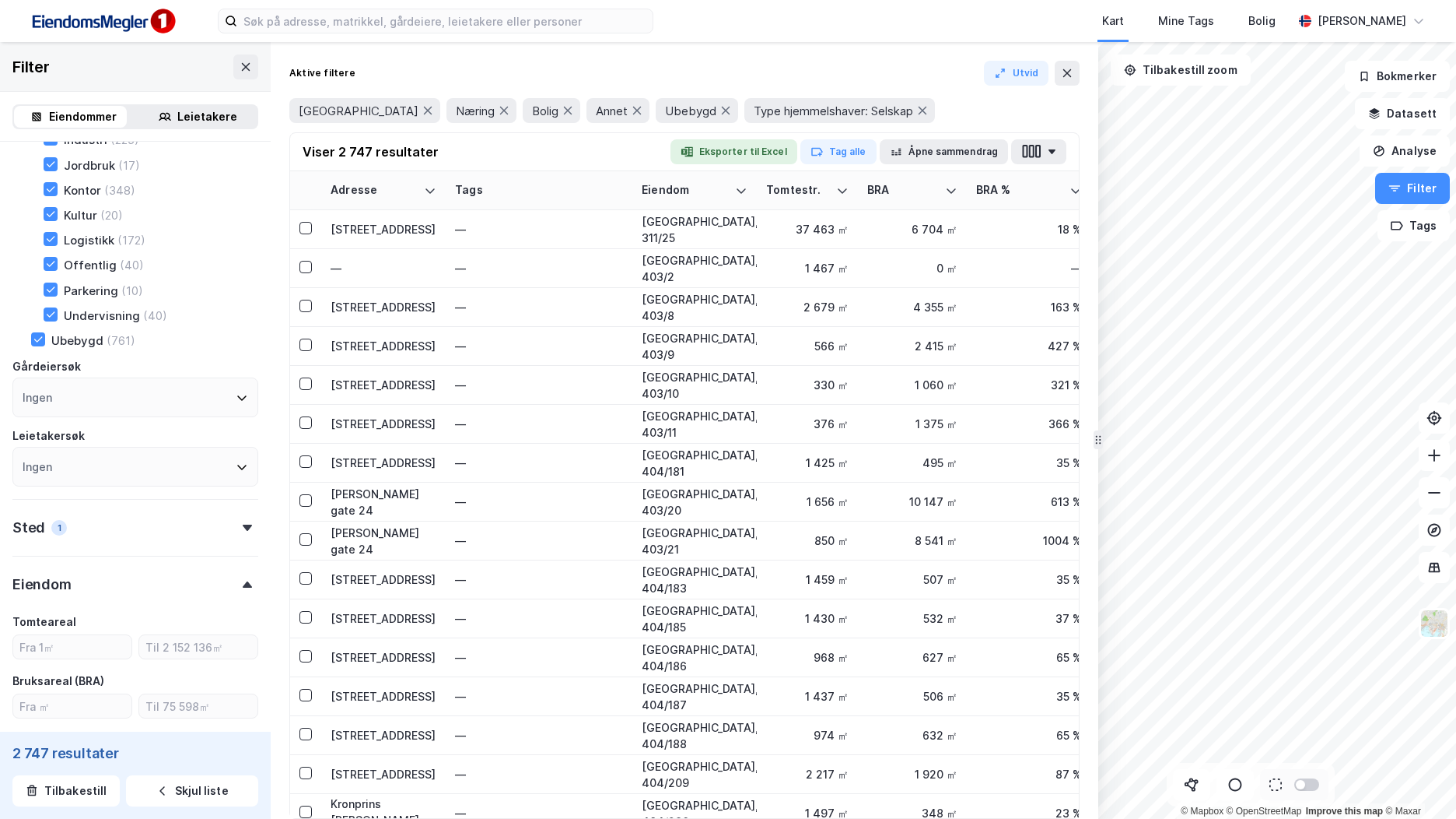
click at [129, 397] on div "Ingen" at bounding box center [135, 397] width 246 height 40
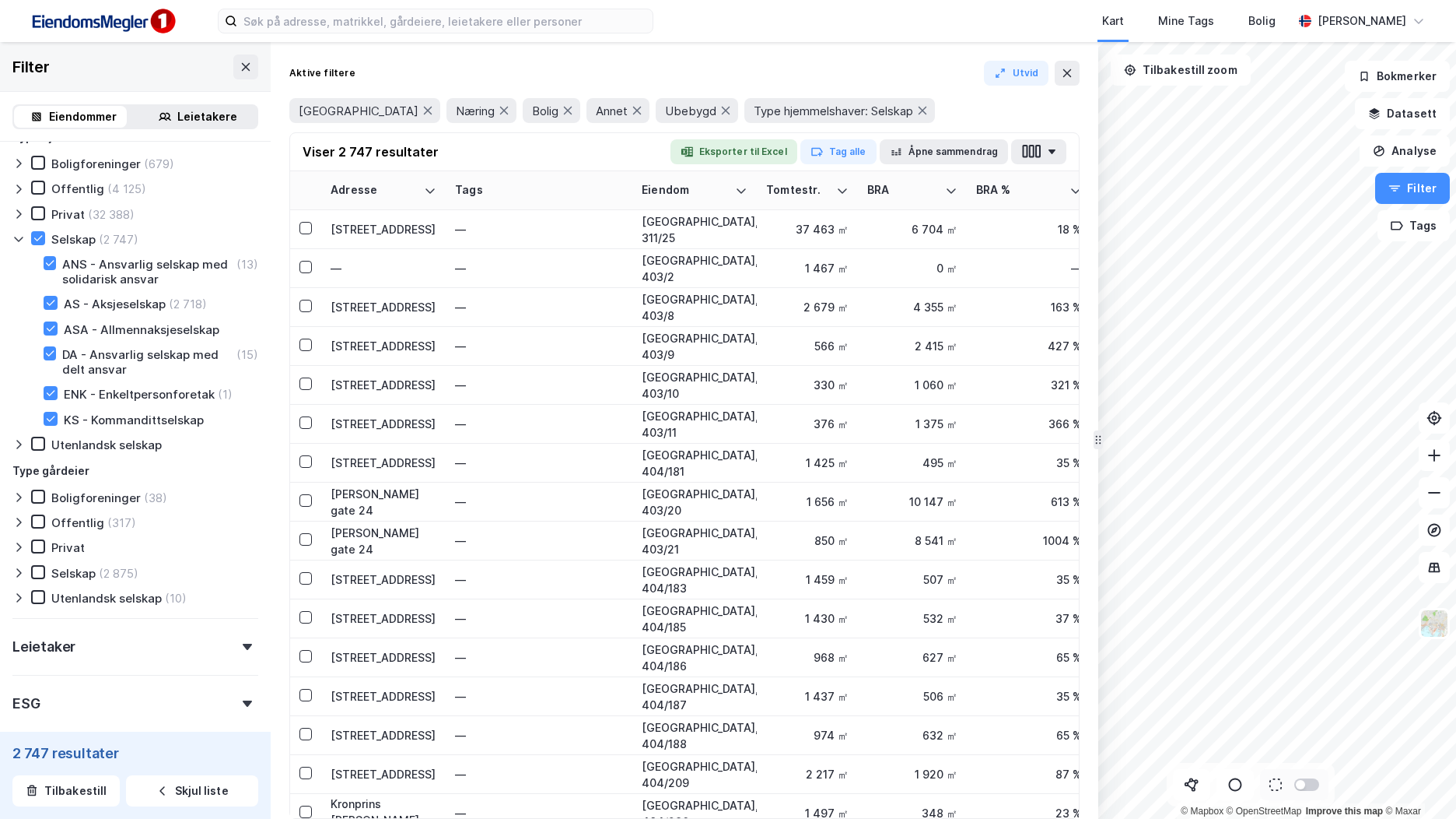
scroll to position [1237, 0]
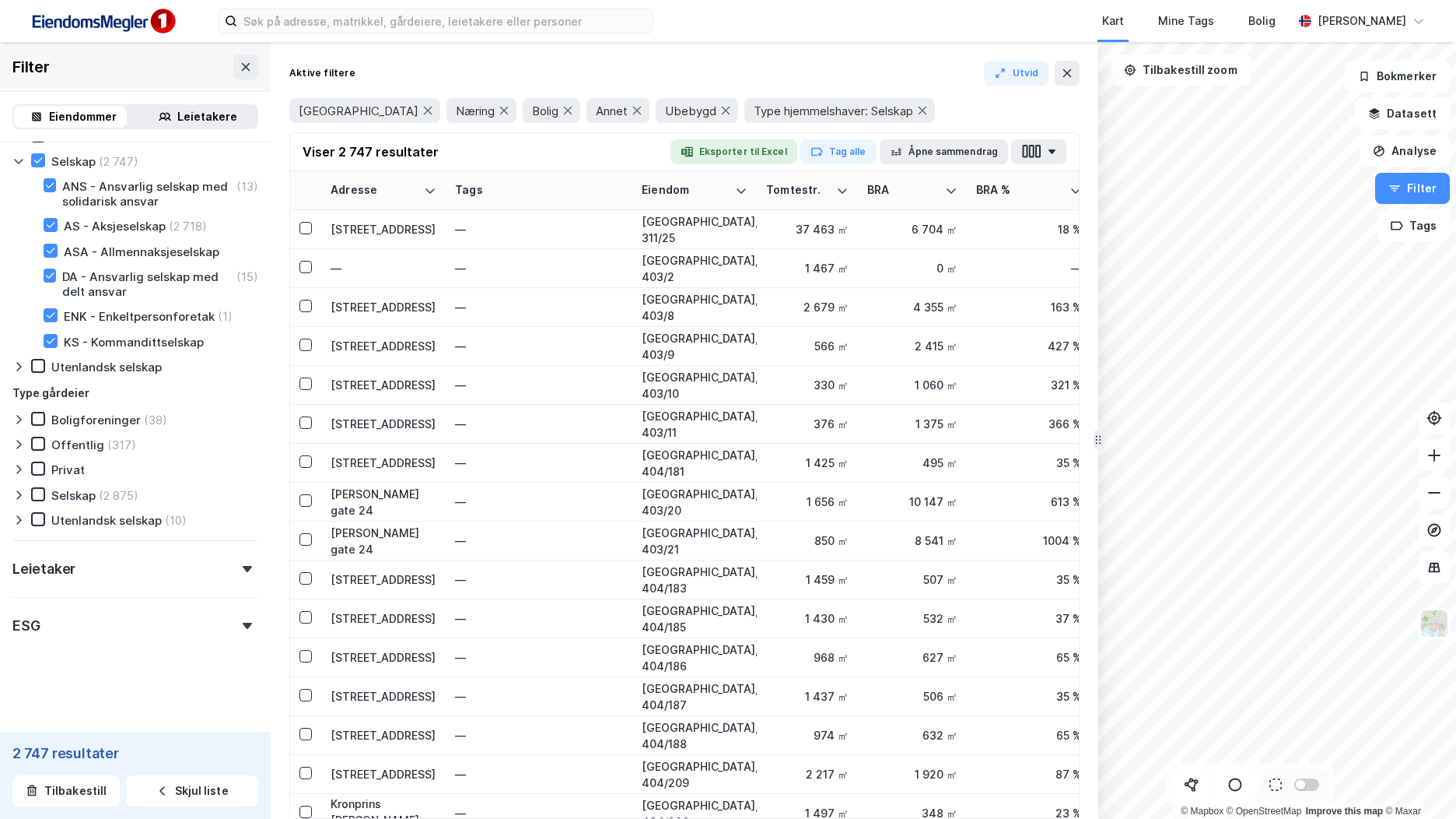
click at [237, 571] on div at bounding box center [247, 568] width 21 height 7
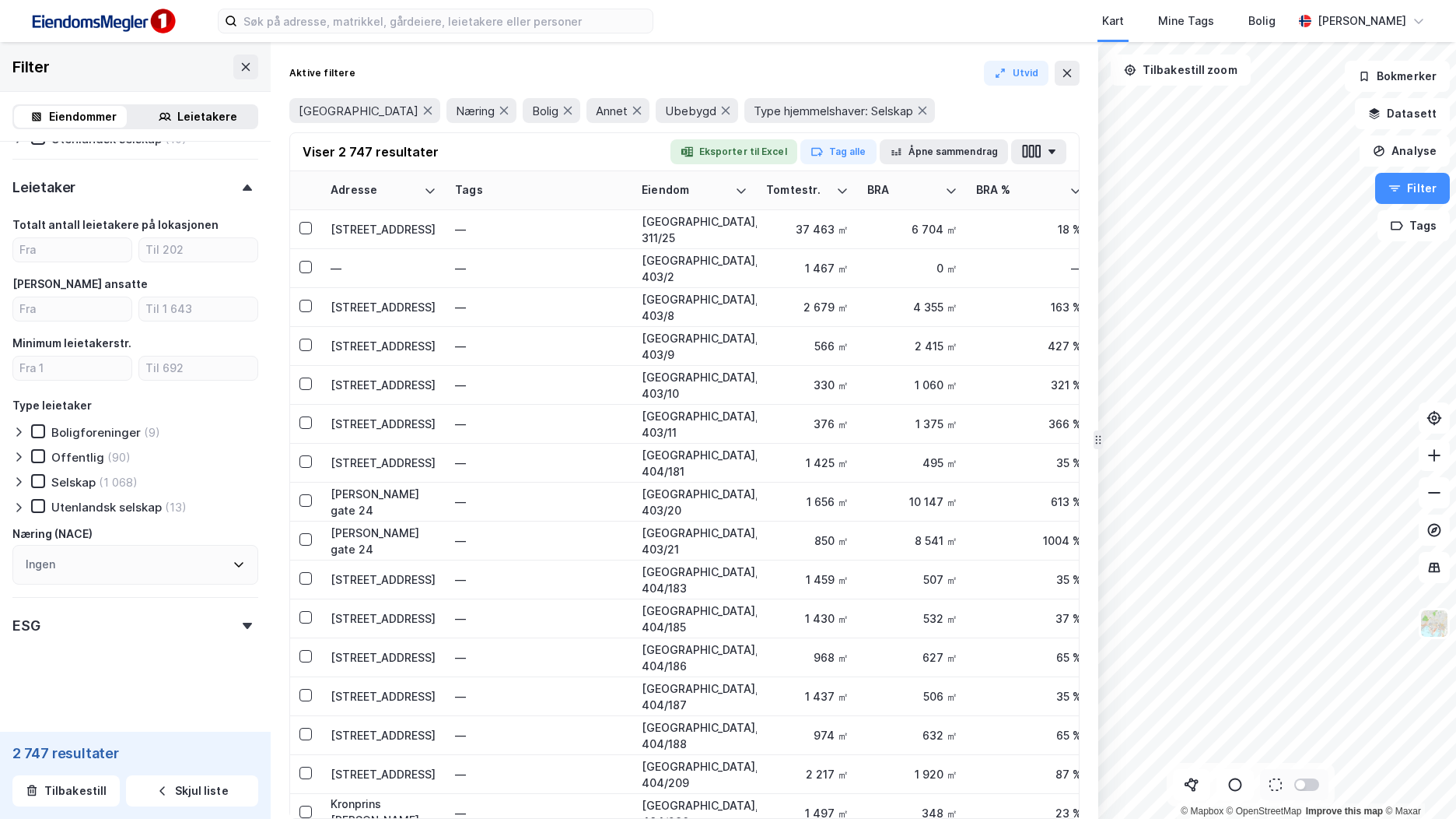
scroll to position [1541, 0]
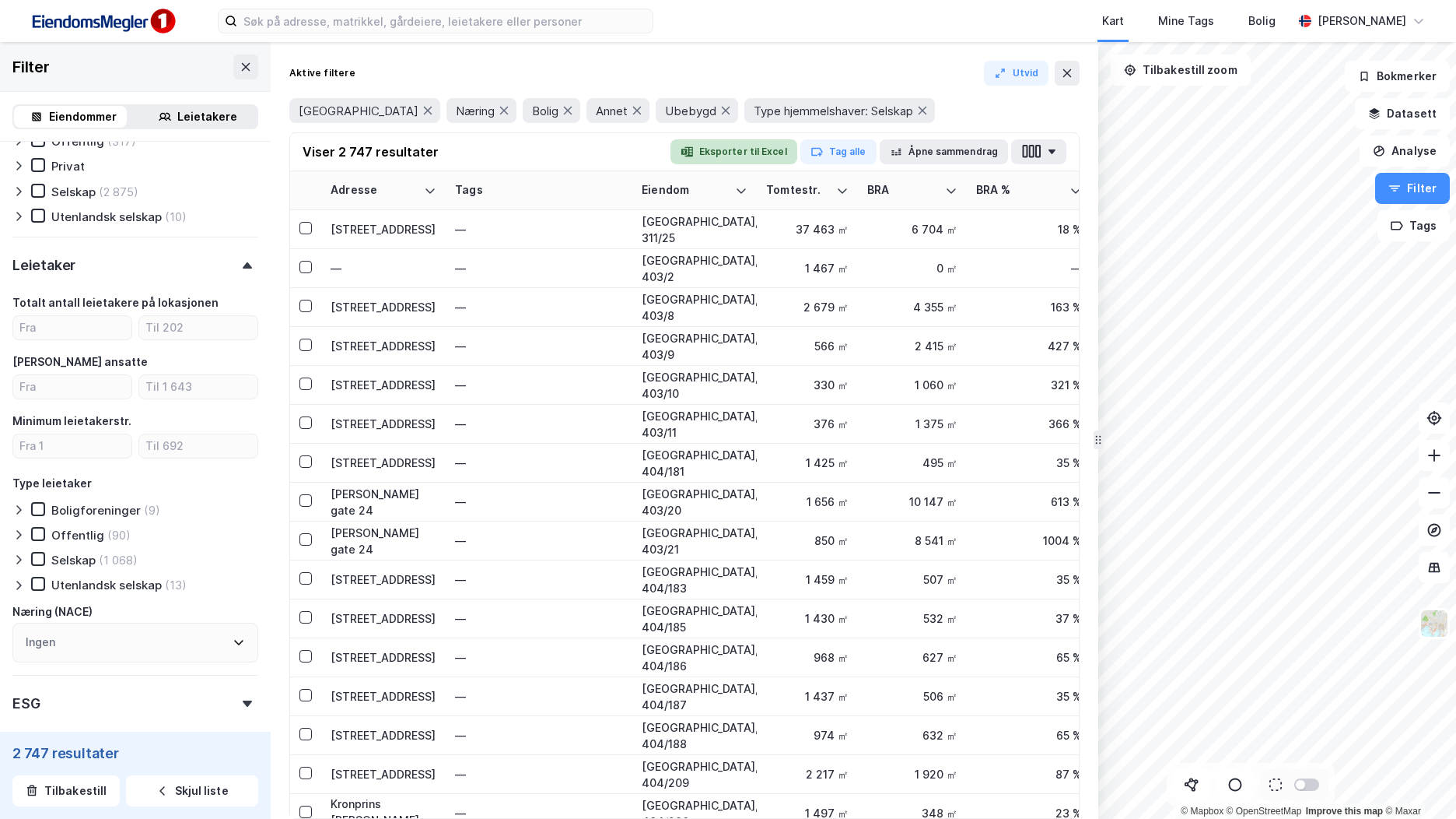
click at [751, 150] on button "Eksporter til Excel" at bounding box center [734, 151] width 127 height 25
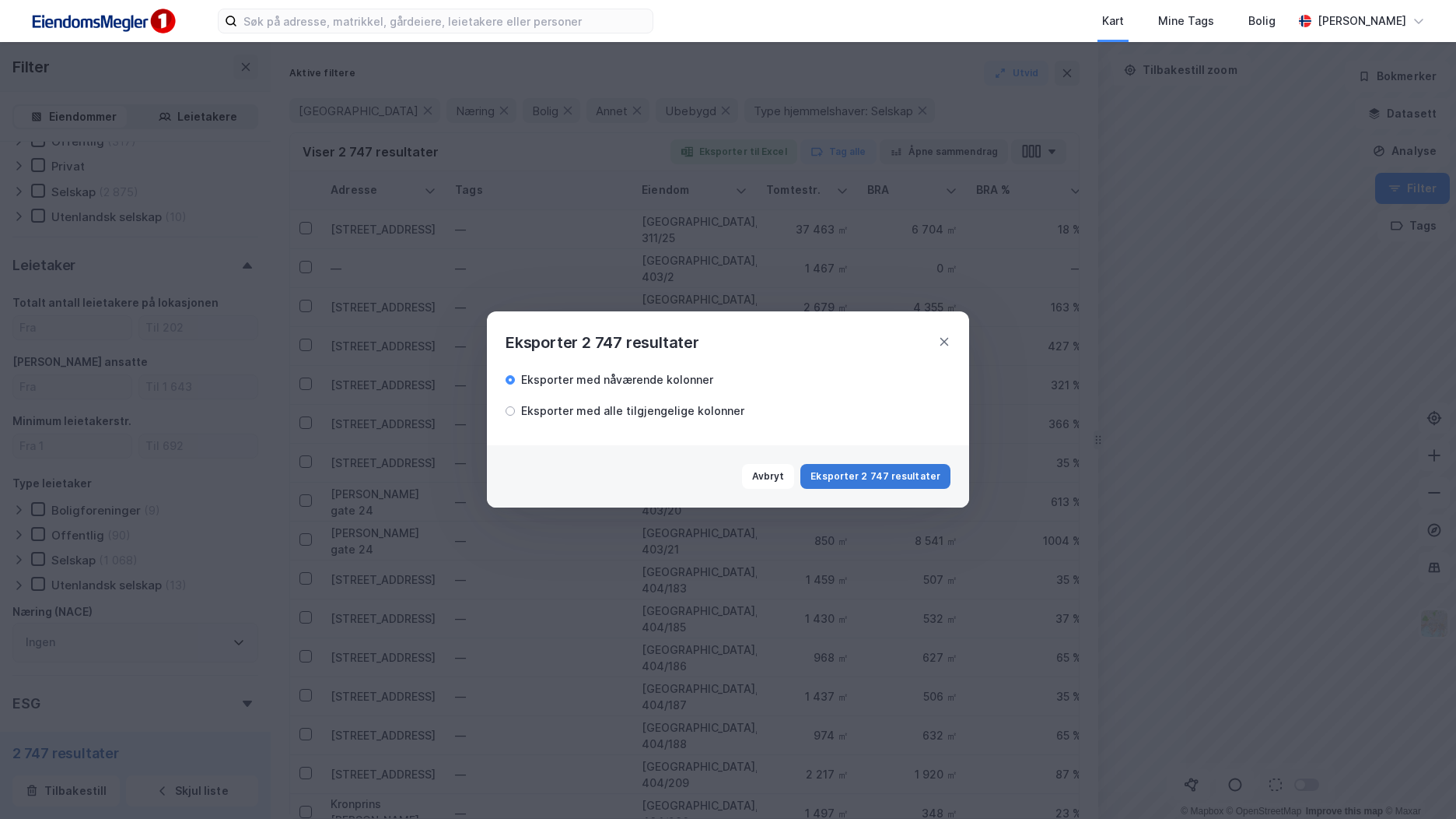
click at [862, 479] on button "Eksporter 2 747 resultater" at bounding box center [875, 476] width 150 height 25
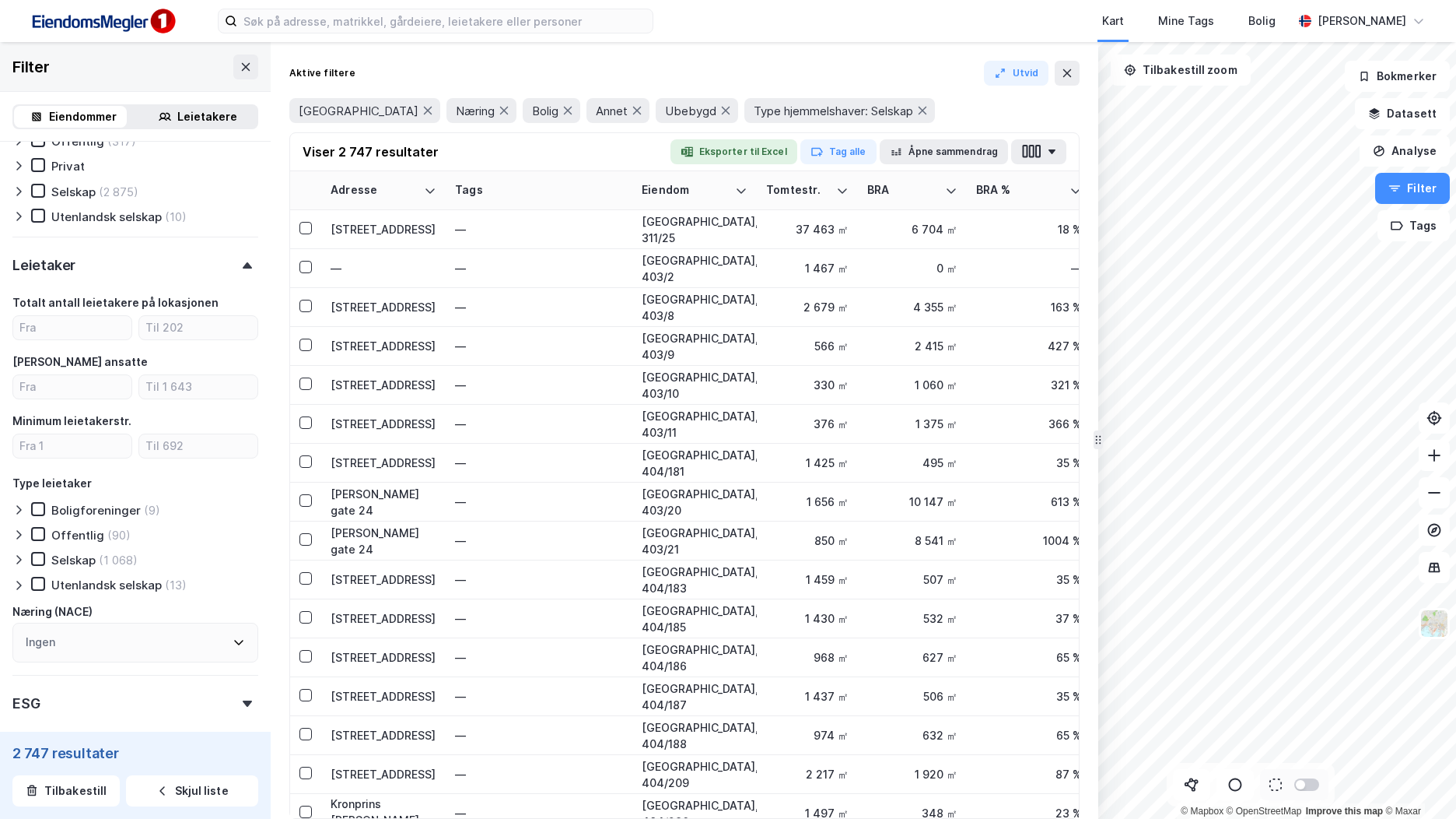
click at [134, 24] on img at bounding box center [102, 21] width 156 height 35
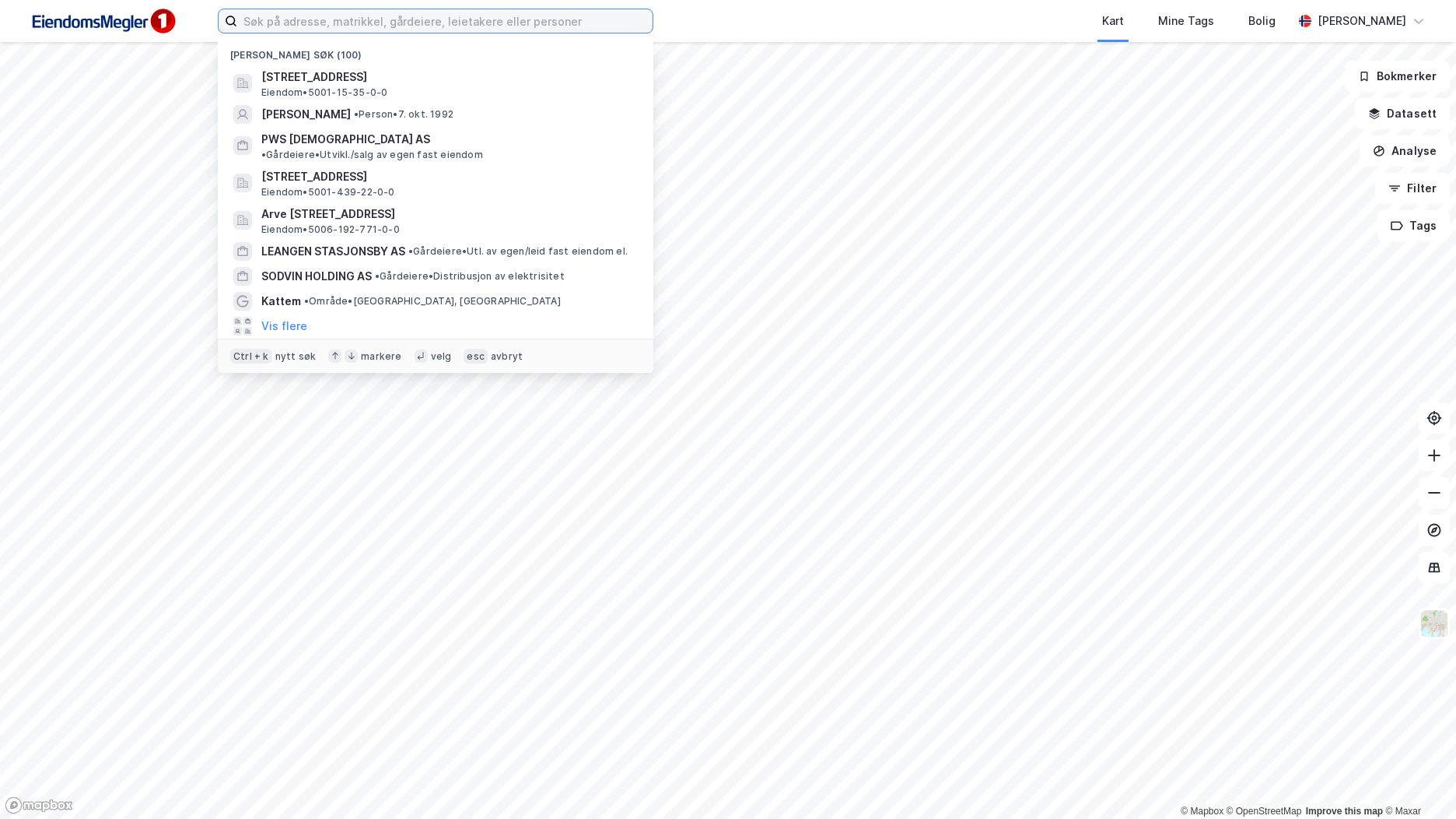
click at [313, 27] on input at bounding box center [445, 20] width 415 height 23
click at [169, 17] on img at bounding box center [102, 21] width 156 height 35
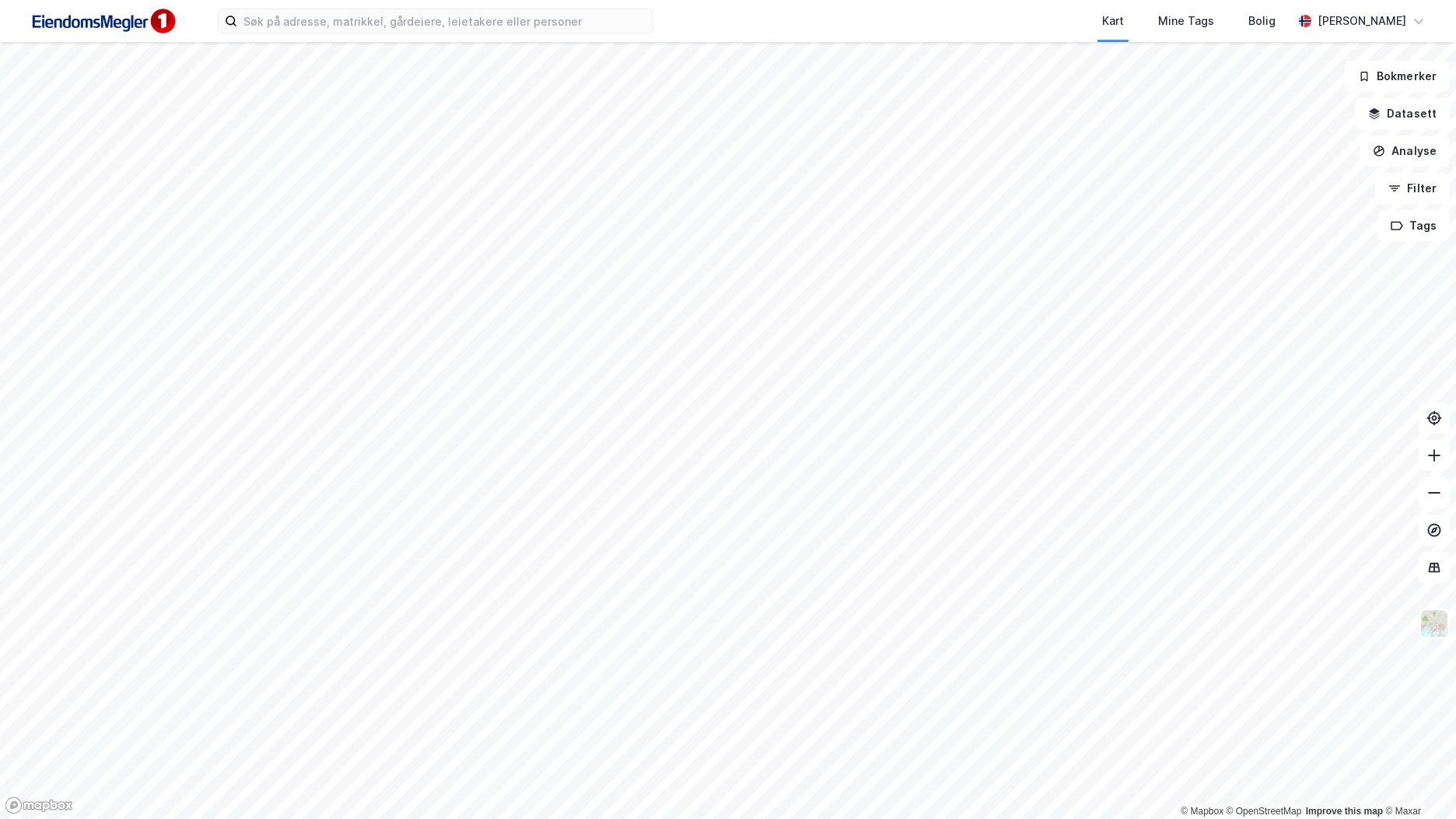
click at [88, 26] on img at bounding box center [102, 21] width 156 height 35
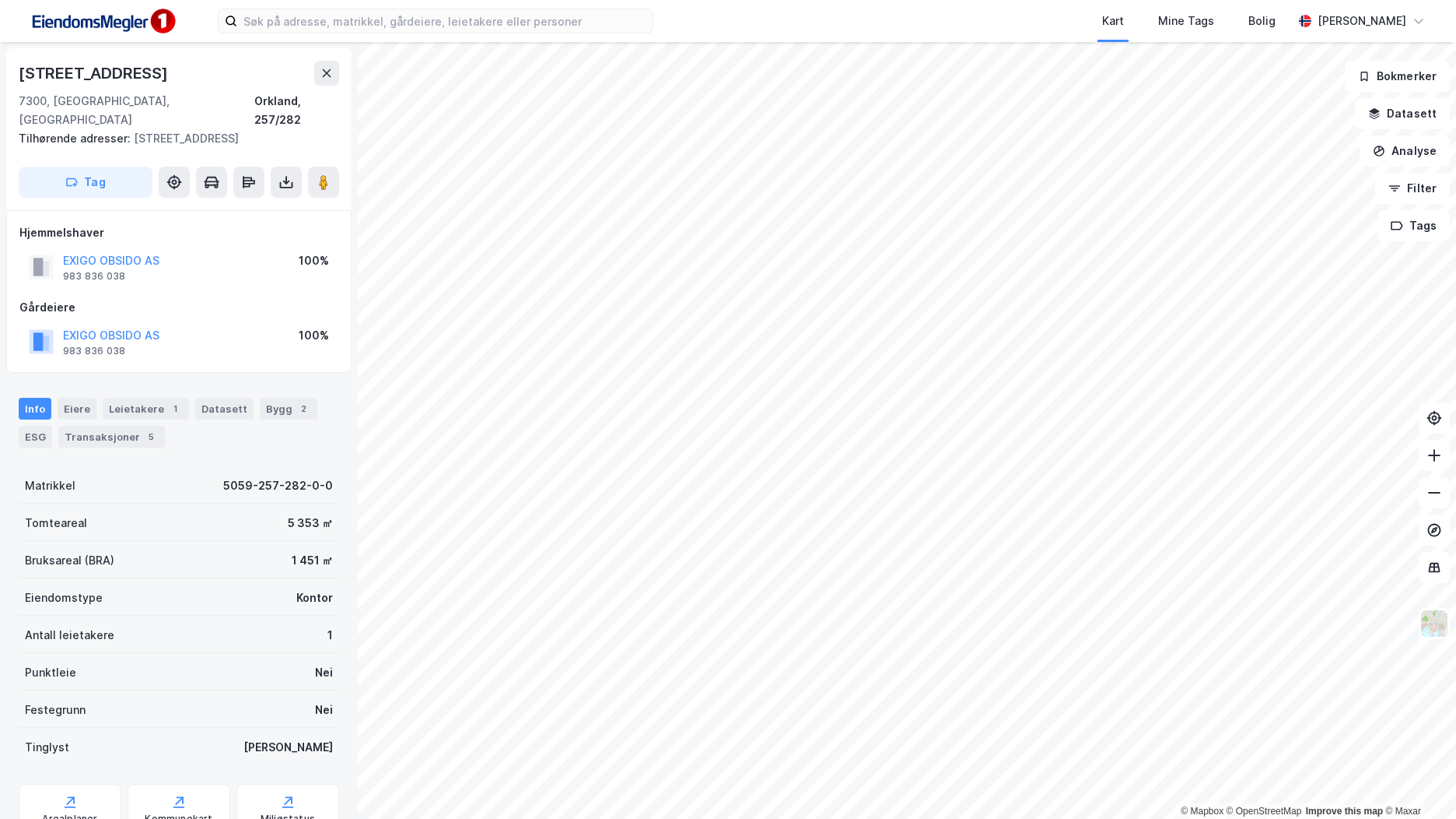
click at [146, 27] on img at bounding box center [102, 21] width 156 height 35
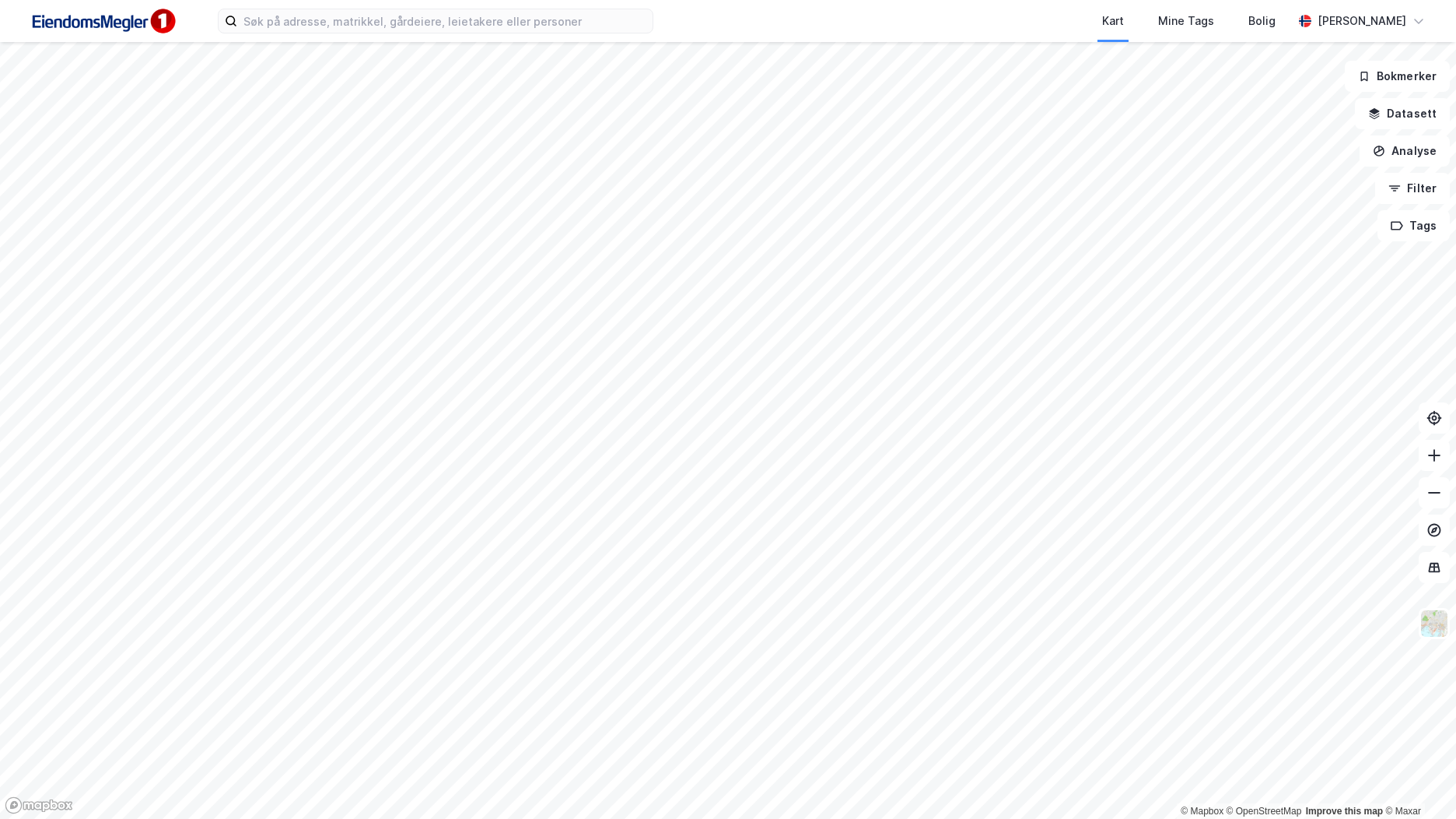
click at [146, 27] on img at bounding box center [102, 21] width 156 height 35
